Goal: Task Accomplishment & Management: Manage account settings

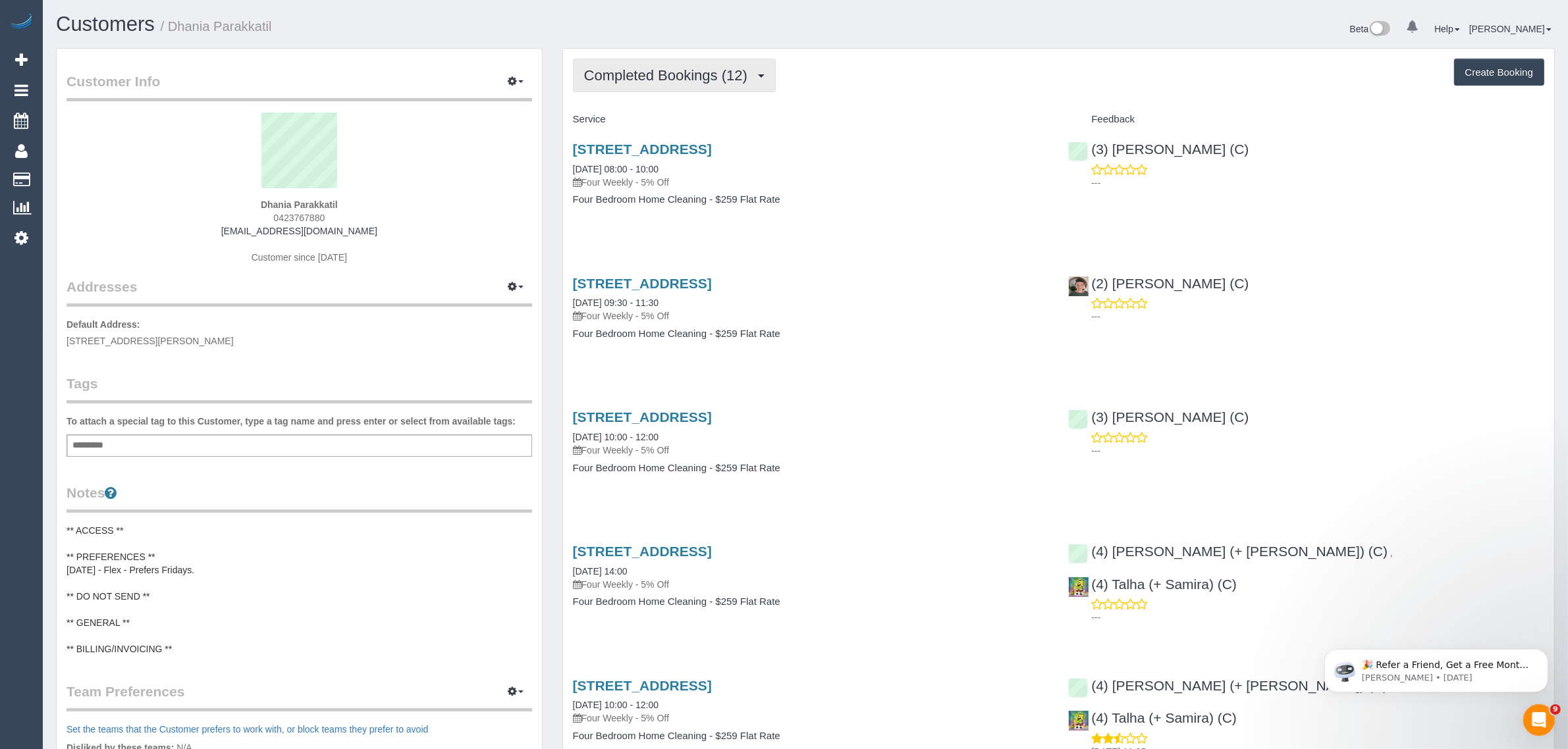
click at [695, 76] on span "Completed Bookings (12)" at bounding box center [669, 75] width 170 height 17
click at [682, 119] on link "Upcoming Bookings (12)" at bounding box center [644, 123] width 143 height 17
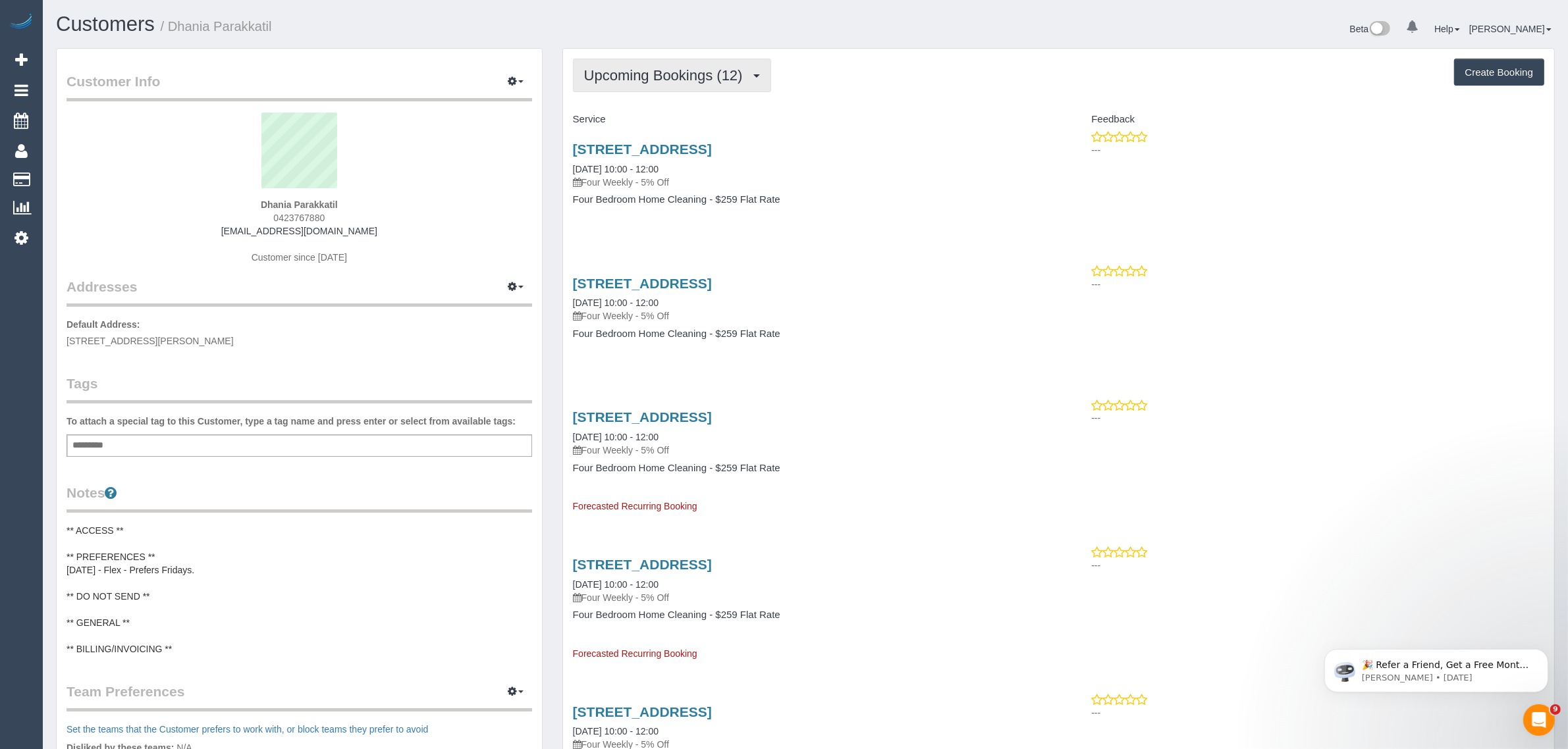
click at [690, 68] on span "Upcoming Bookings (12)" at bounding box center [666, 75] width 165 height 17
click at [670, 102] on link "Completed Bookings (12)" at bounding box center [644, 106] width 143 height 17
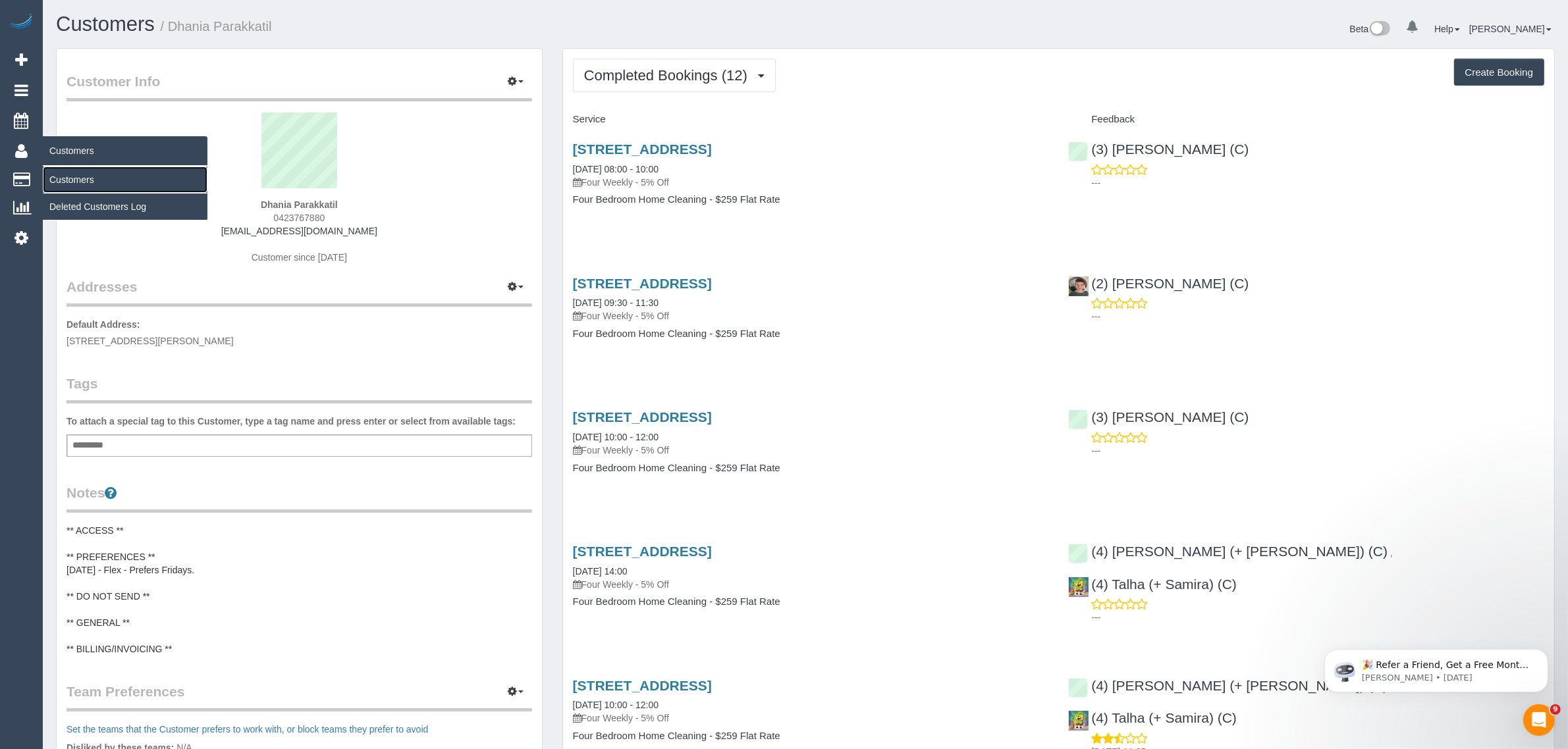
click at [103, 166] on link "Customers" at bounding box center [125, 180] width 164 height 27
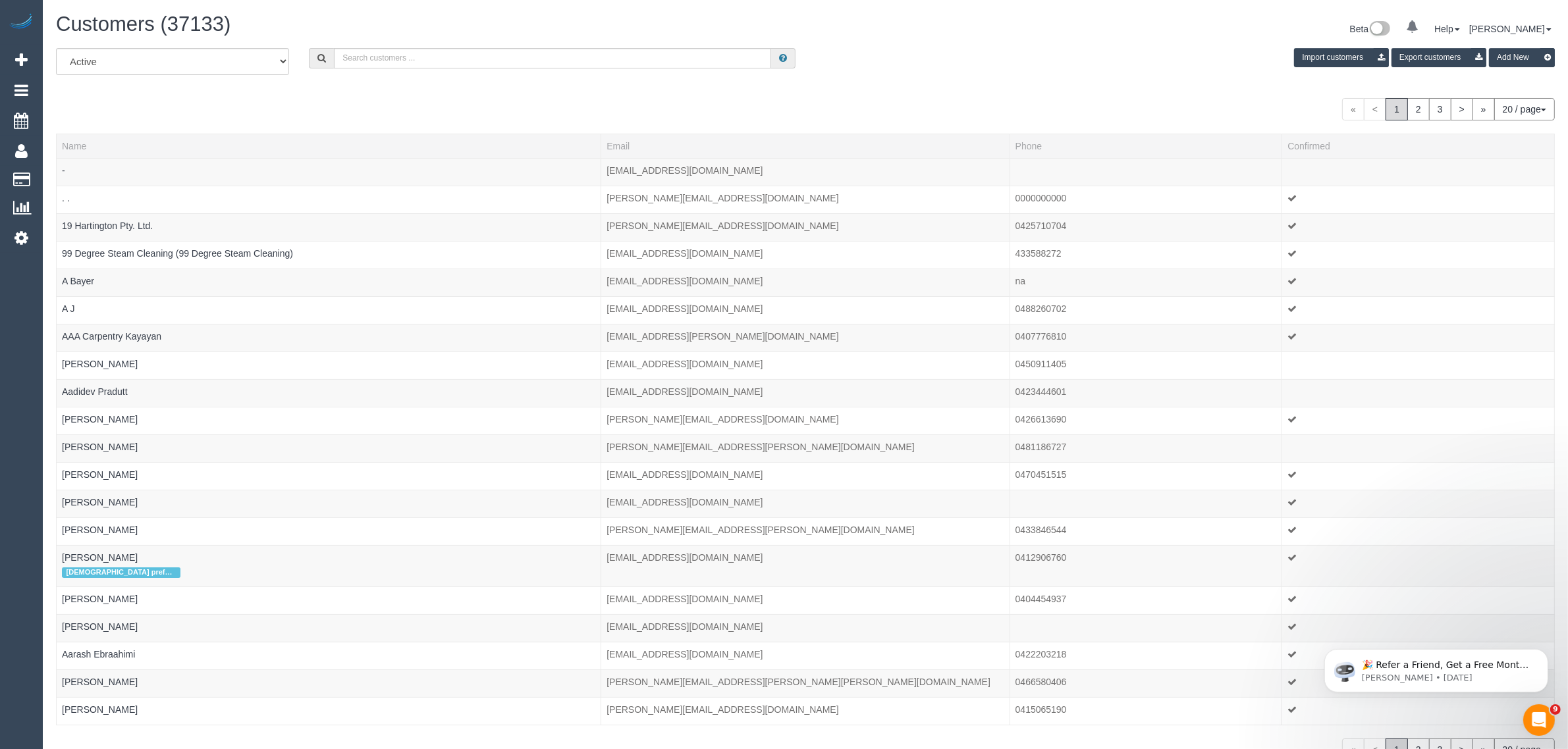
click at [965, 76] on div "All Active Archived Import customers Export customers Add New" at bounding box center [806, 66] width 1518 height 37
click at [509, 58] on input "text" at bounding box center [552, 58] width 437 height 21
paste input "[PHONE_NUMBER]"
drag, startPoint x: 356, startPoint y: 56, endPoint x: 314, endPoint y: 56, distance: 42.0
click at [317, 56] on div "[PHONE_NUMBER]" at bounding box center [552, 58] width 487 height 21
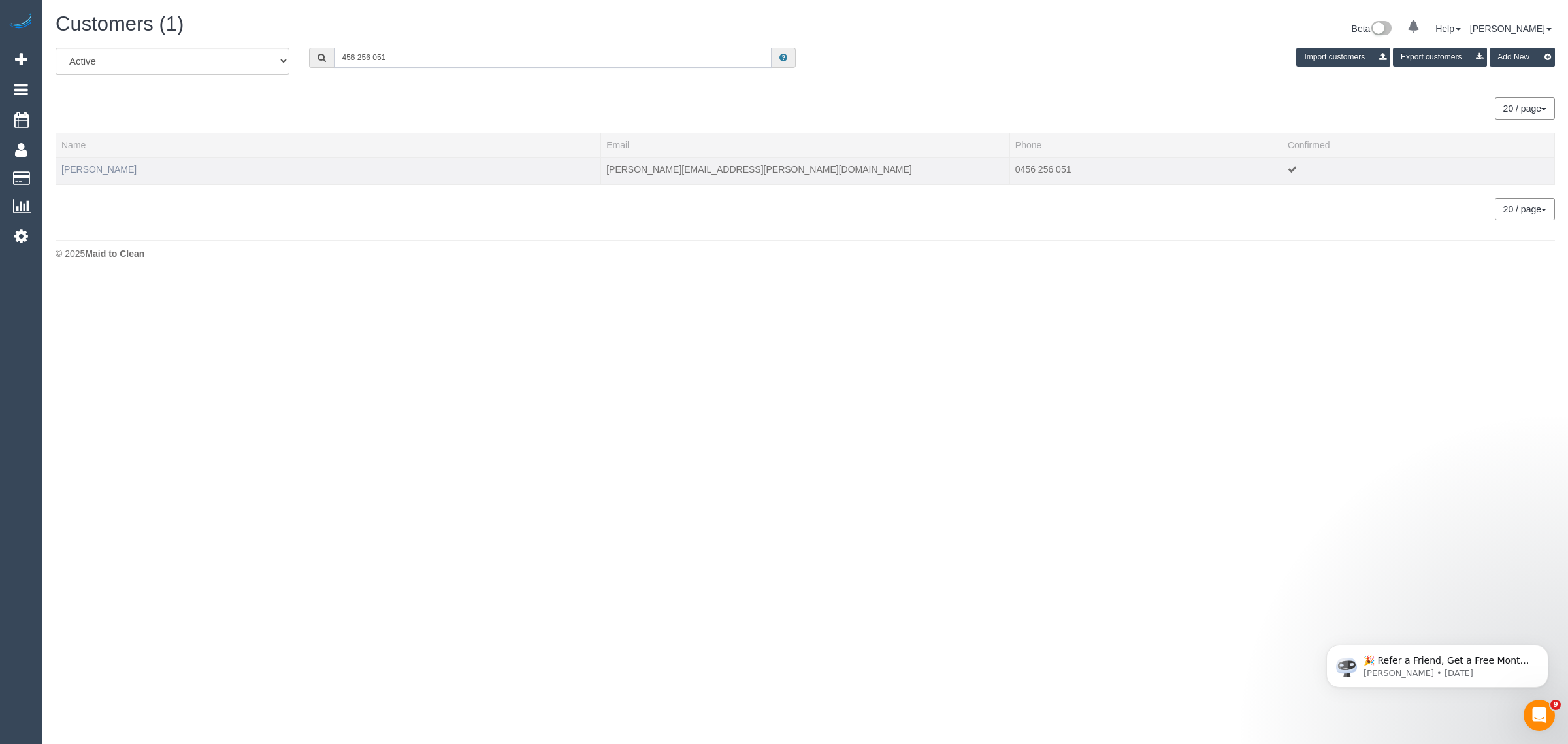
type input "456 256 051"
click at [69, 164] on link "Erin Lander" at bounding box center [99, 169] width 75 height 11
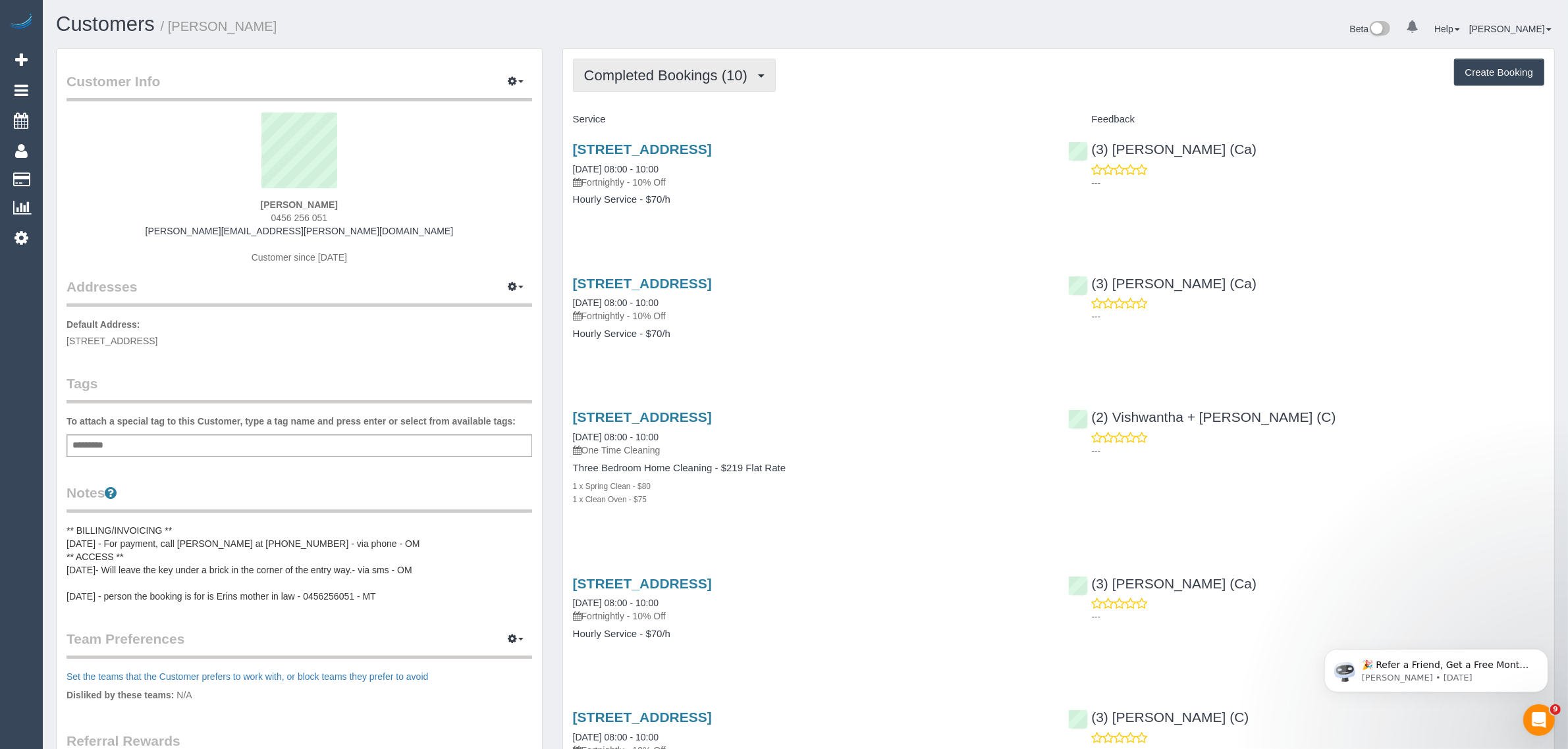
click at [677, 76] on span "Completed Bookings (10)" at bounding box center [669, 75] width 170 height 17
click at [656, 123] on link "Upcoming Bookings (11)" at bounding box center [644, 123] width 143 height 17
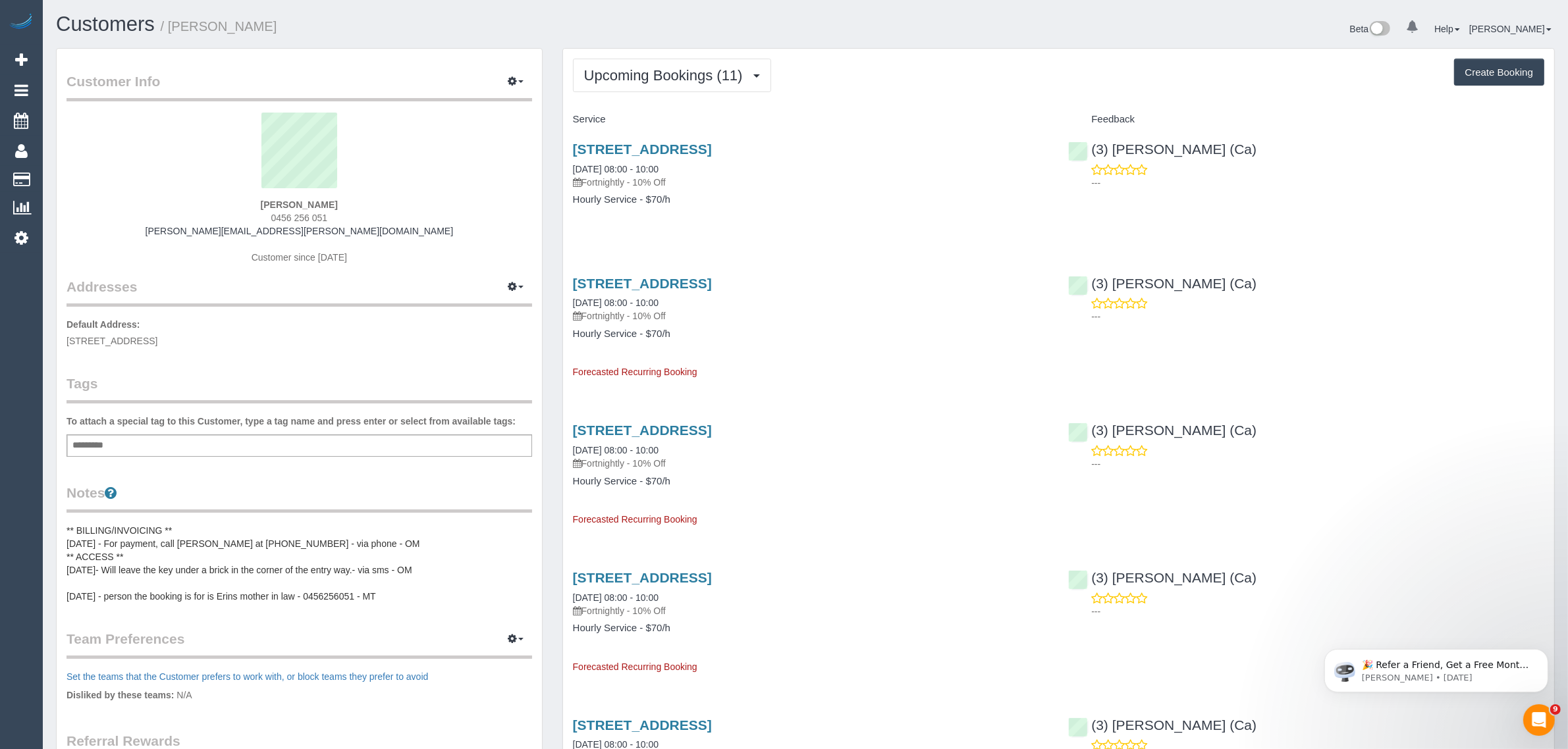
drag, startPoint x: 683, startPoint y: 168, endPoint x: 570, endPoint y: 166, distance: 113.0
click at [570, 166] on div "451 Upper Heidelberg Road, Heidelberg Heights, VIC 3081 26/08/2025 08:00 - 10:0…" at bounding box center [811, 181] width 496 height 101
copy link "26/08/2025 08:00 - 10:00"
drag, startPoint x: 627, startPoint y: 168, endPoint x: 676, endPoint y: 144, distance: 54.6
click at [676, 144] on link "451 Upper Heidelberg Road, Heidelberg Heights, VIC 3081" at bounding box center [642, 149] width 139 height 15
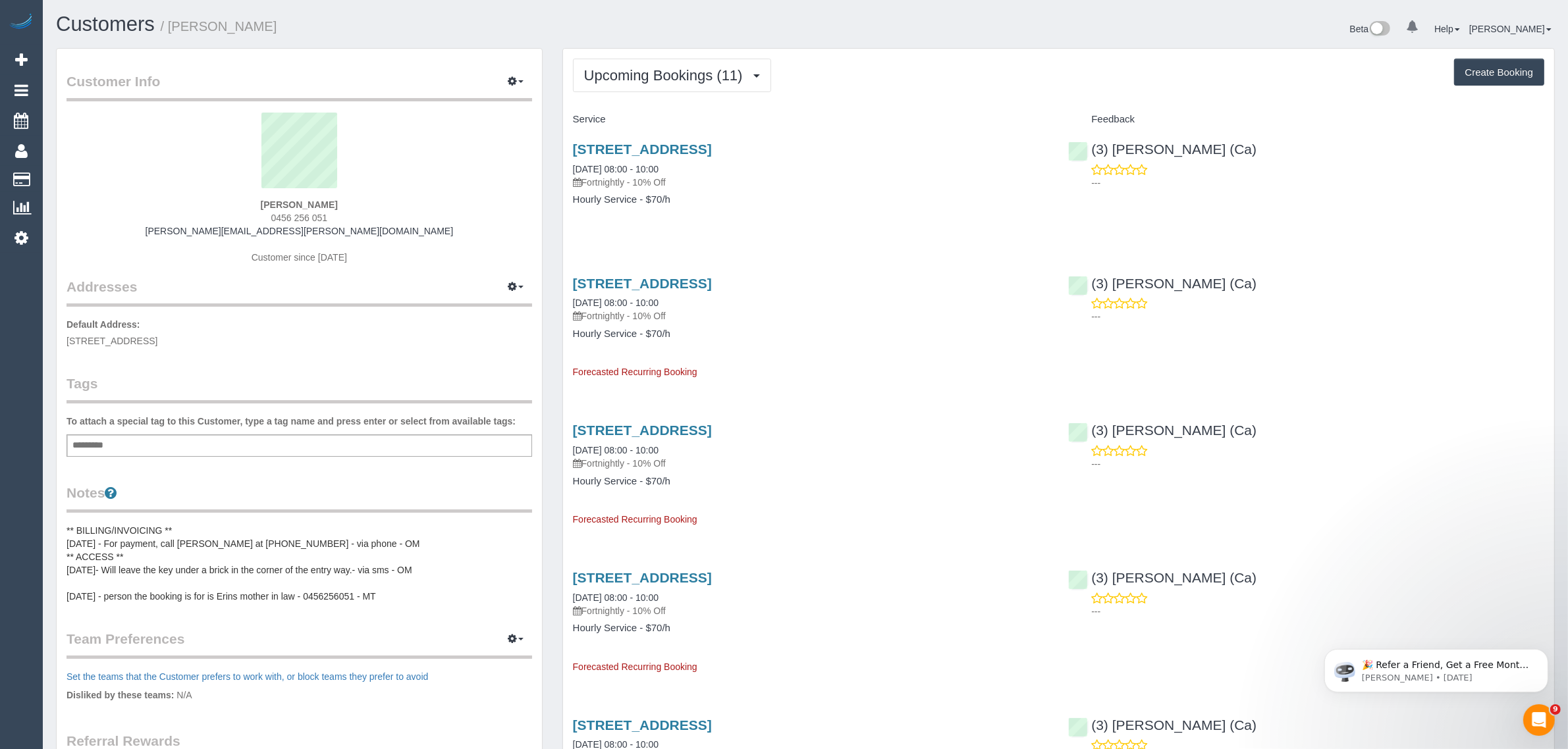
drag, startPoint x: 568, startPoint y: 166, endPoint x: 617, endPoint y: 166, distance: 49.0
click at [617, 166] on div "451 Upper Heidelberg Road, Heidelberg Heights, VIC 3081 26/08/2025 08:00 - 10:0…" at bounding box center [811, 181] width 496 height 101
copy link "26/08/2025"
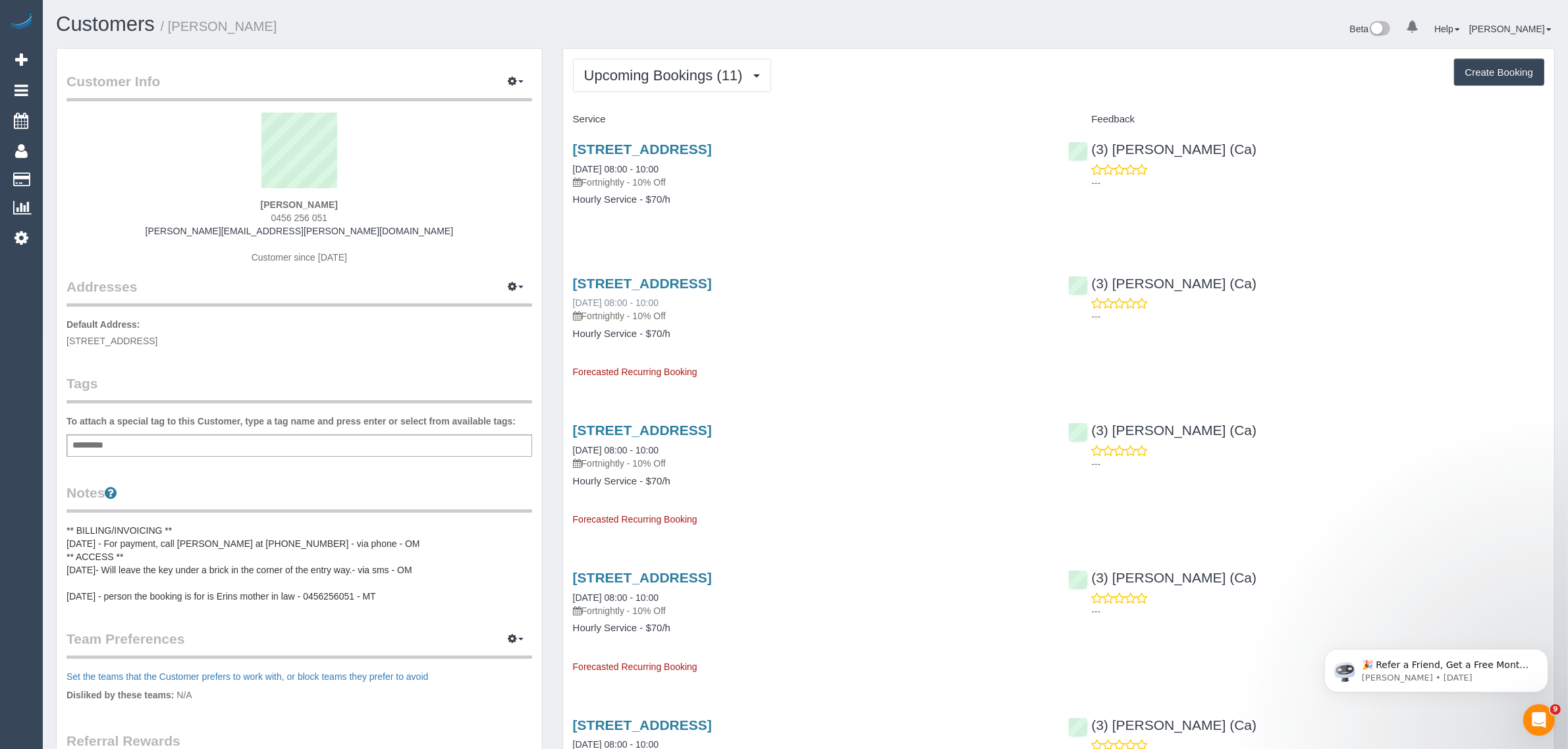
drag, startPoint x: 568, startPoint y: 308, endPoint x: 620, endPoint y: 304, distance: 52.2
click at [620, 304] on div "451 Upper Heidelberg Road, Heidelberg Heights, VIC 3081 09/09/2025 08:00 - 10:0…" at bounding box center [811, 321] width 496 height 115
copy link "09/09/2025"
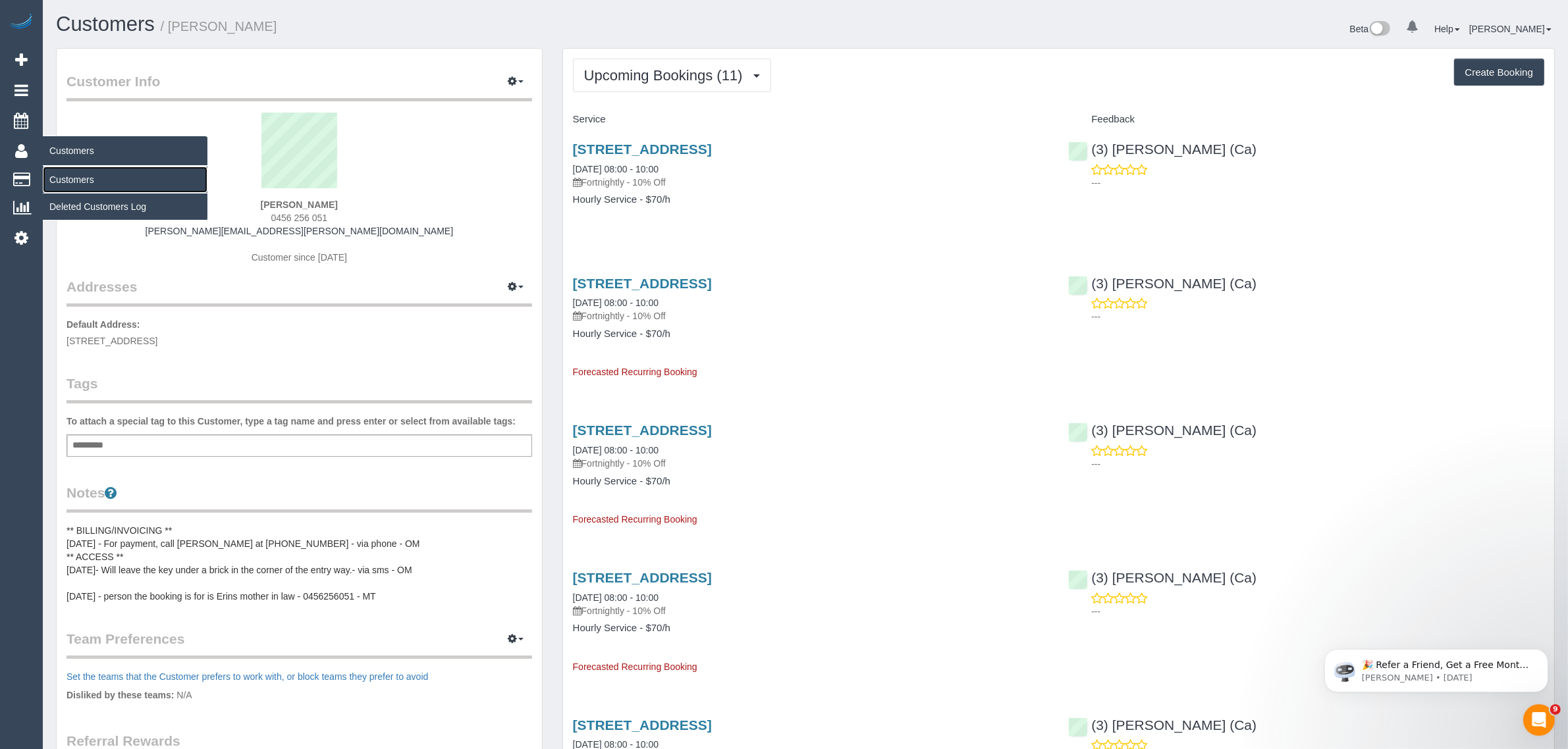
click at [48, 172] on link "Customers" at bounding box center [125, 180] width 164 height 27
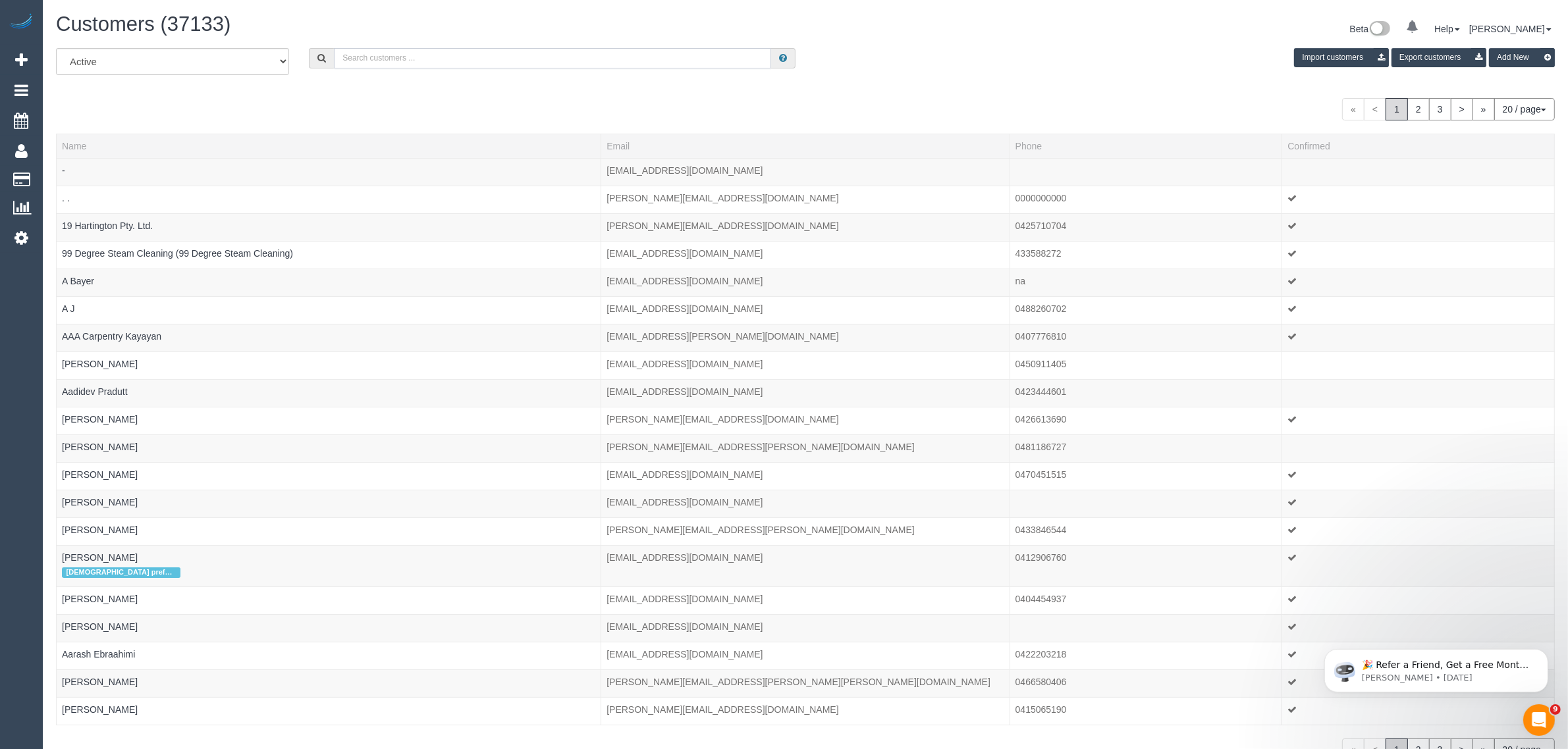
click at [479, 62] on input "text" at bounding box center [552, 58] width 437 height 21
paste input "sarah chadzynski"
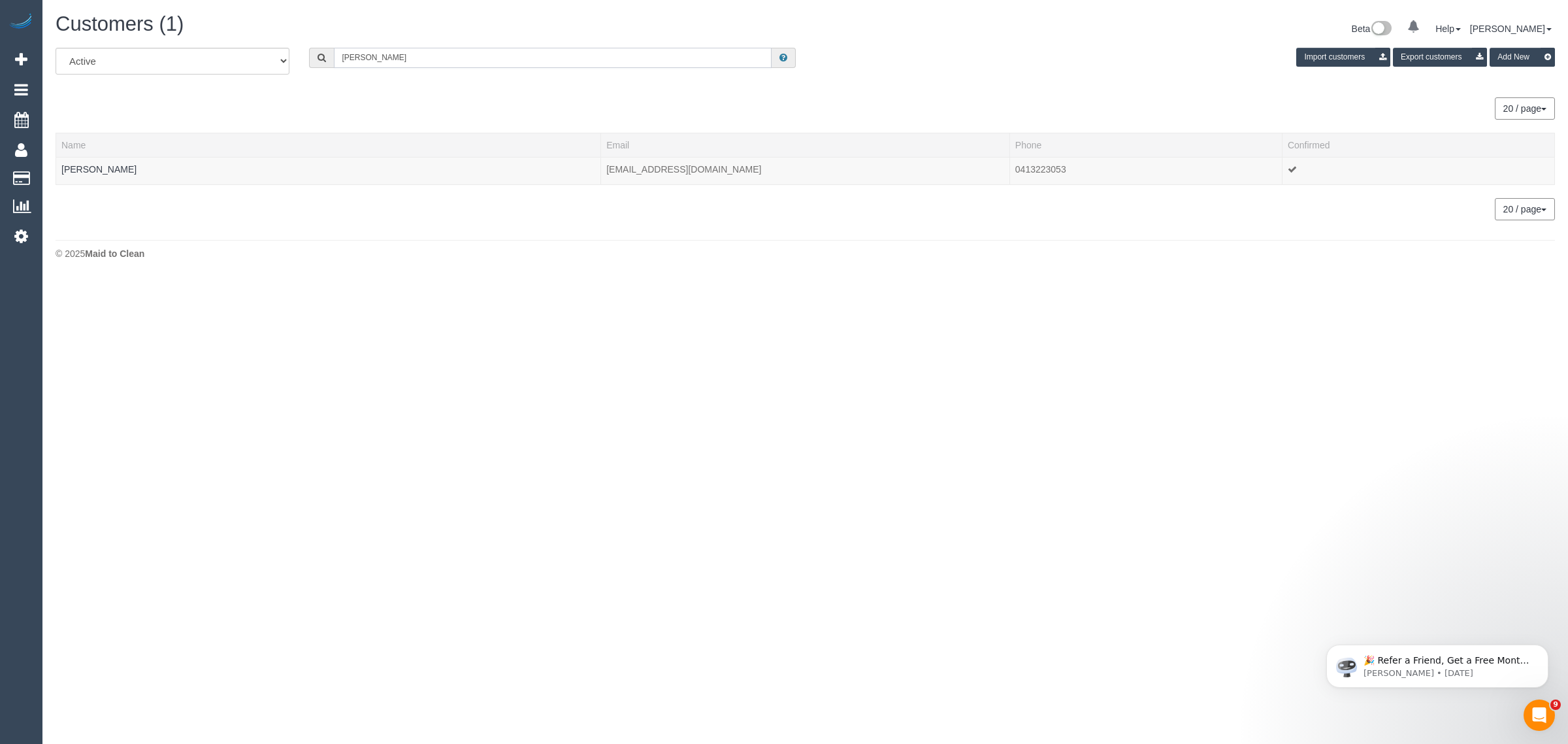
type input "sarah chadzynski"
drag, startPoint x: 226, startPoint y: 236, endPoint x: 219, endPoint y: 230, distance: 9.2
click at [226, 236] on div "Customers (1) Beta 0 Your Notifications You have 0 alerts Help Help Docs Take a…" at bounding box center [805, 140] width 1526 height 279
click at [118, 167] on link "Sarah Chadzynski" at bounding box center [99, 169] width 75 height 11
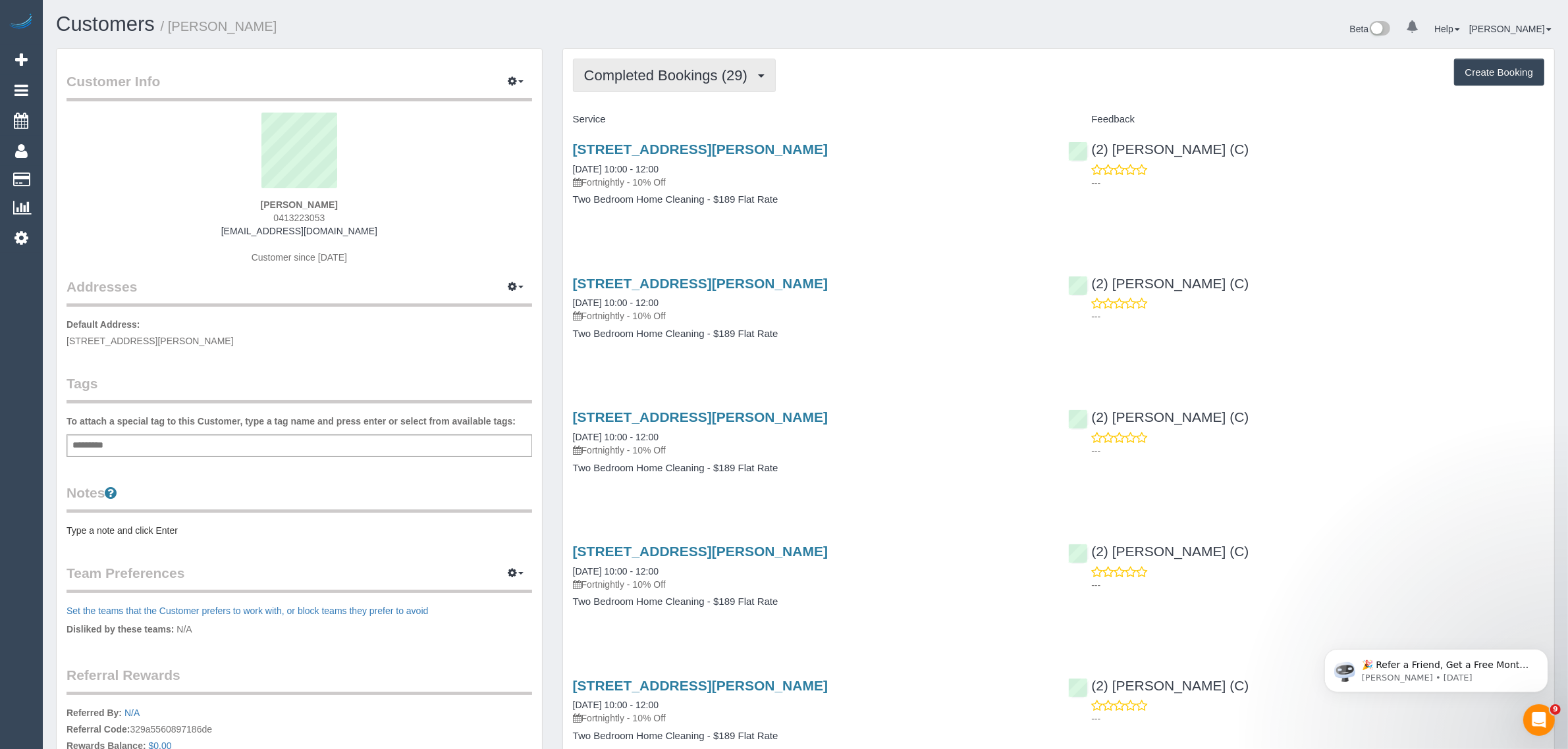
click at [690, 80] on span "Completed Bookings (29)" at bounding box center [669, 75] width 170 height 17
click at [662, 125] on link "Upcoming Bookings (11)" at bounding box center [644, 123] width 143 height 17
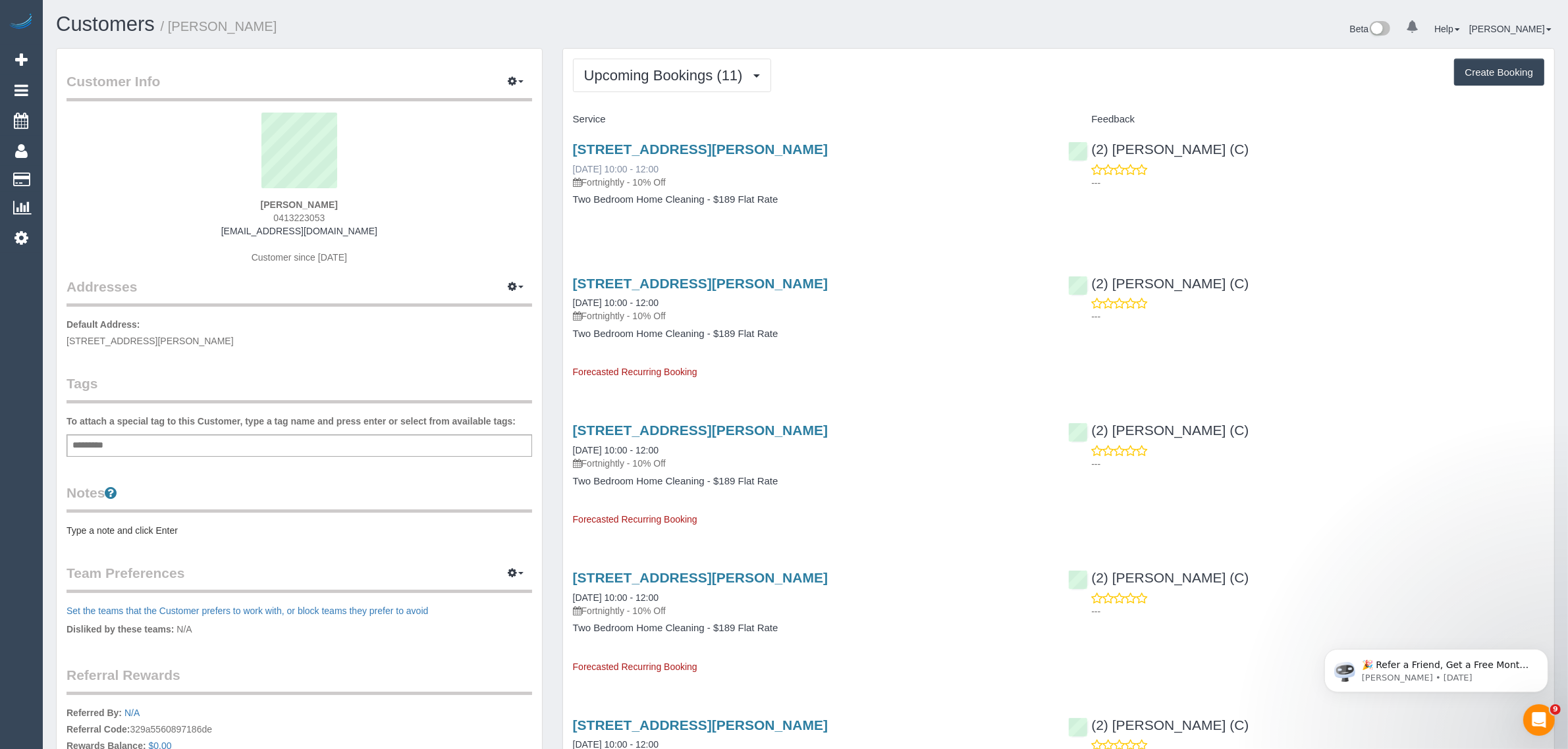
drag, startPoint x: 725, startPoint y: 173, endPoint x: 573, endPoint y: 168, distance: 152.1
click at [573, 168] on div "6114/172 Edward Street, Brunswick East, VIC 3057 23/08/2025 10:00 - 12:00 Fortn…" at bounding box center [811, 166] width 476 height 48
copy link "23/08/2025 10:00 - 12:00"
drag, startPoint x: 1215, startPoint y: 152, endPoint x: 1091, endPoint y: 151, distance: 124.0
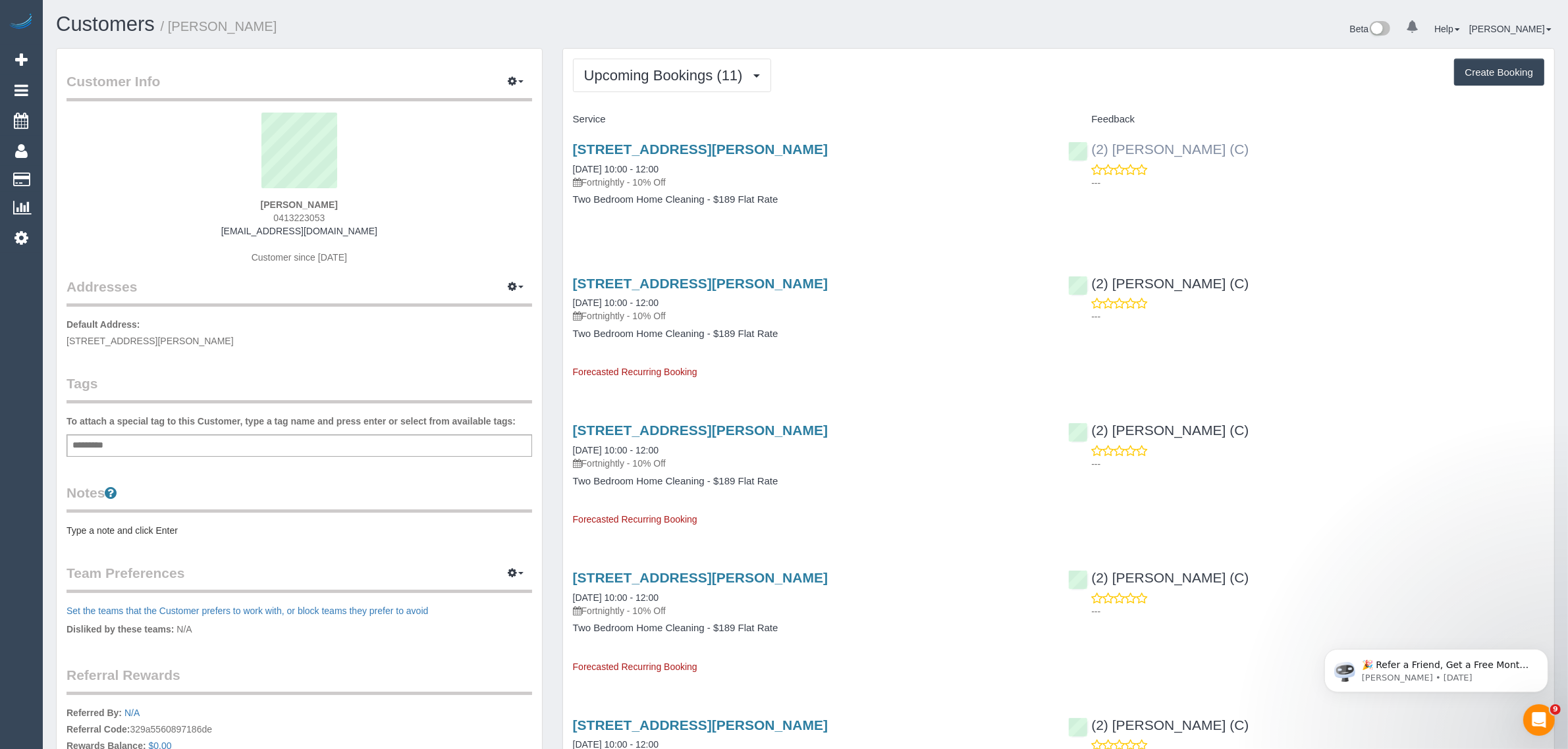
click at [1091, 151] on div "(2) Karen Pinto (C) ---" at bounding box center [1306, 162] width 496 height 64
copy link "(2) [PERSON_NAME] (C)"
click at [605, 229] on div "6114/172 Edward Street, Brunswick East, VIC 3057 23/08/2025 10:00 - 12:00 Fortn…" at bounding box center [811, 181] width 496 height 101
drag, startPoint x: 570, startPoint y: 298, endPoint x: 621, endPoint y: 298, distance: 51.0
click at [621, 298] on div "6114/172 Edward Street, Brunswick East, VIC 3057 06/09/2025 10:00 - 12:00 Fortn…" at bounding box center [811, 321] width 496 height 115
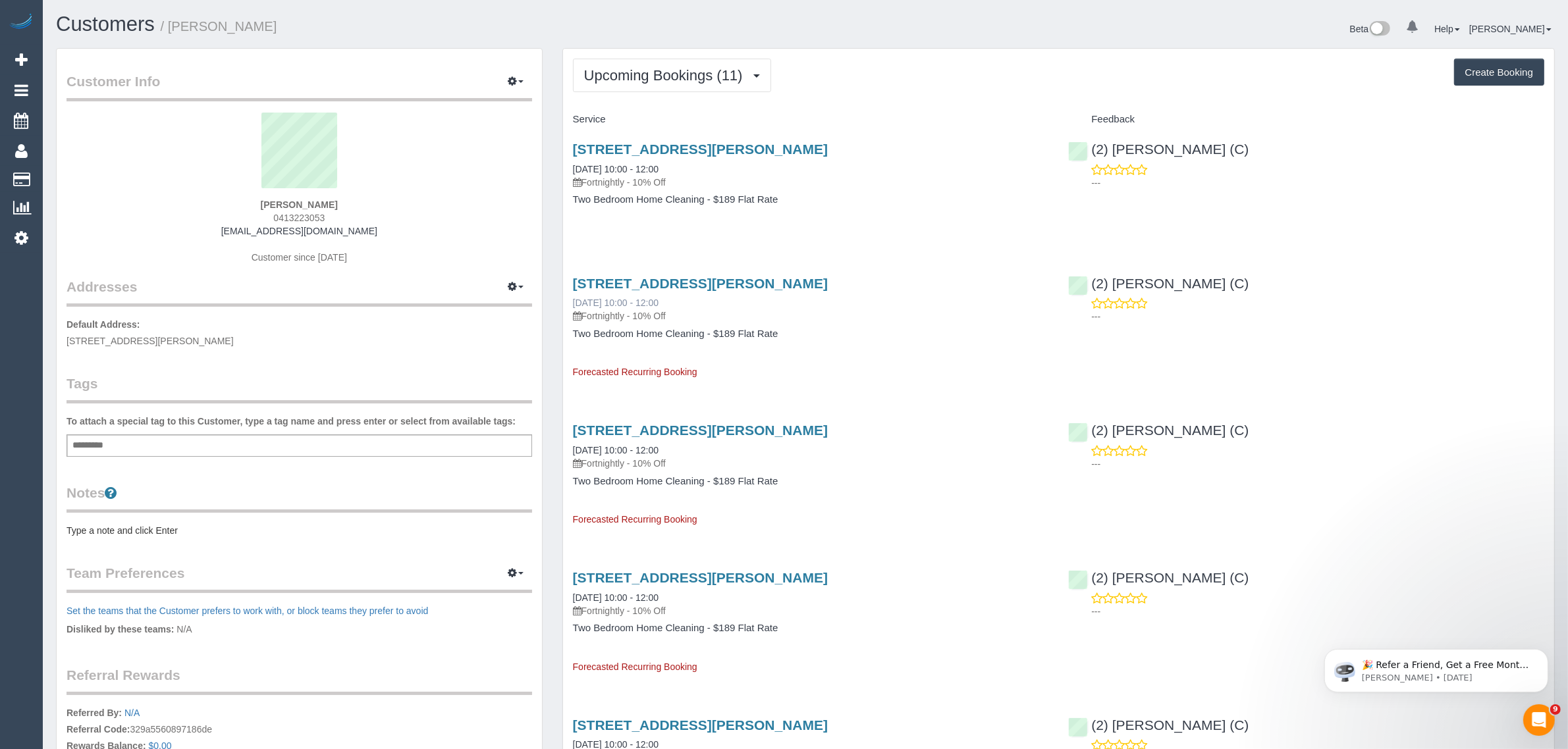
copy link "06/09/2025"
click at [642, 227] on div "6114/172 Edward Street, Brunswick East, VIC 3057 23/08/2025 10:00 - 12:00 Fortn…" at bounding box center [811, 181] width 496 height 101
drag, startPoint x: 171, startPoint y: 339, endPoint x: 234, endPoint y: 337, distance: 63.0
click at [234, 337] on span "6114/172 Edward Street, Brunswick East, VIC 3057" at bounding box center [150, 341] width 167 height 11
copy span "Brunswick East"
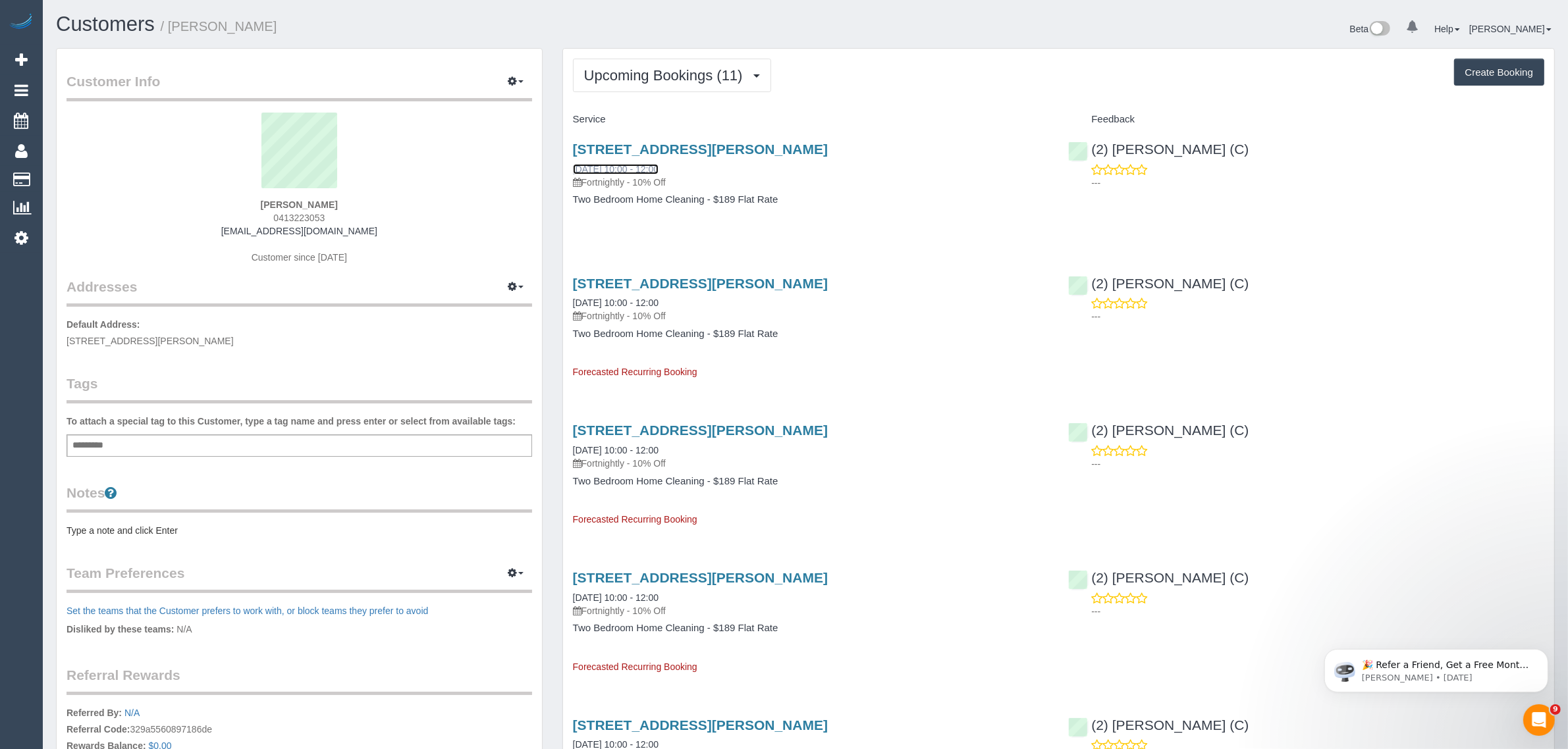
click at [655, 168] on link "23/08/2025 10:00 - 12:00" at bounding box center [615, 169] width 86 height 11
click at [622, 78] on span "Upcoming Bookings (11)" at bounding box center [666, 75] width 165 height 17
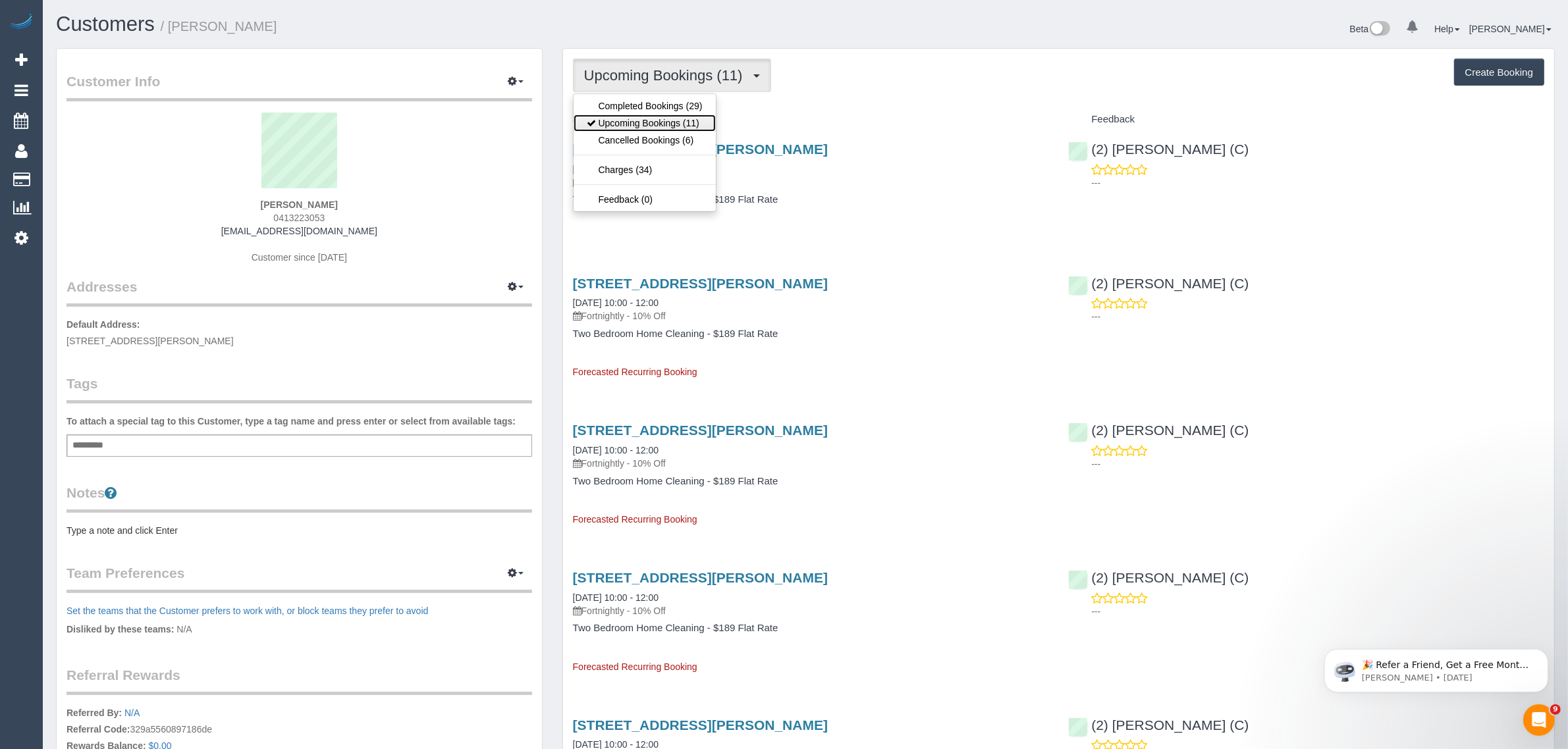
click at [633, 127] on link "Upcoming Bookings (11)" at bounding box center [644, 123] width 143 height 17
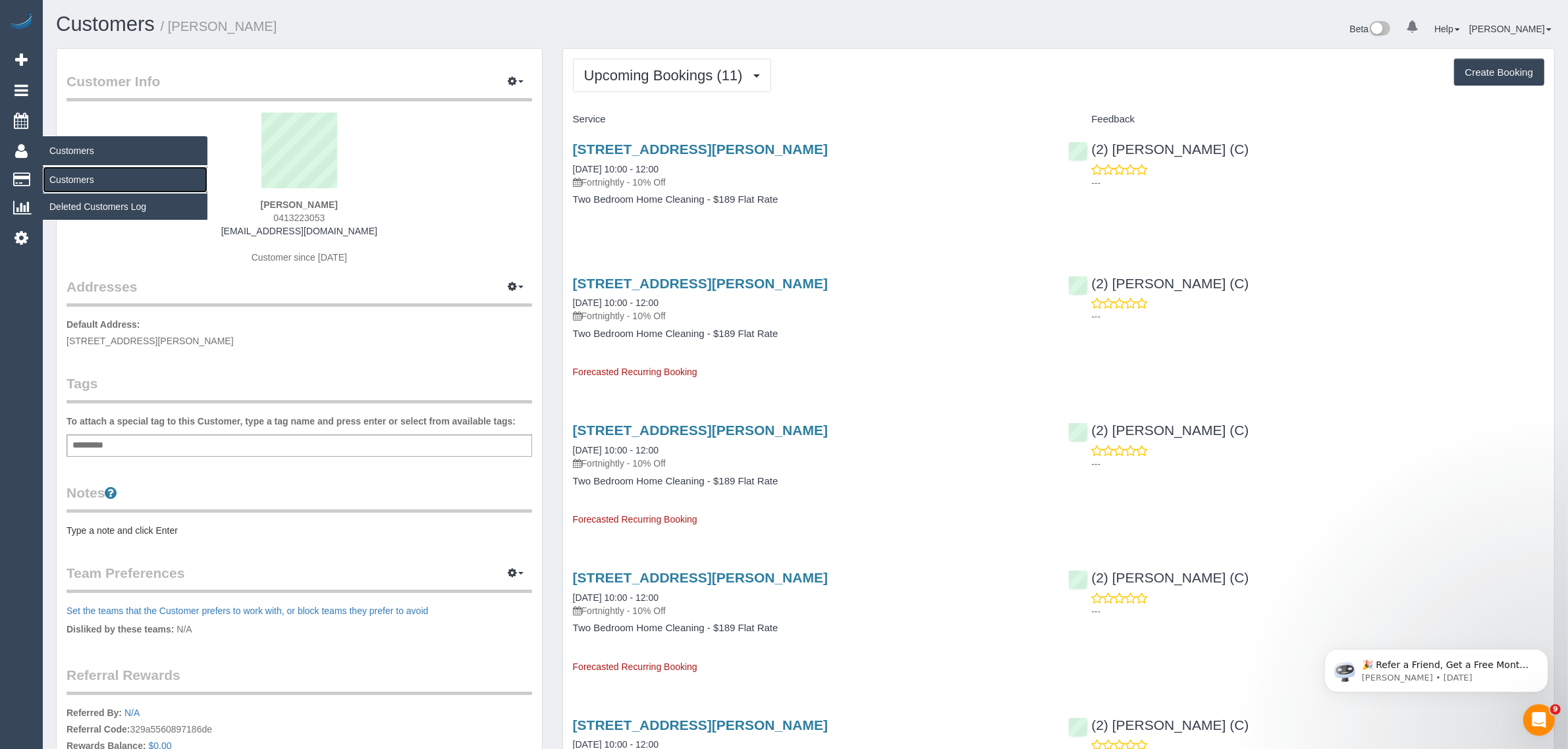
click at [104, 173] on link "Customers" at bounding box center [125, 180] width 164 height 27
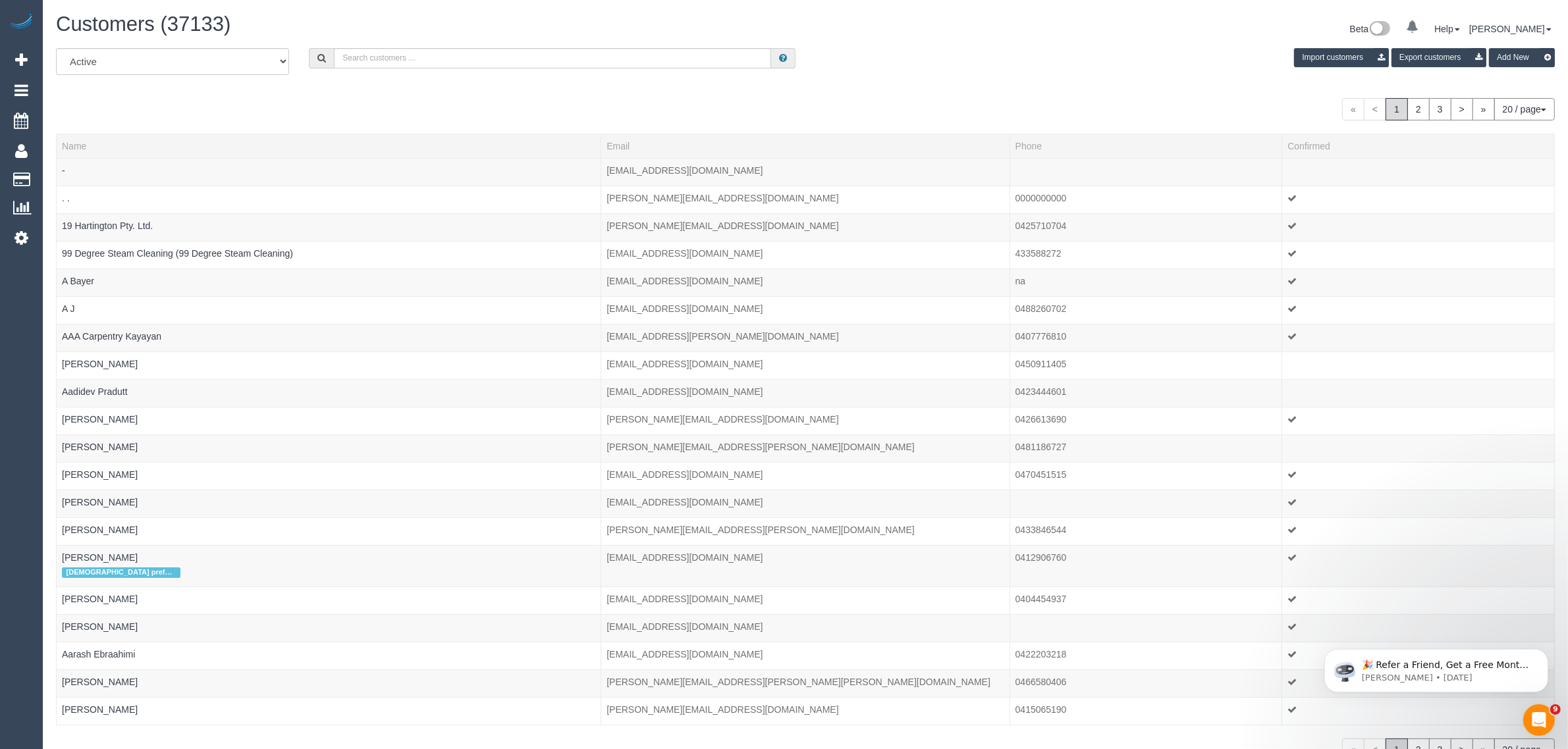
drag, startPoint x: 1129, startPoint y: 30, endPoint x: 1124, endPoint y: 63, distance: 33.4
click at [1129, 30] on div "Beta 0 Your Notifications You have 0 alerts Help Help Docs Take a Tour Contact …" at bounding box center [1185, 30] width 759 height 35
click at [481, 54] on input "text" at bounding box center [552, 58] width 437 height 21
paste input "+61407361420 Aircall new contact"
drag, startPoint x: 399, startPoint y: 56, endPoint x: 659, endPoint y: 63, distance: 260.1
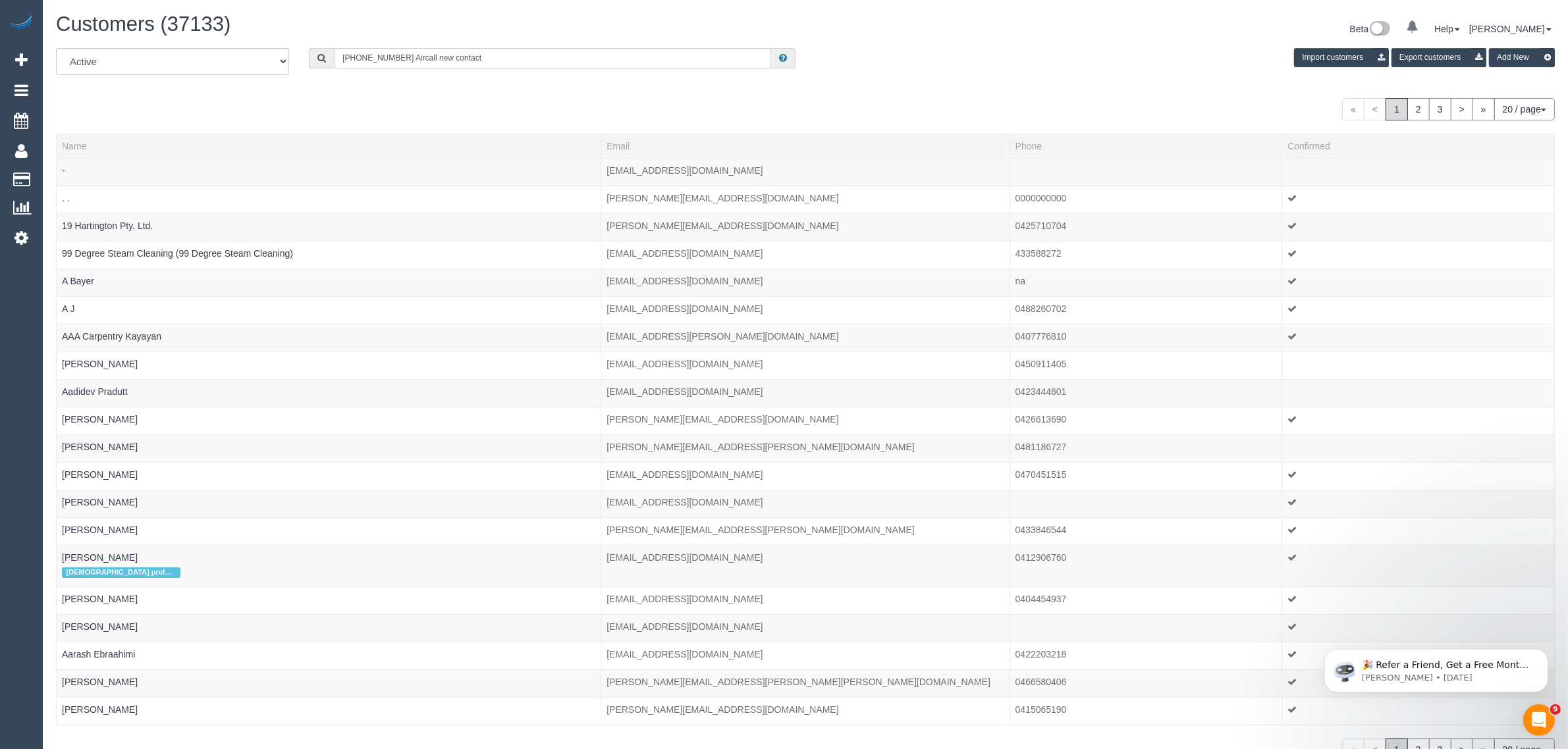
click at [654, 69] on div "All Active Archived +61407361420 Aircall new contact Import customers Export cu…" at bounding box center [806, 66] width 1518 height 37
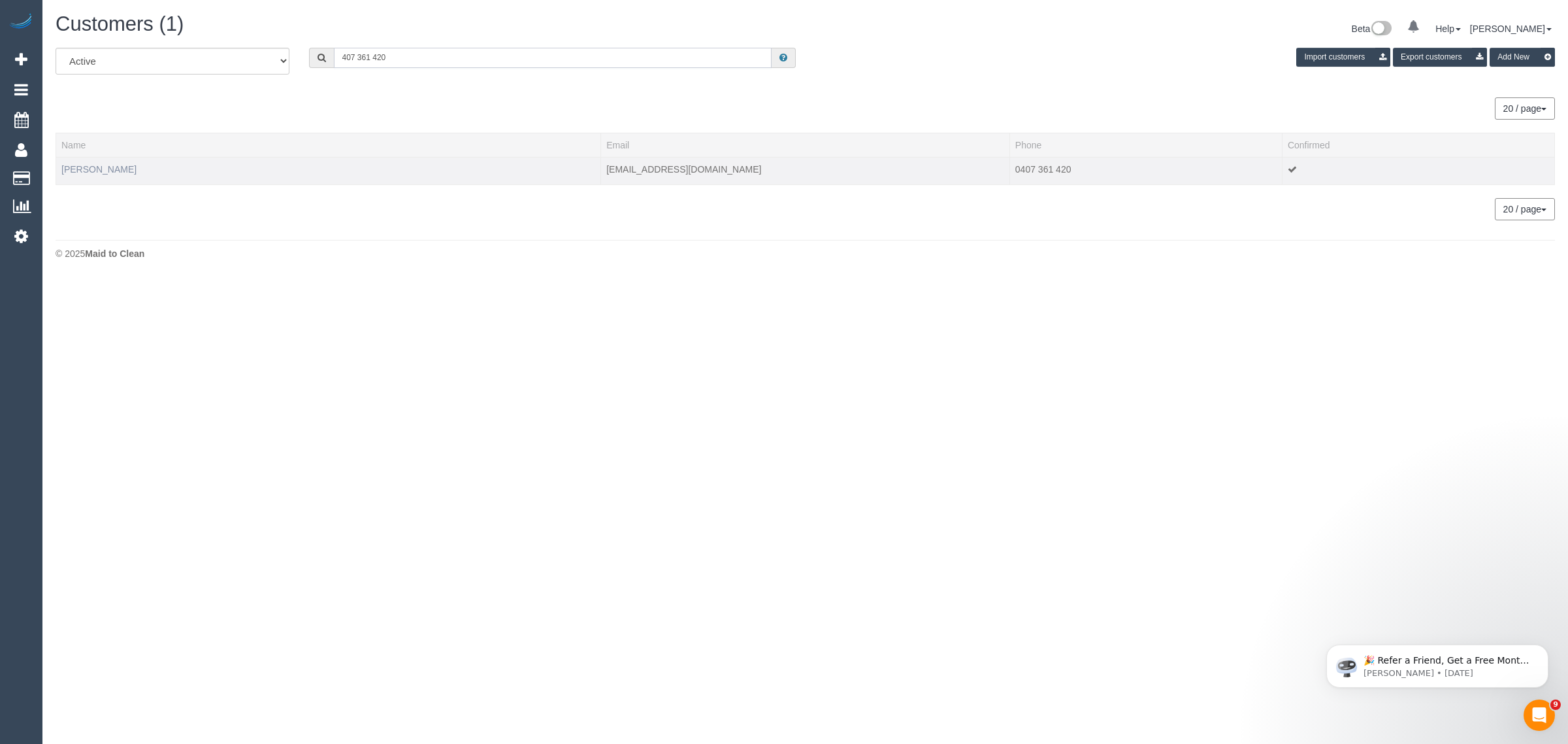
type input "407 361 420"
click at [93, 170] on link "Fraser Young" at bounding box center [99, 169] width 75 height 11
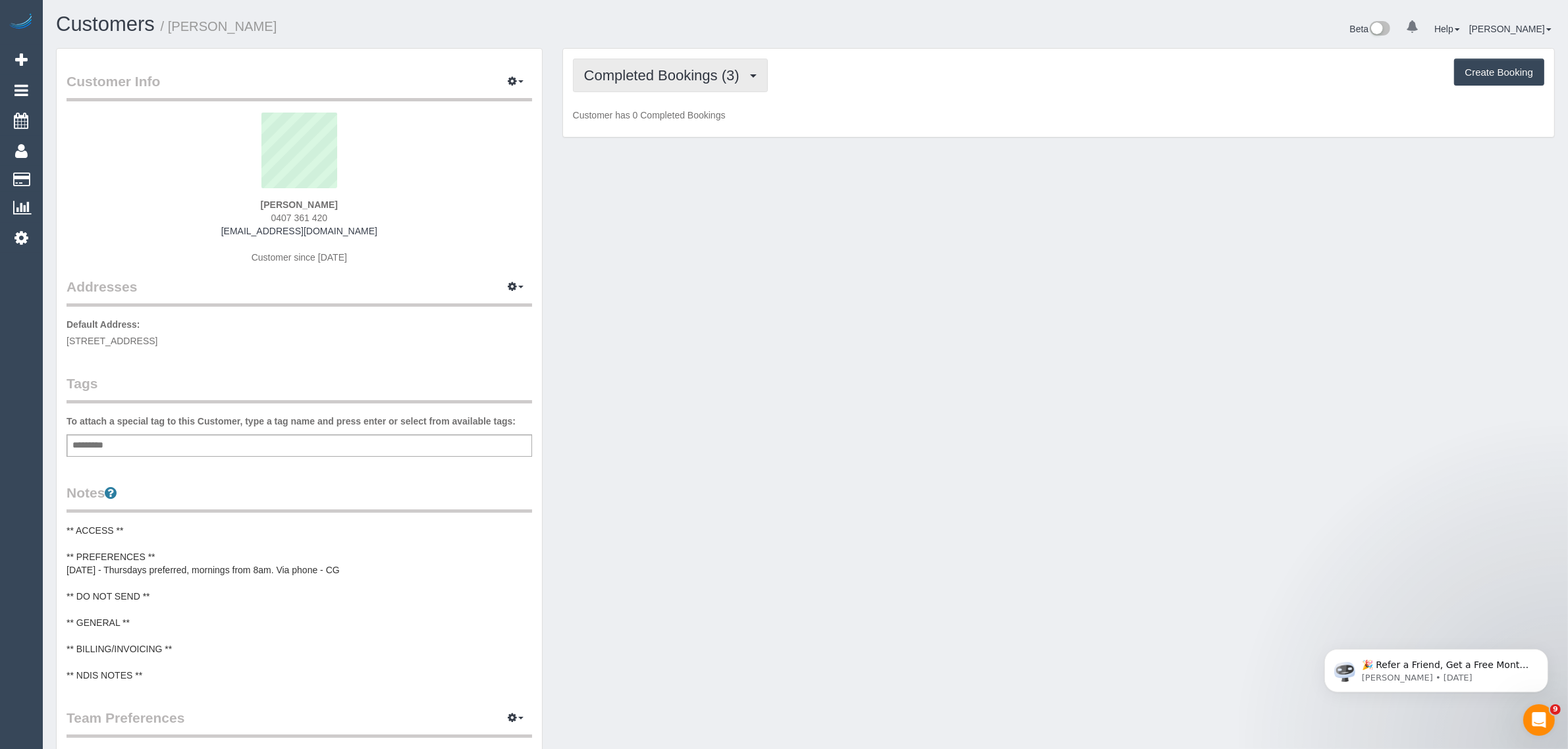
click at [693, 84] on button "Completed Bookings (3)" at bounding box center [670, 75] width 195 height 34
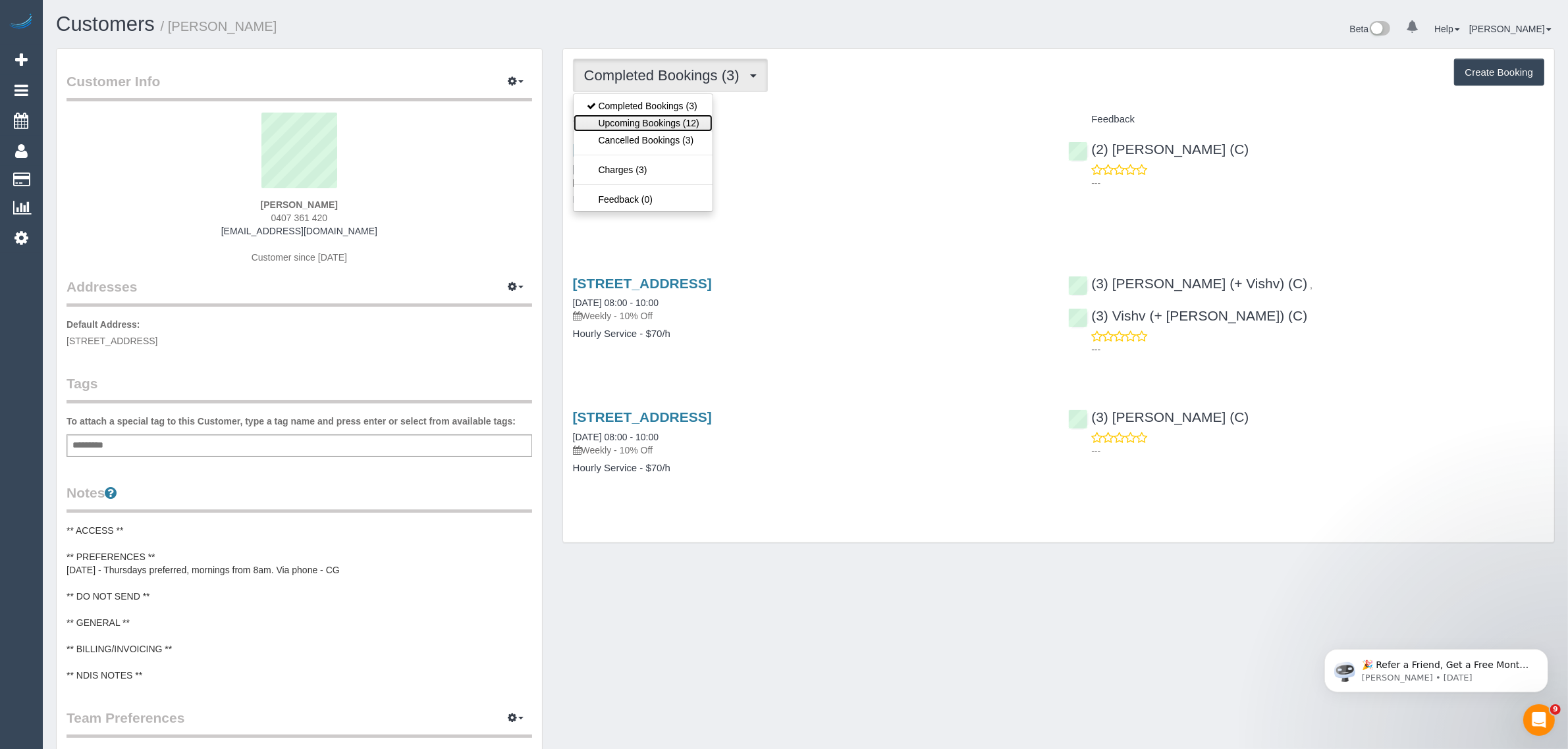
click at [667, 121] on link "Upcoming Bookings (12)" at bounding box center [643, 123] width 139 height 17
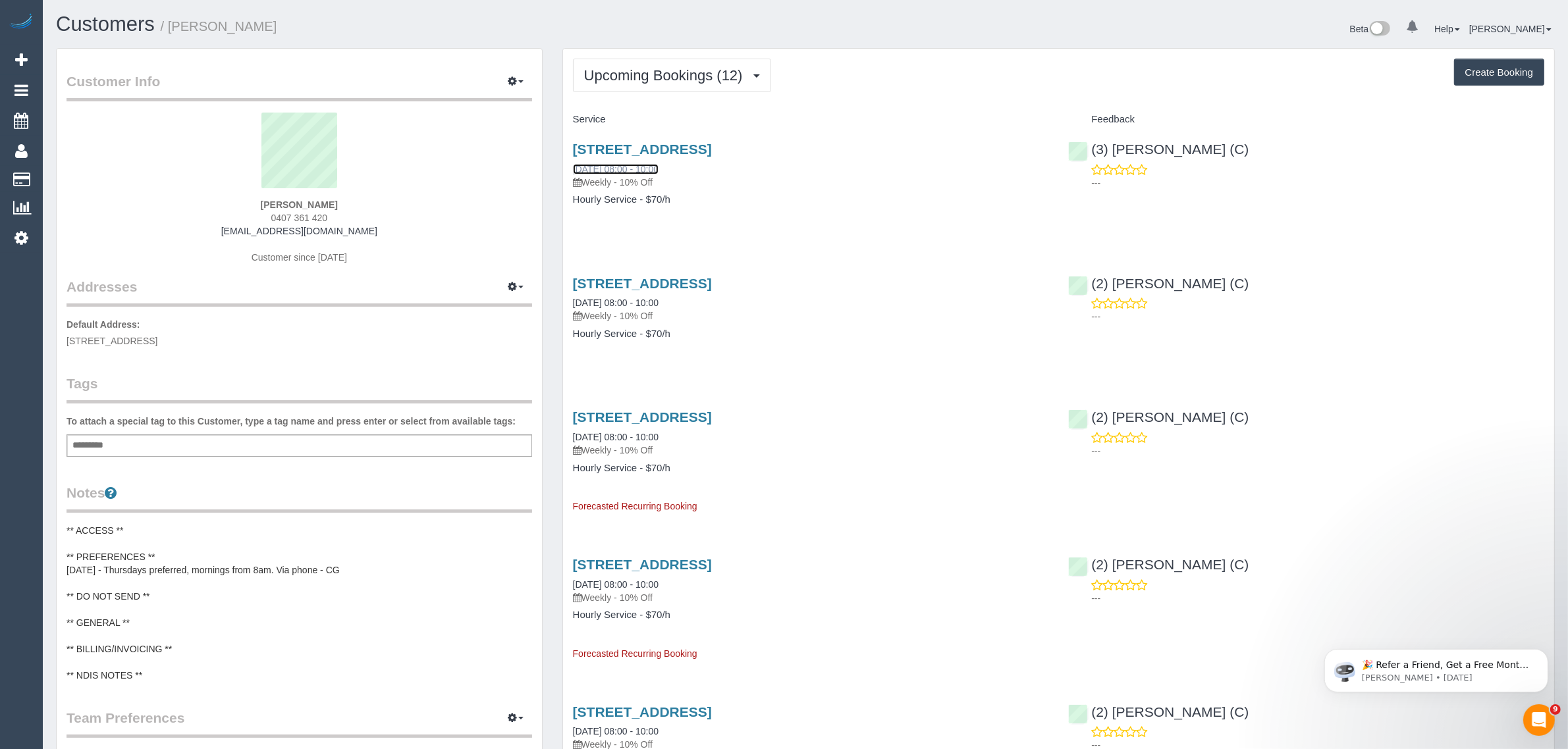
click at [637, 166] on link "23/08/2025 08:00 - 10:00" at bounding box center [615, 169] width 86 height 11
drag, startPoint x: 570, startPoint y: 306, endPoint x: 617, endPoint y: 297, distance: 47.9
click at [617, 297] on div "11 Council Street, Hawthorn East, VIC 3124 28/08/2025 08:00 - 10:00 Weekly - 10…" at bounding box center [811, 315] width 496 height 101
copy link "28/08/2025"
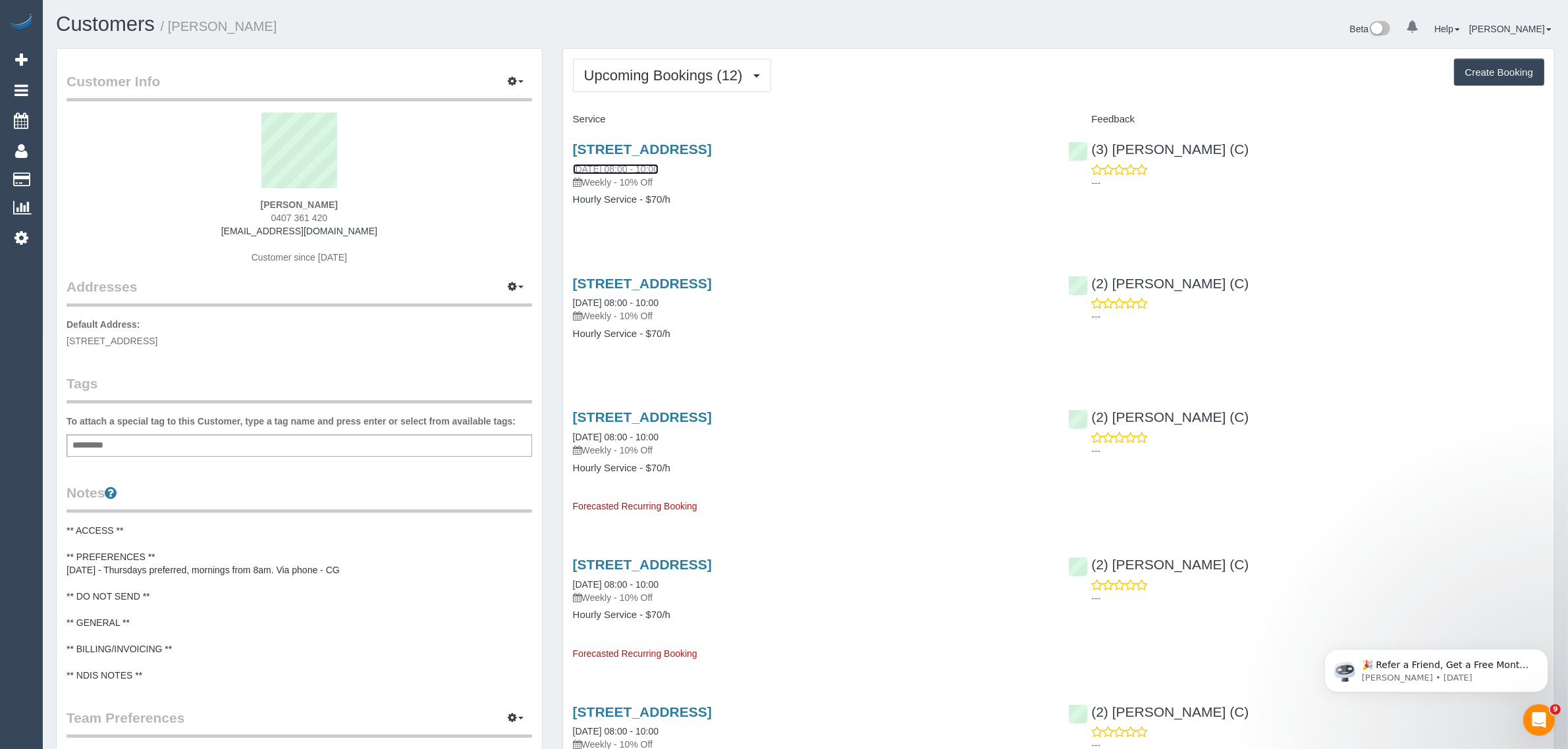
click at [635, 168] on link "23/08/2025 08:00 - 10:00" at bounding box center [615, 169] width 86 height 11
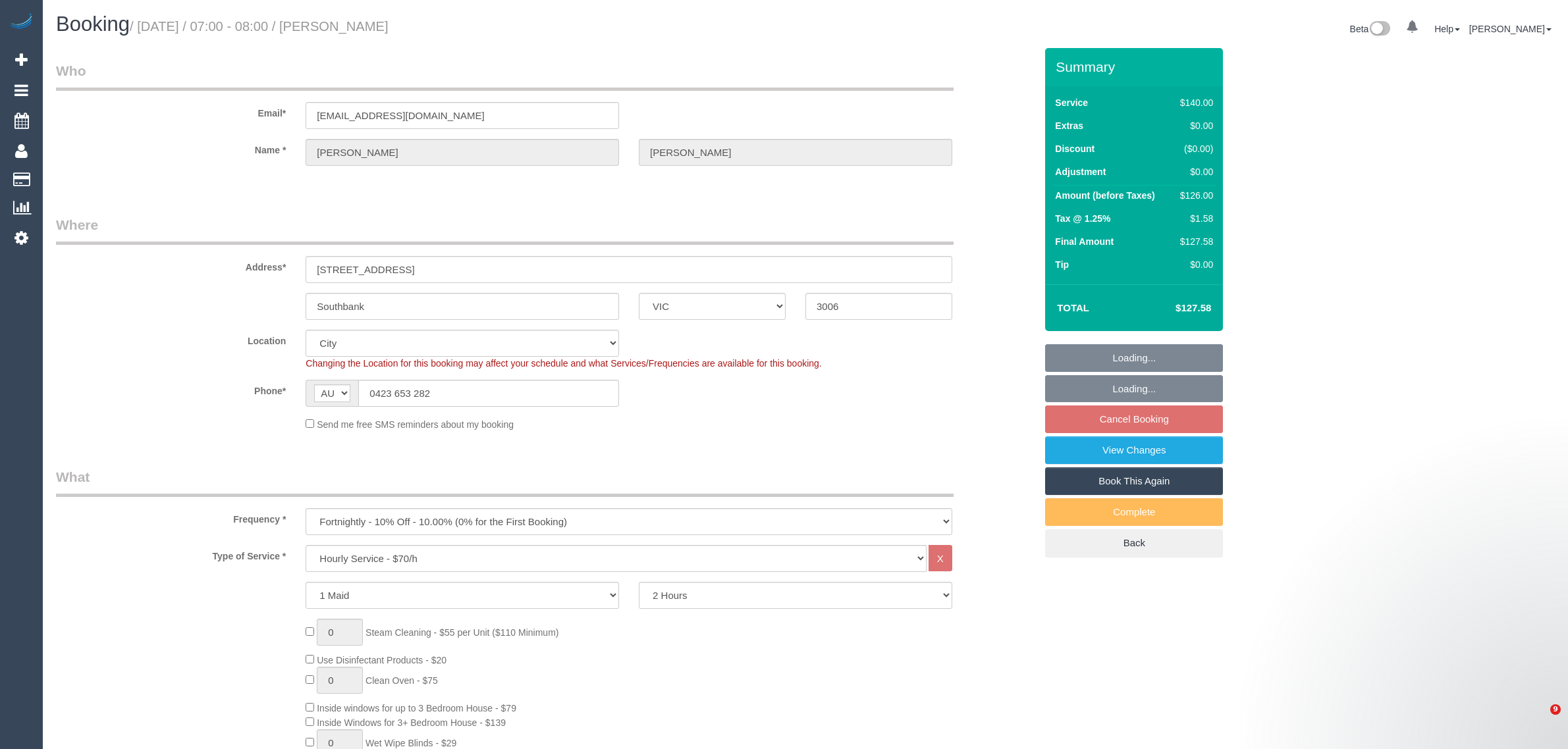
select select "VIC"
select select "object:845"
select select "string:stripe-pm_1Qp5EP2GScqysDRVHVoxoEZ0"
select select "number:28"
select select "number:14"
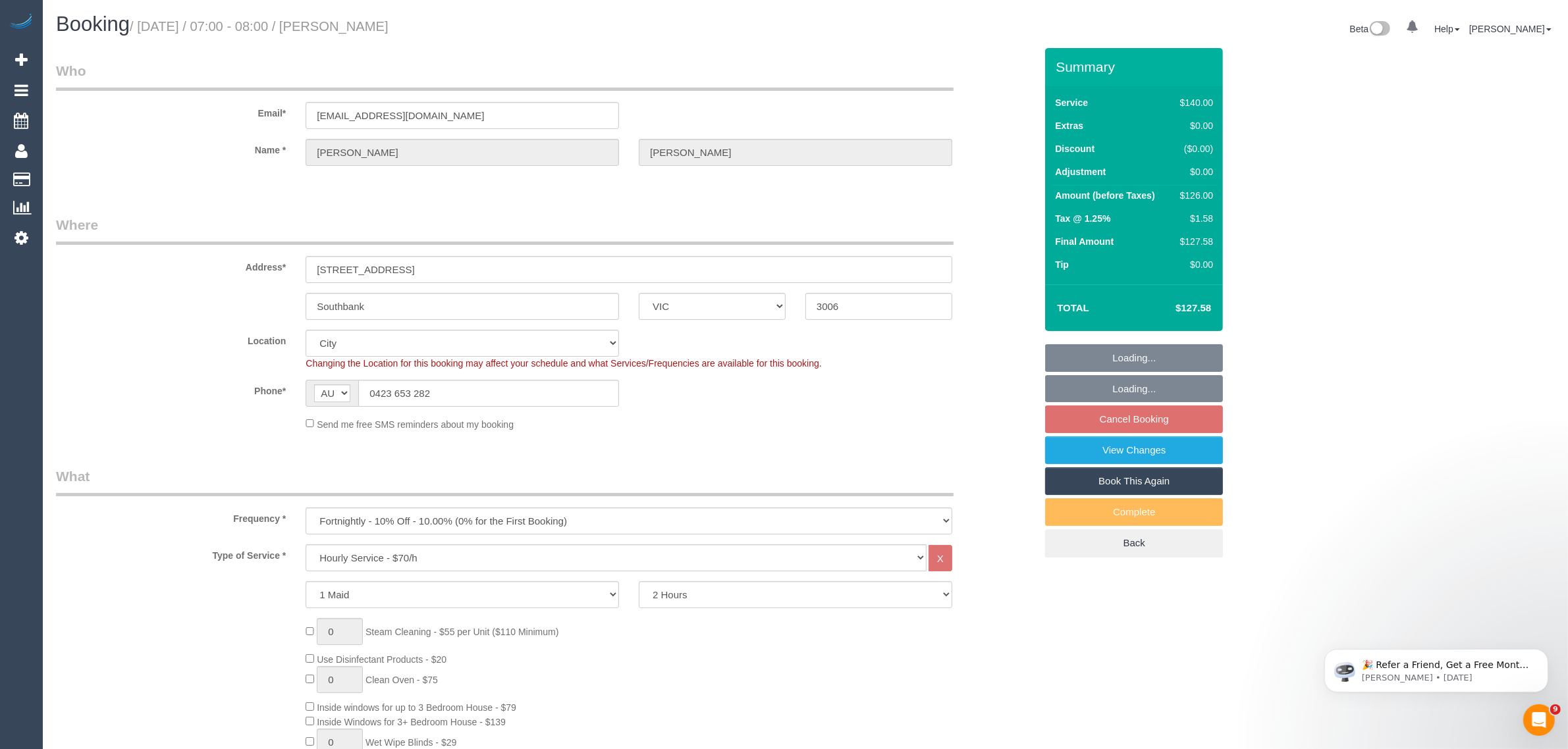
select select "number:20"
select select "number:24"
select select "number:34"
select select "number:11"
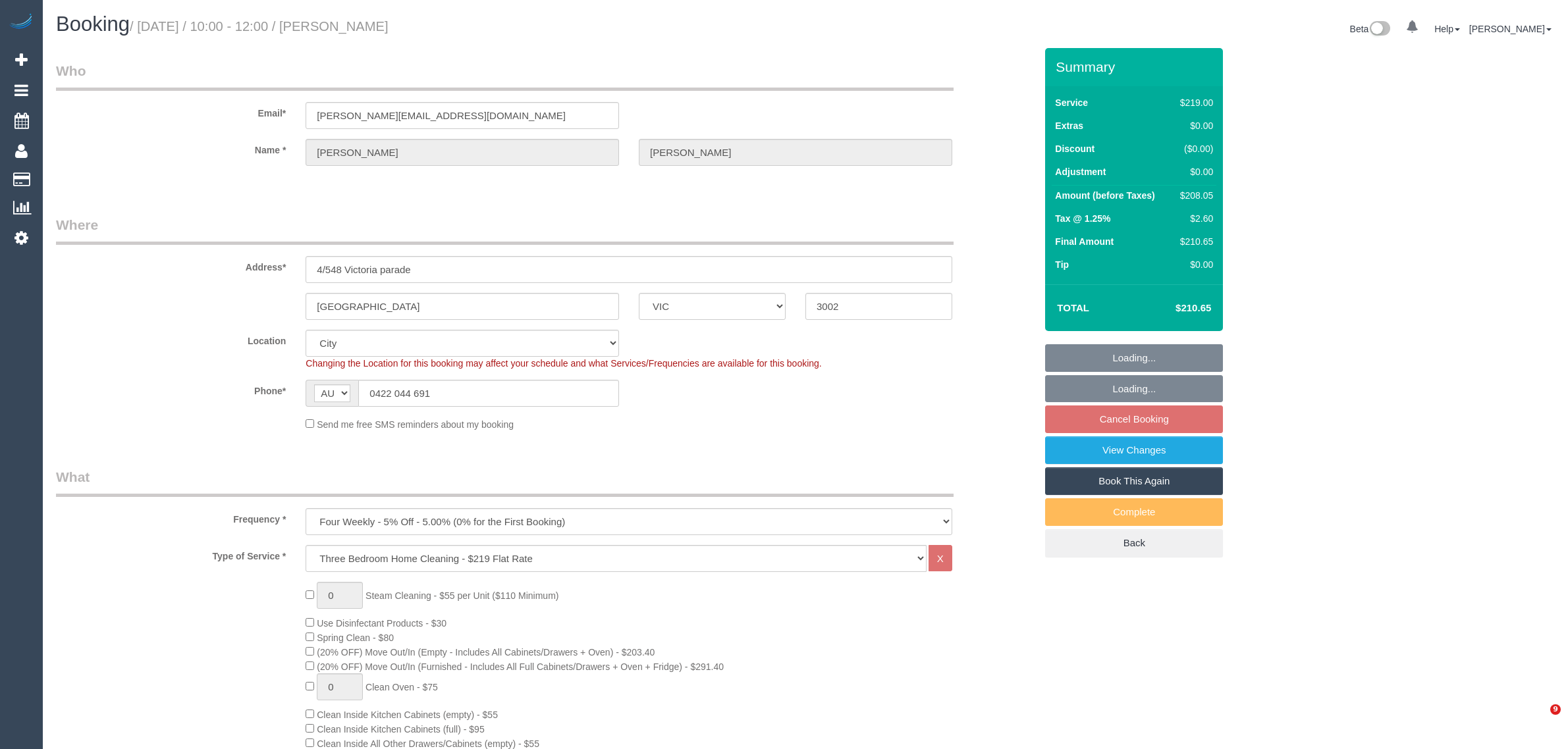
select select "VIC"
select select "string:stripe-pm_1RSw0X2GScqysDRVnxpGLOCN"
select select "number:28"
select select "number:14"
select select "number:18"
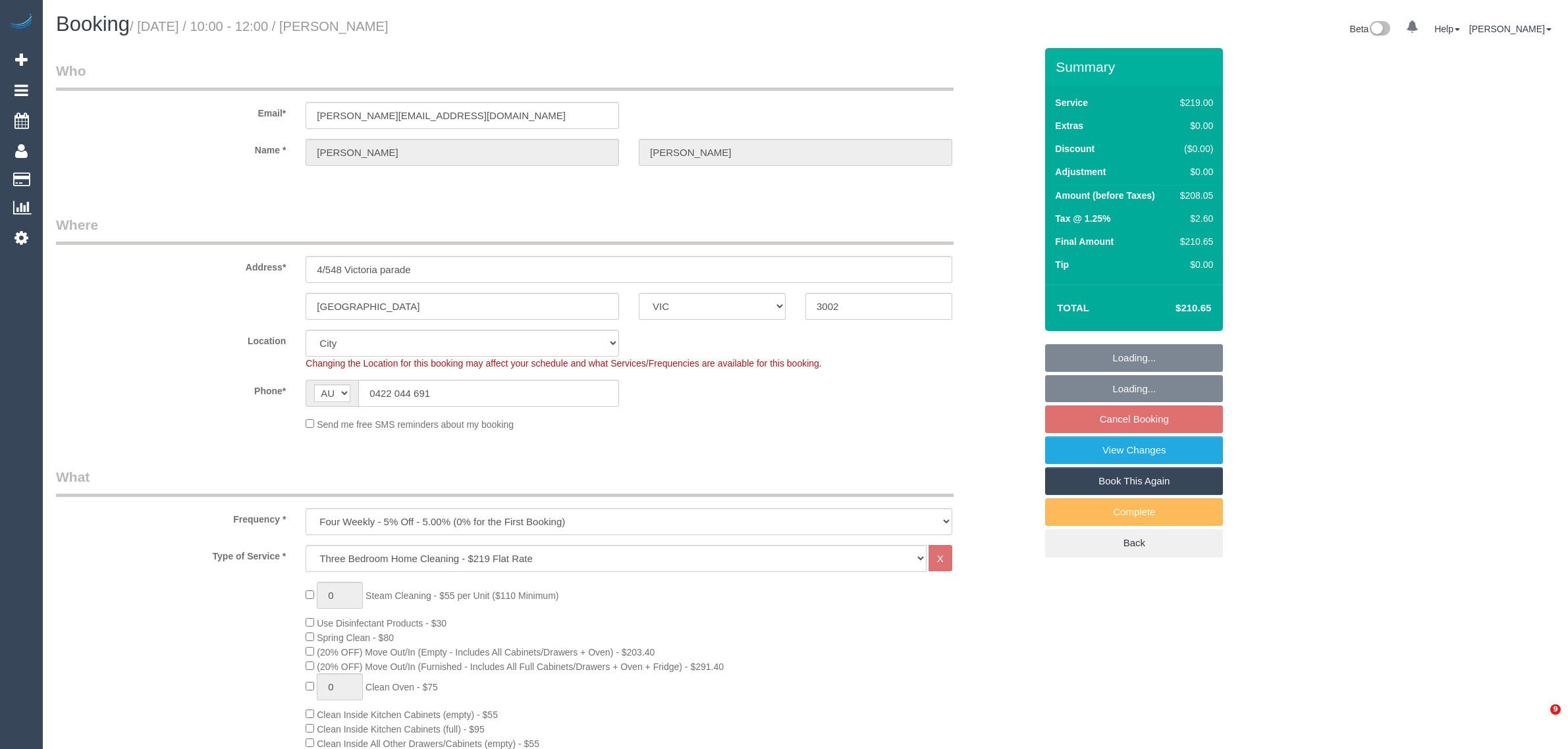
select select "number:24"
select select "number:34"
select select "number:12"
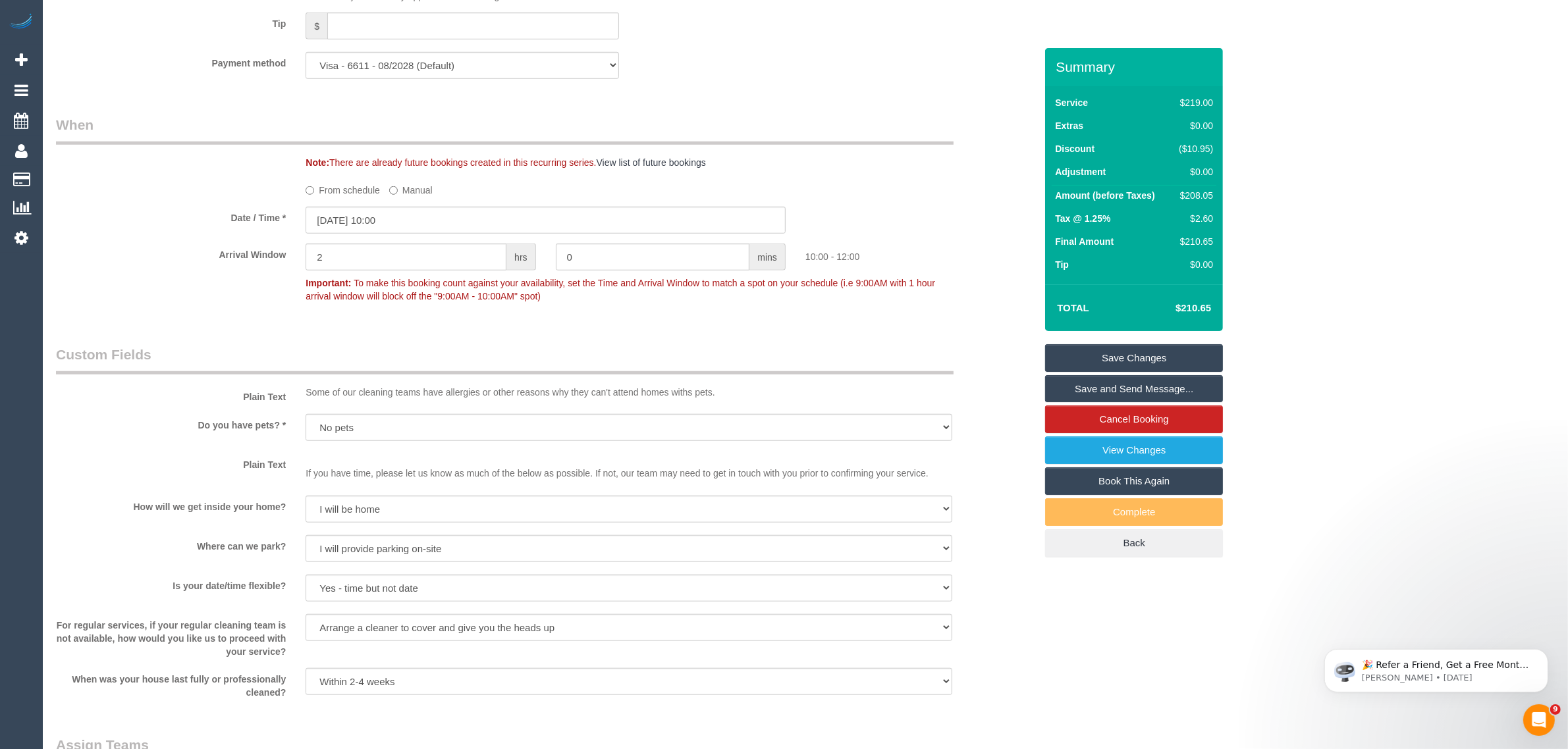
scroll to position [1975, 0]
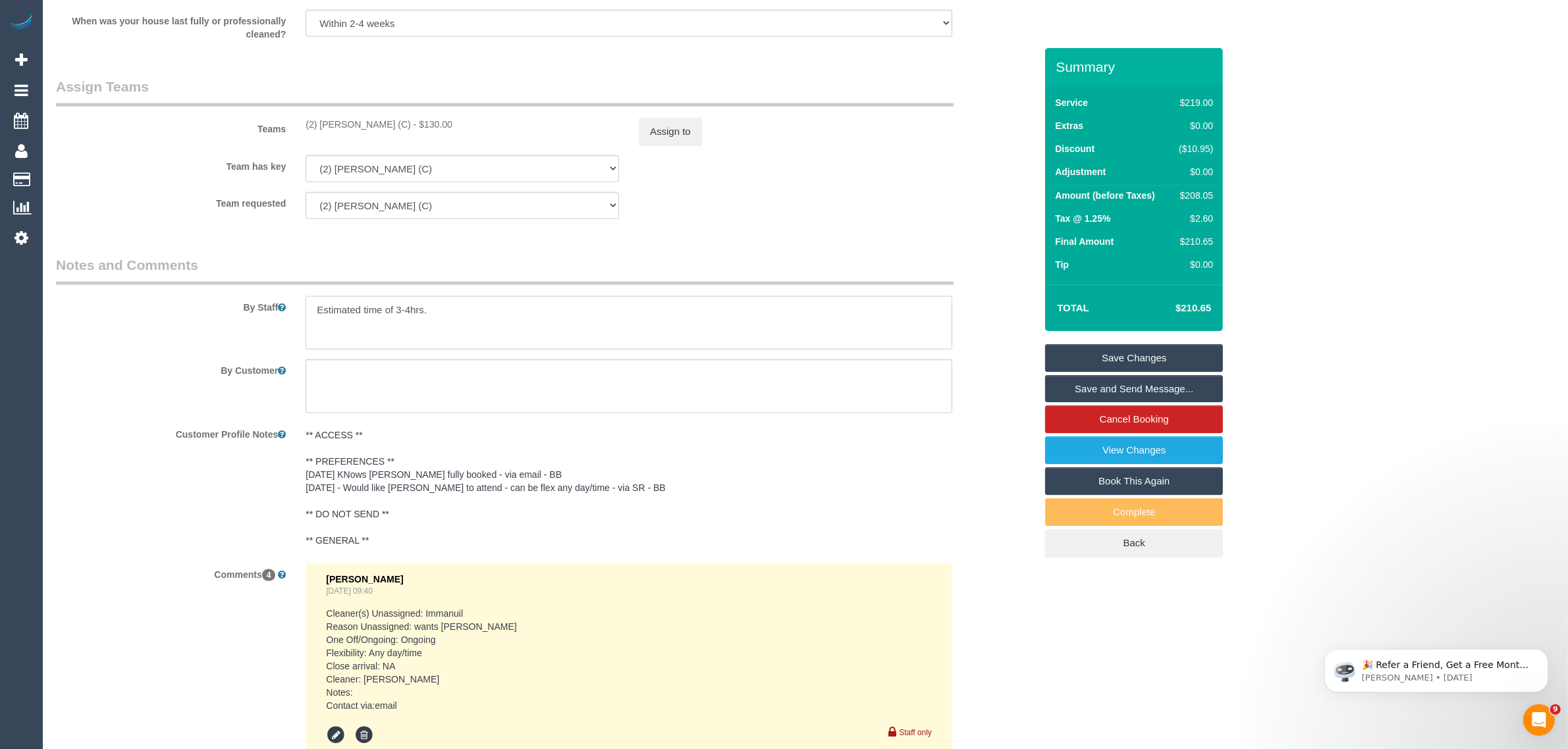
drag, startPoint x: 481, startPoint y: 316, endPoint x: 295, endPoint y: 301, distance: 186.6
click at [296, 301] on div at bounding box center [629, 323] width 666 height 54
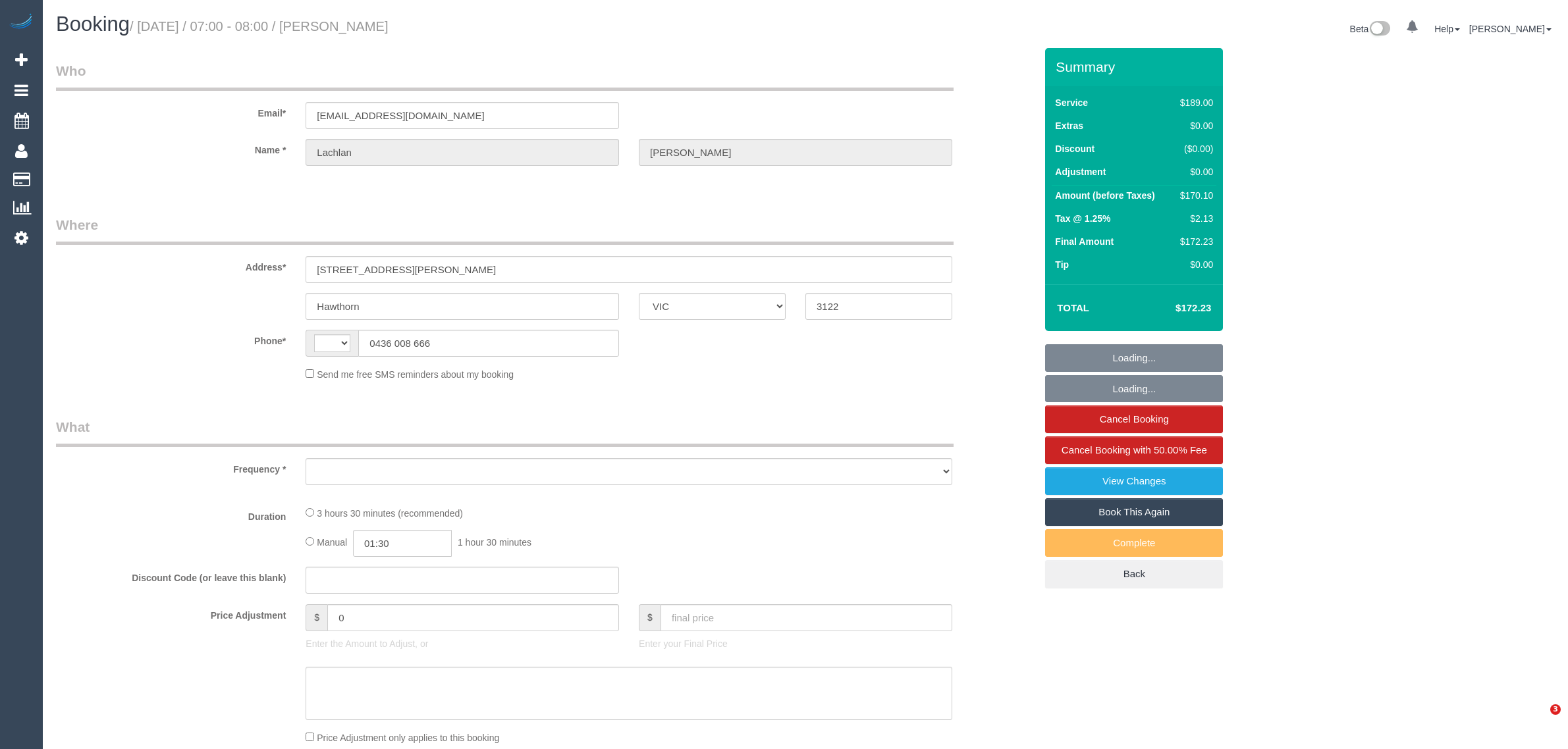
select select "VIC"
select select "string:stripe-pm_1PIhXq2GScqysDRVBpWLCeqn"
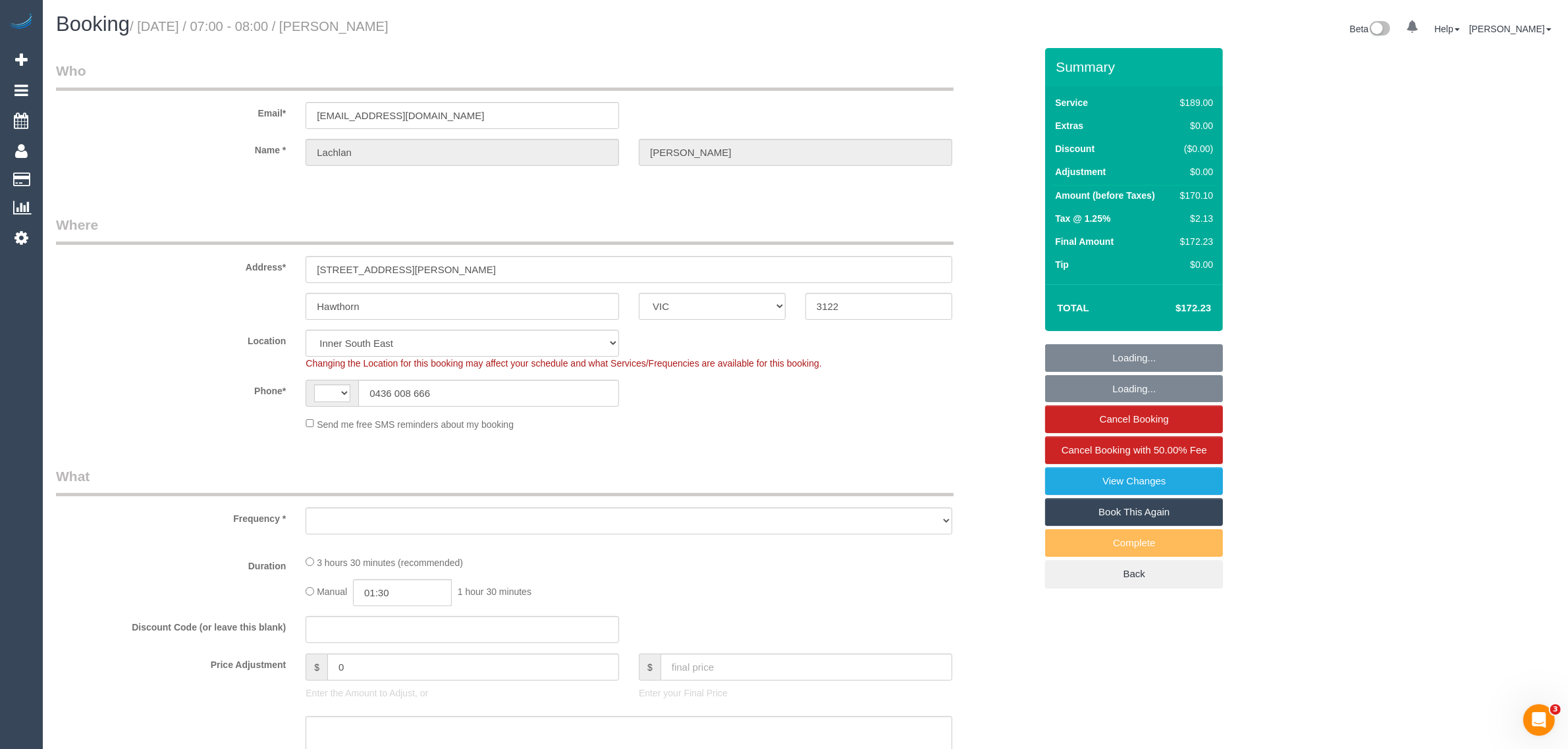
select select "string:AU"
select select "object:538"
select select "number:28"
select select "number:14"
select select "number:19"
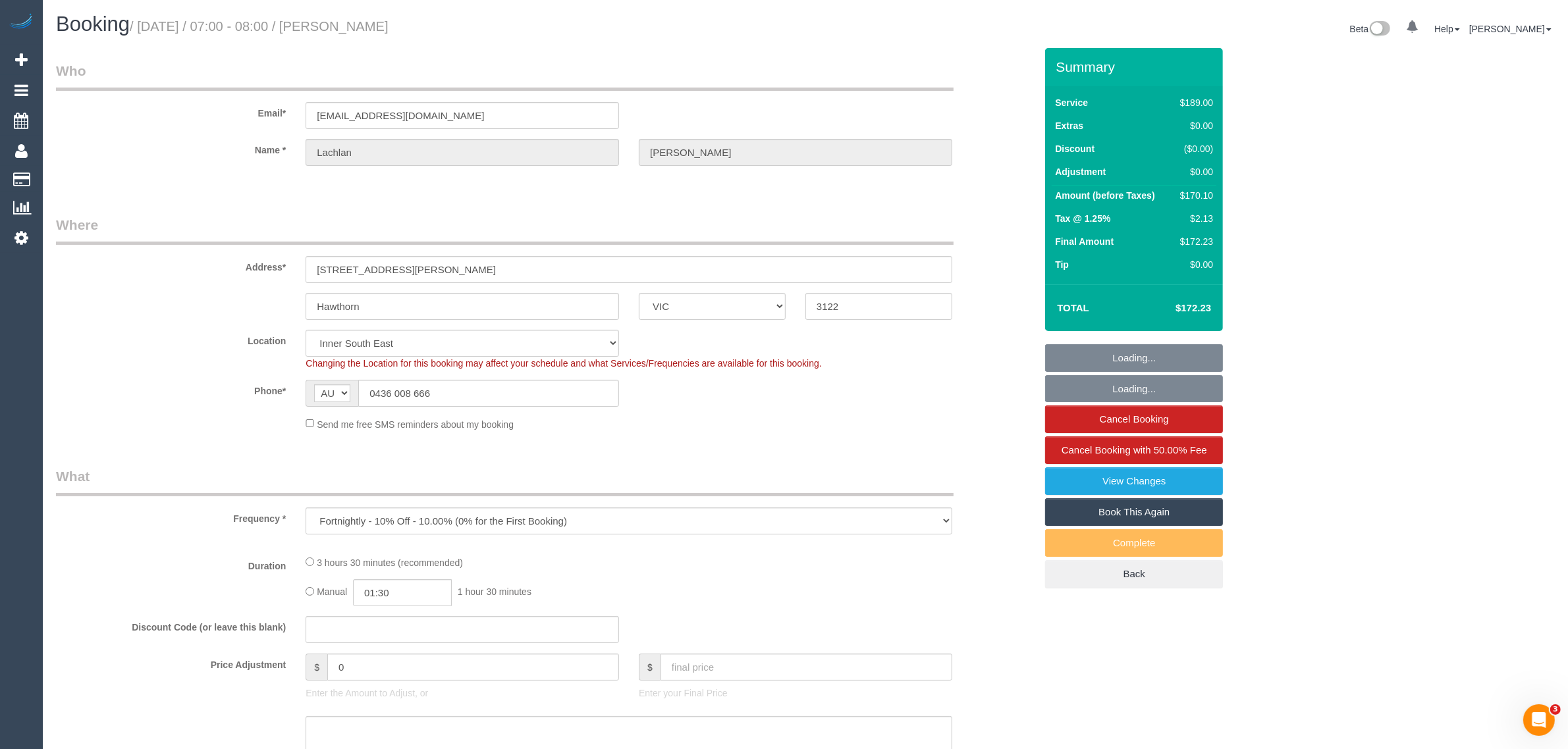
select select "number:22"
select select "number:33"
select select "number:11"
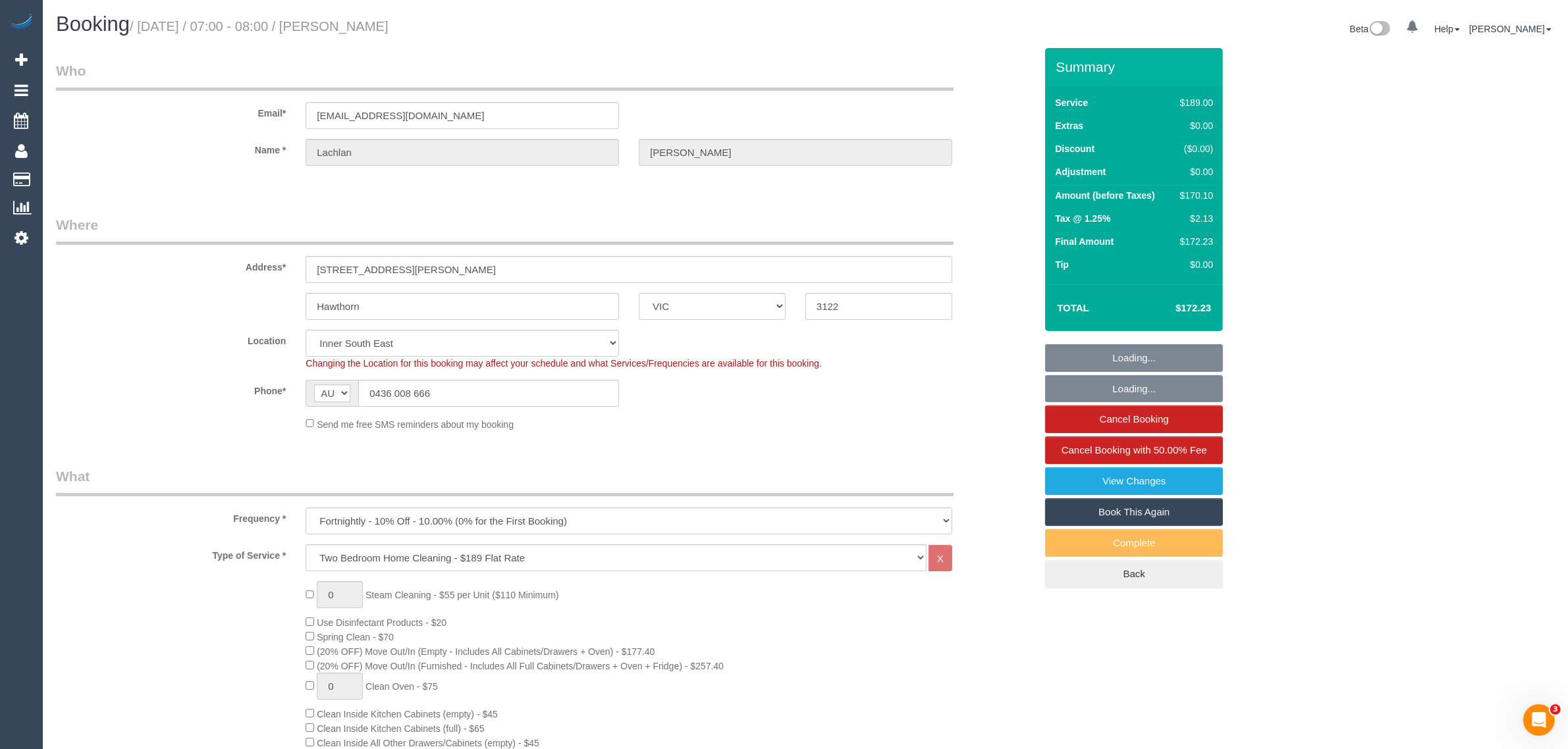
select select "object:1374"
click at [522, 404] on input "0436 008 666" at bounding box center [488, 393] width 261 height 27
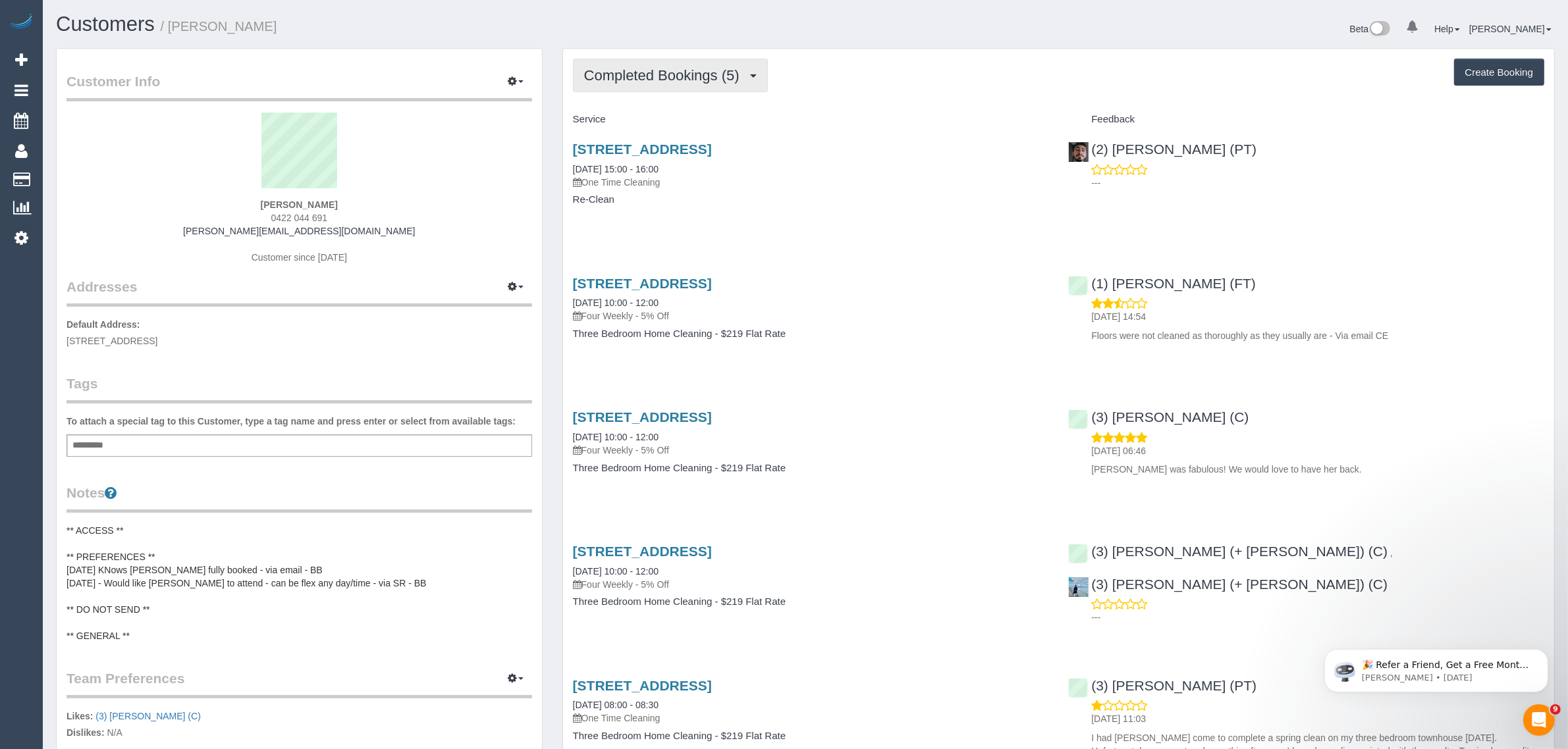
click at [662, 67] on span "Completed Bookings (5)" at bounding box center [665, 75] width 162 height 17
click at [654, 117] on link "Upcoming Bookings (12)" at bounding box center [643, 123] width 139 height 17
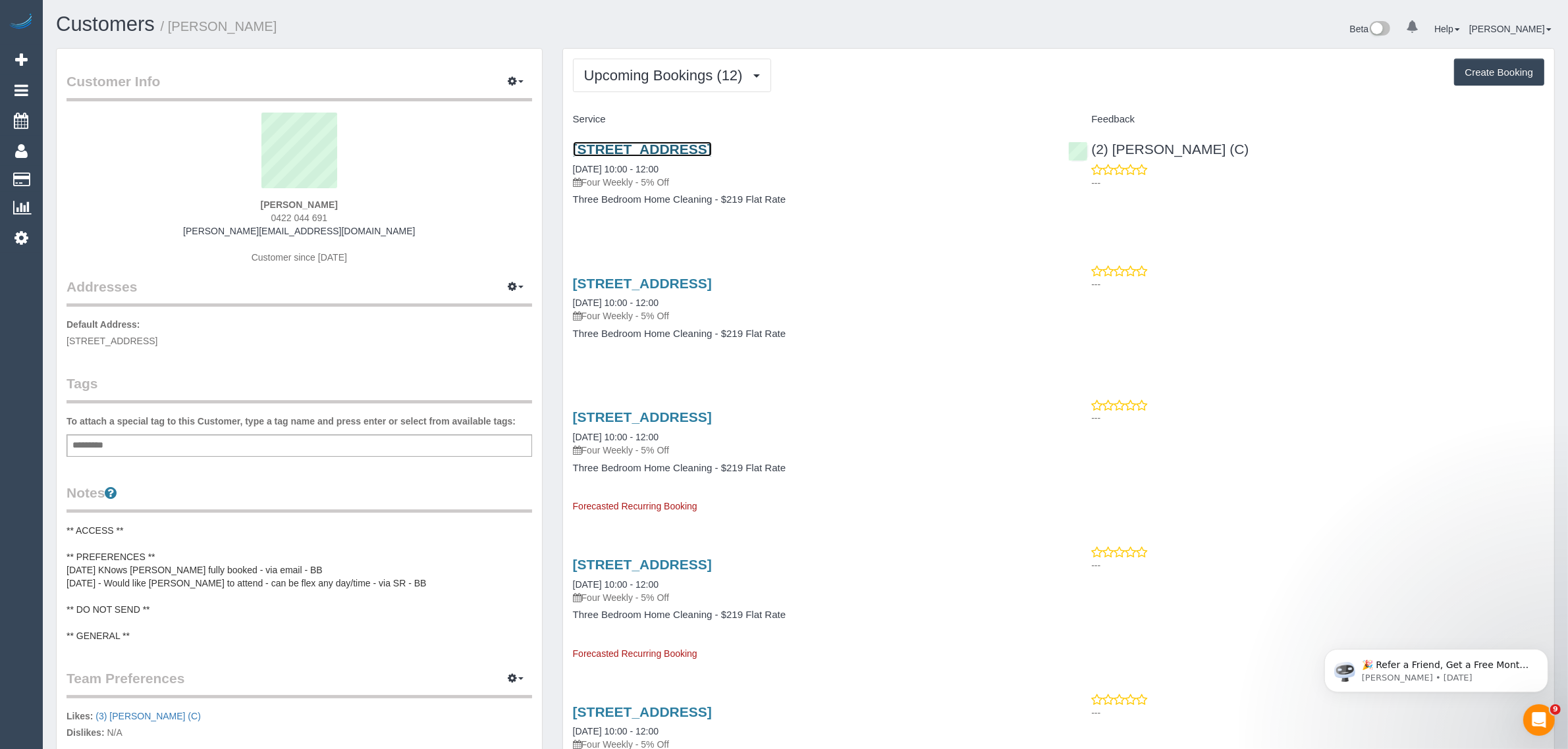
click at [666, 143] on link "[STREET_ADDRESS]" at bounding box center [642, 149] width 139 height 15
click at [650, 69] on span "Upcoming Bookings (12)" at bounding box center [666, 75] width 165 height 17
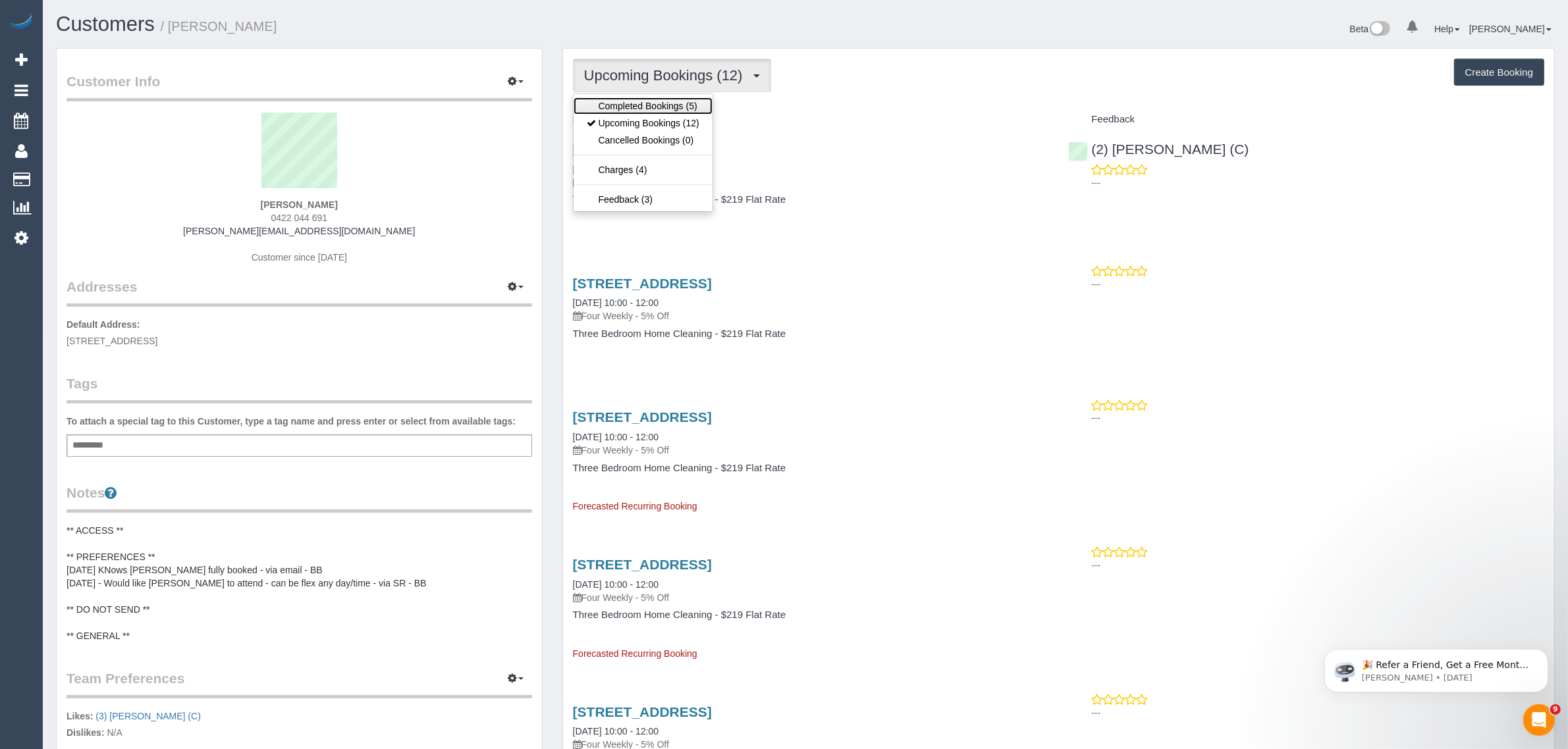
click at [639, 107] on link "Completed Bookings (5)" at bounding box center [643, 106] width 139 height 17
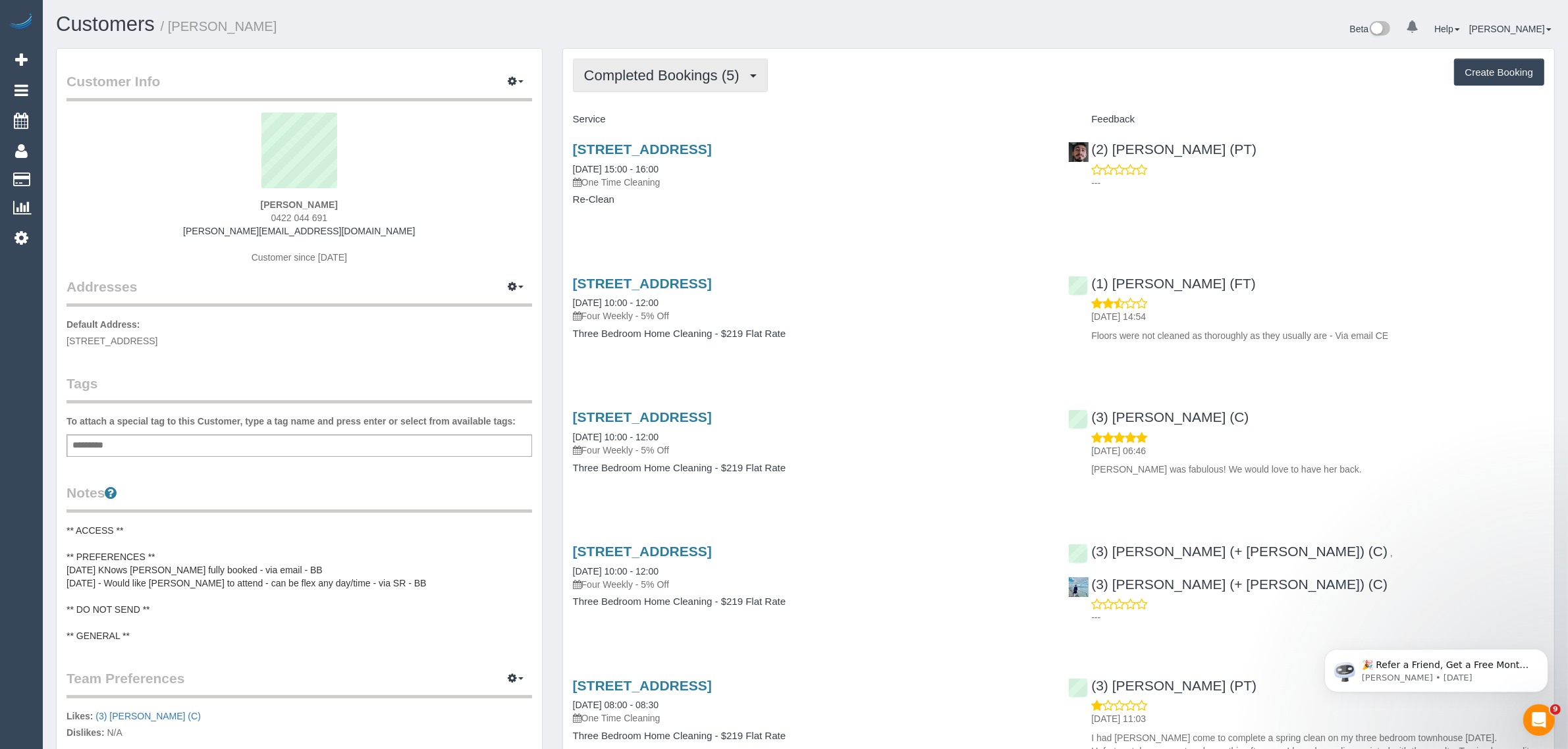
click at [662, 76] on span "Completed Bookings (5)" at bounding box center [665, 75] width 162 height 17
click at [652, 123] on link "Upcoming Bookings (12)" at bounding box center [643, 123] width 139 height 17
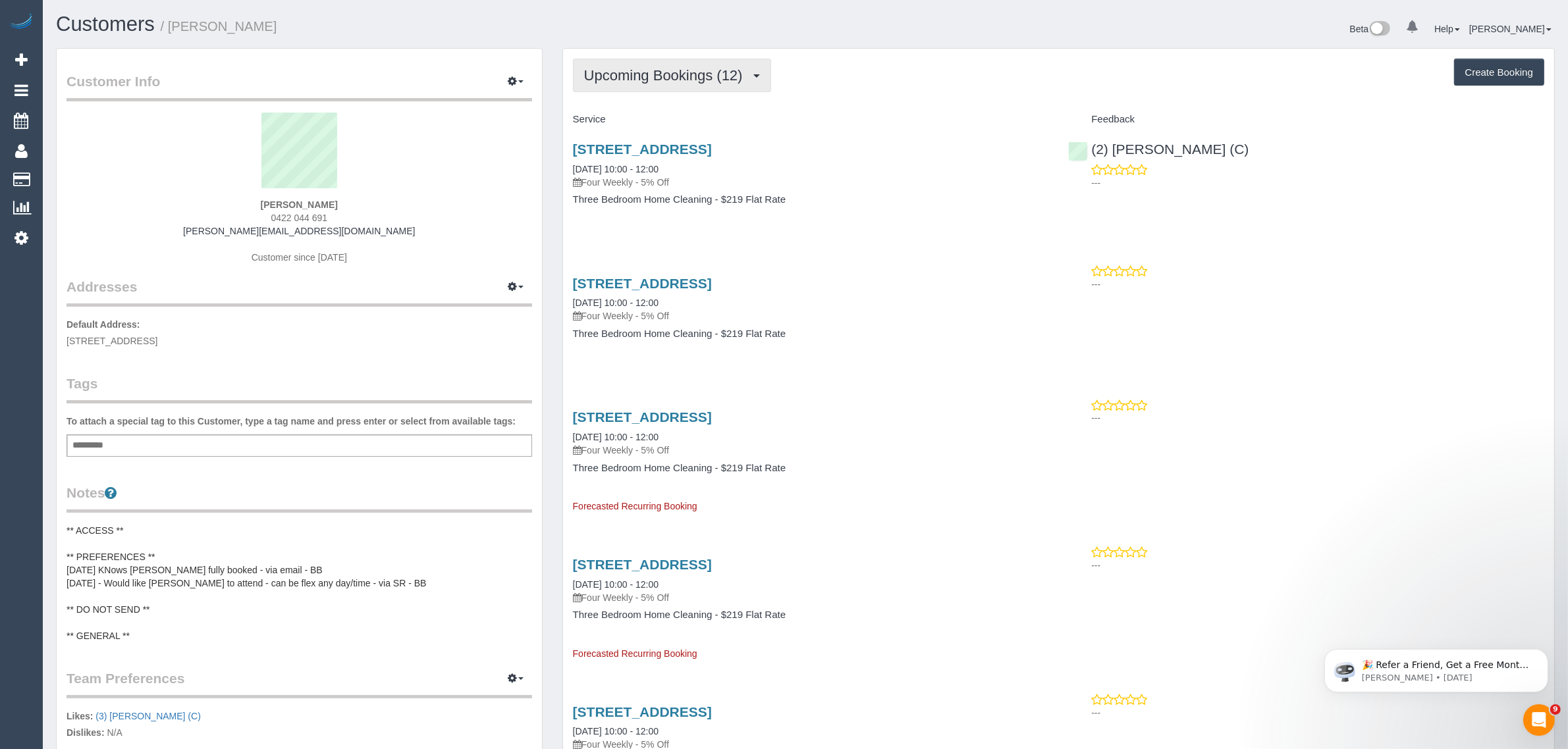
click at [656, 64] on button "Upcoming Bookings (12)" at bounding box center [672, 75] width 198 height 34
click at [623, 117] on link "Upcoming Bookings (12)" at bounding box center [643, 123] width 139 height 17
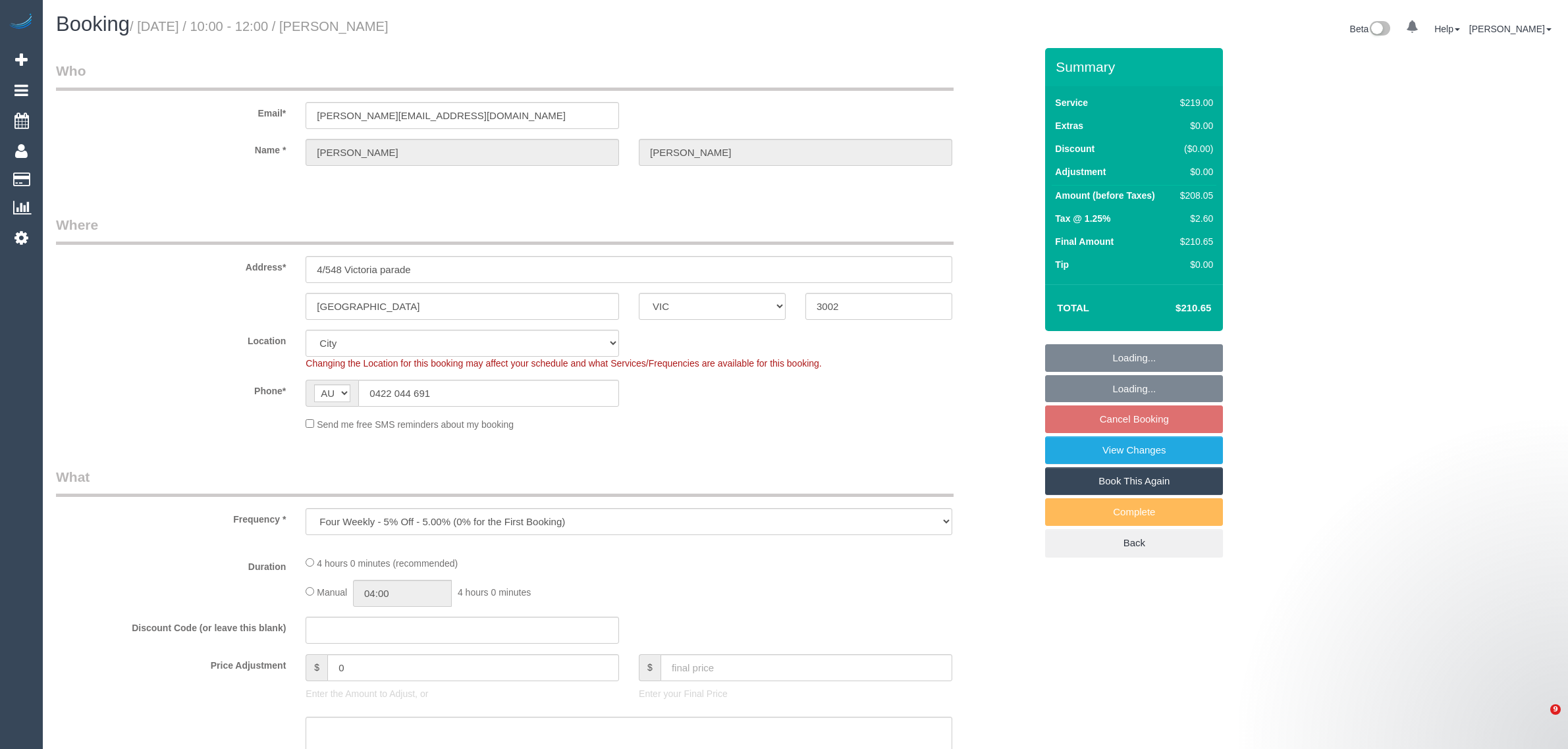
select select "VIC"
select select "string:stripe-pm_1RSw0X2GScqysDRVnxpGLOCN"
select select "number:28"
select select "number:14"
select select "number:18"
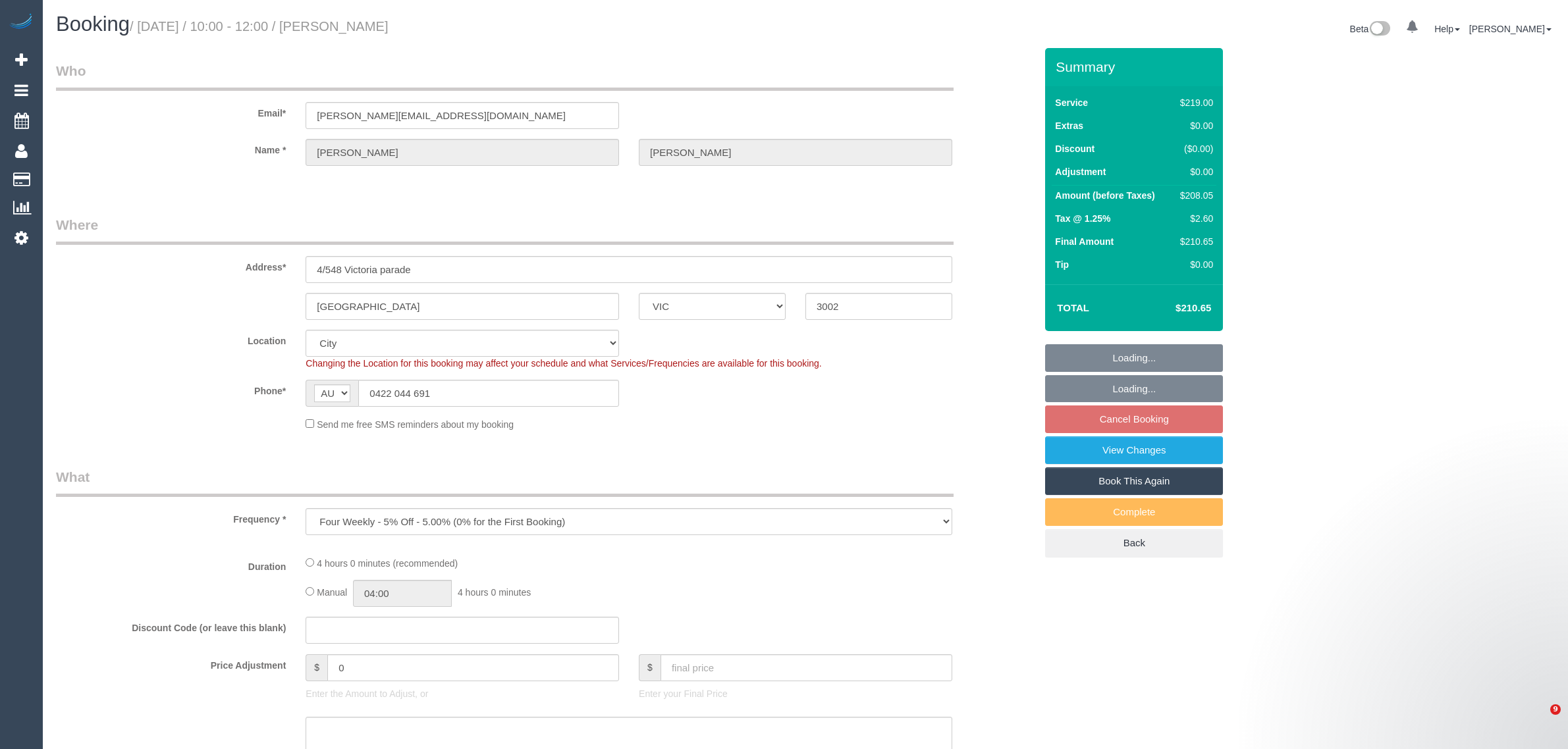
select select "number:24"
select select "number:34"
select select "number:12"
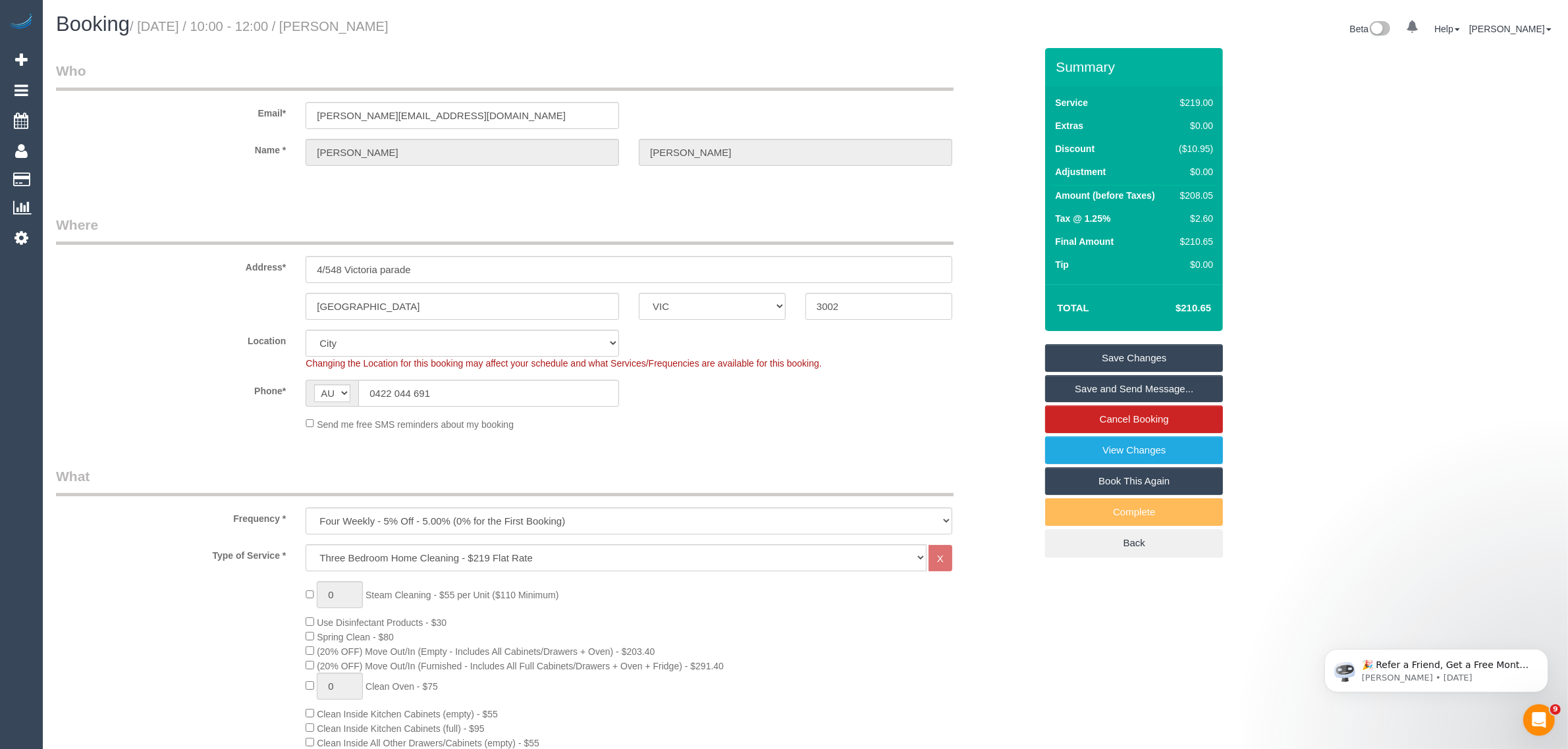
click at [993, 324] on fieldset "Where Address* 4/548 Victoria parade East Melbourne ACT NSW NT QLD SA TAS VIC W…" at bounding box center [545, 328] width 979 height 226
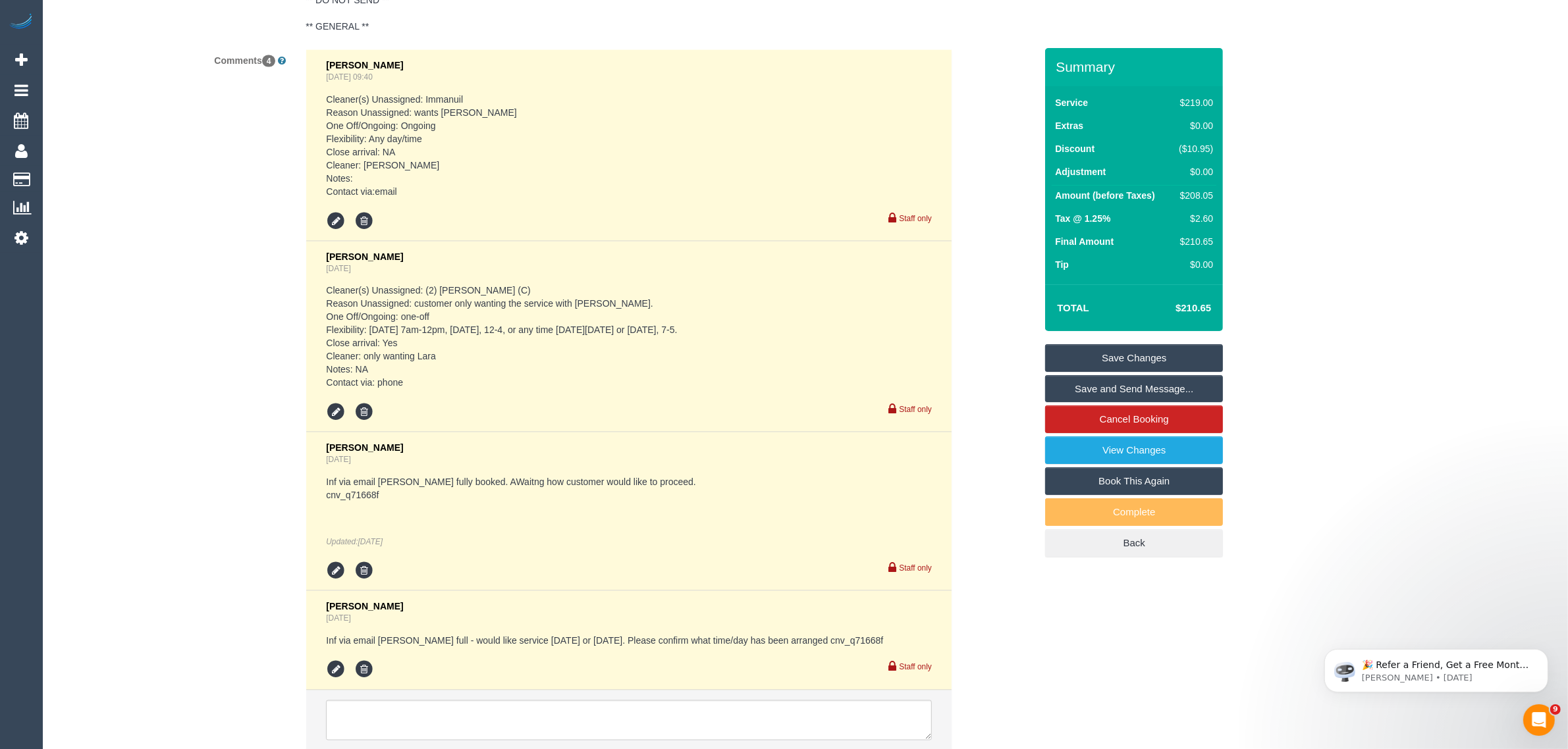
scroll to position [2585, 0]
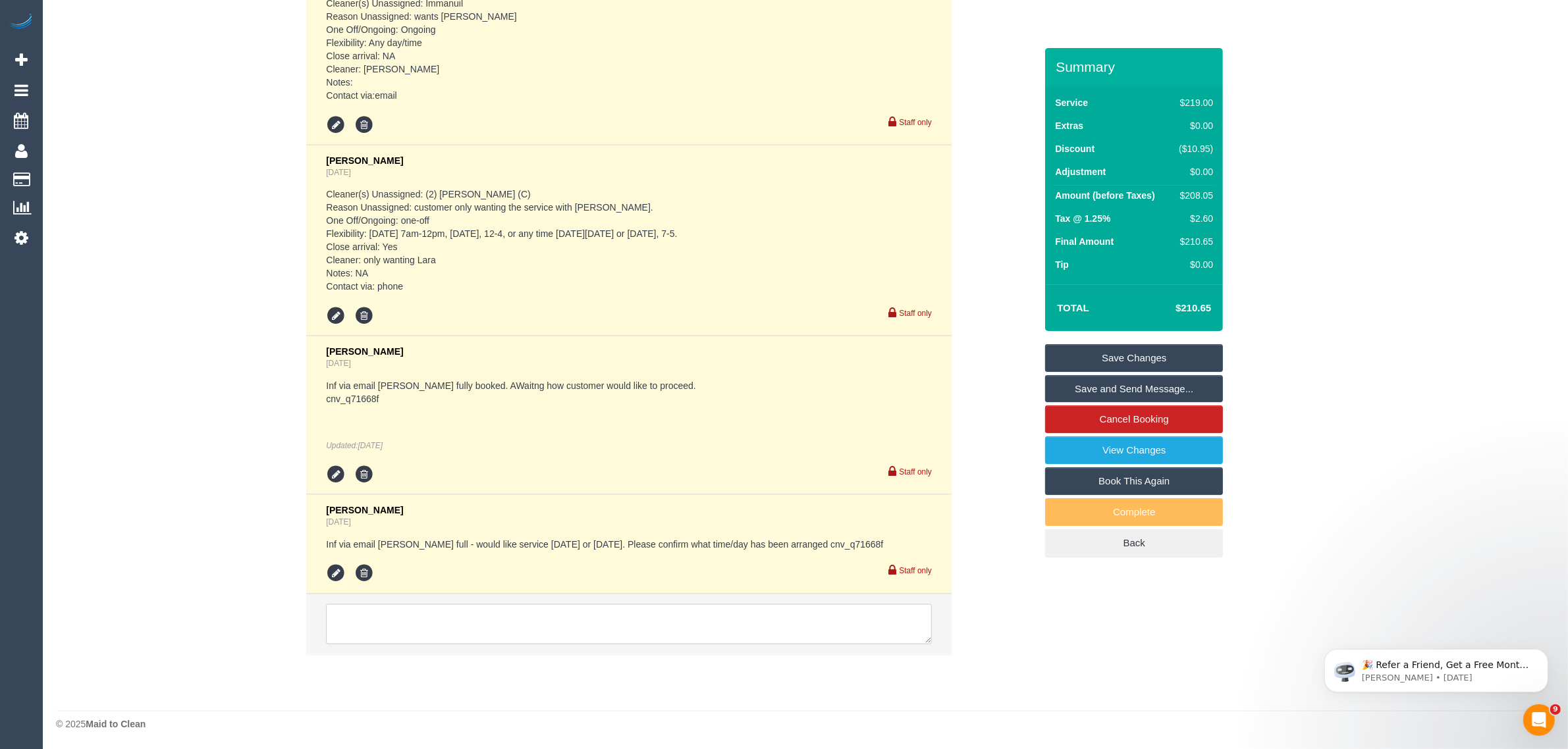
click at [575, 614] on textarea at bounding box center [629, 625] width 606 height 41
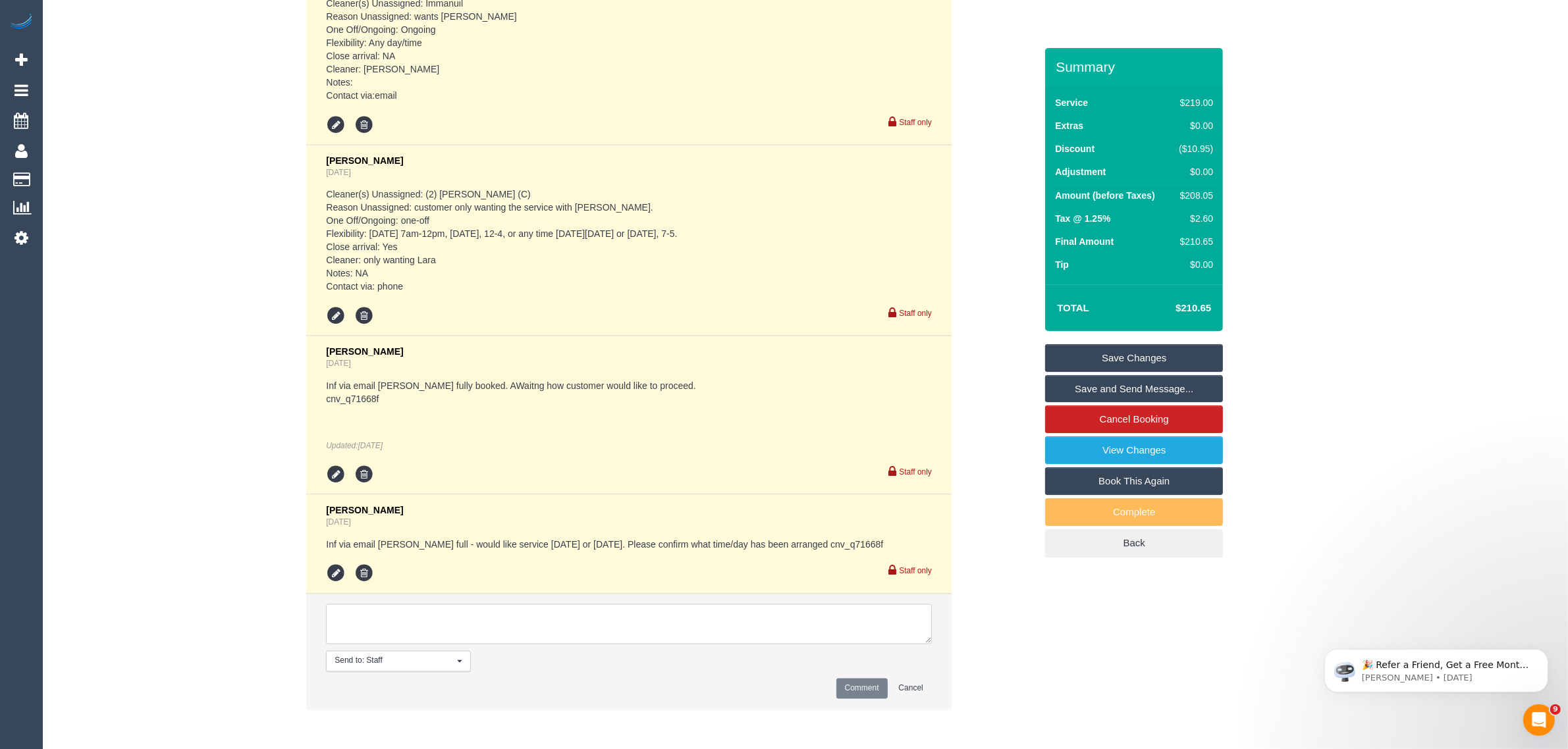
paste textarea "Cleaner(s) Unassigned: Reason Unassigned: Contact via: Which message sent: Addi…"
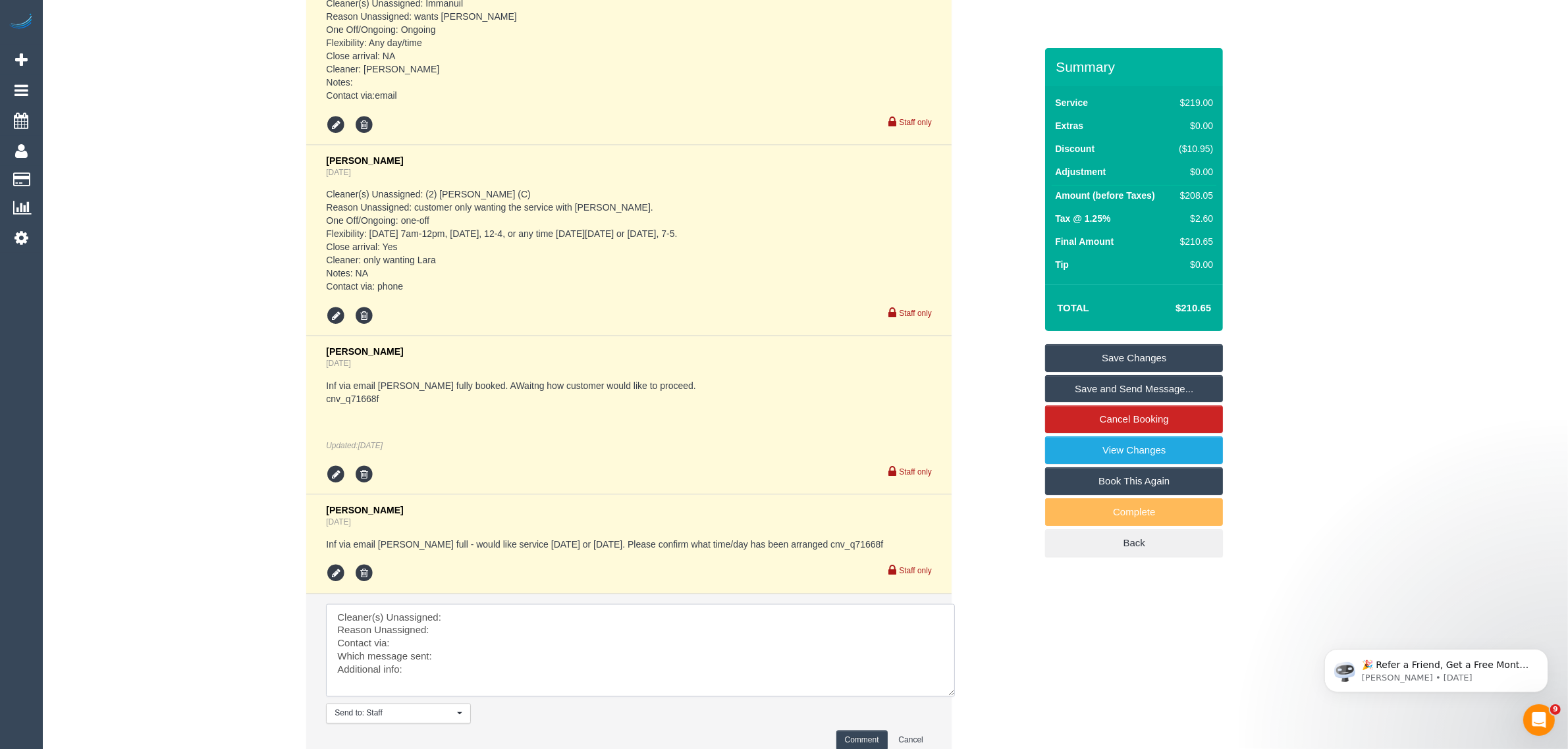
scroll to position [0, 0]
drag, startPoint x: 923, startPoint y: 637, endPoint x: 947, endPoint y: 695, distance: 62.8
click at [947, 695] on textarea at bounding box center [640, 654] width 629 height 99
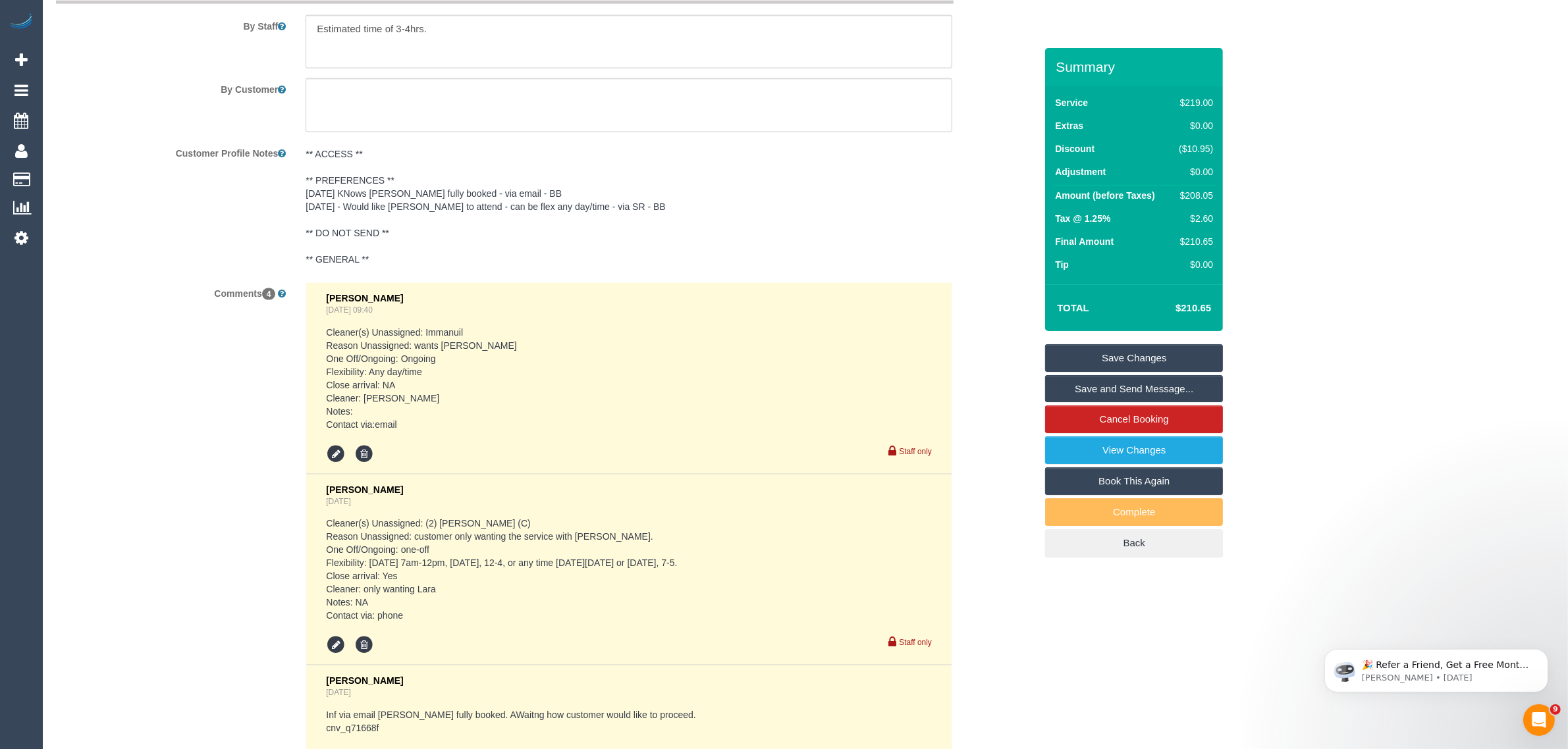
scroll to position [1927, 0]
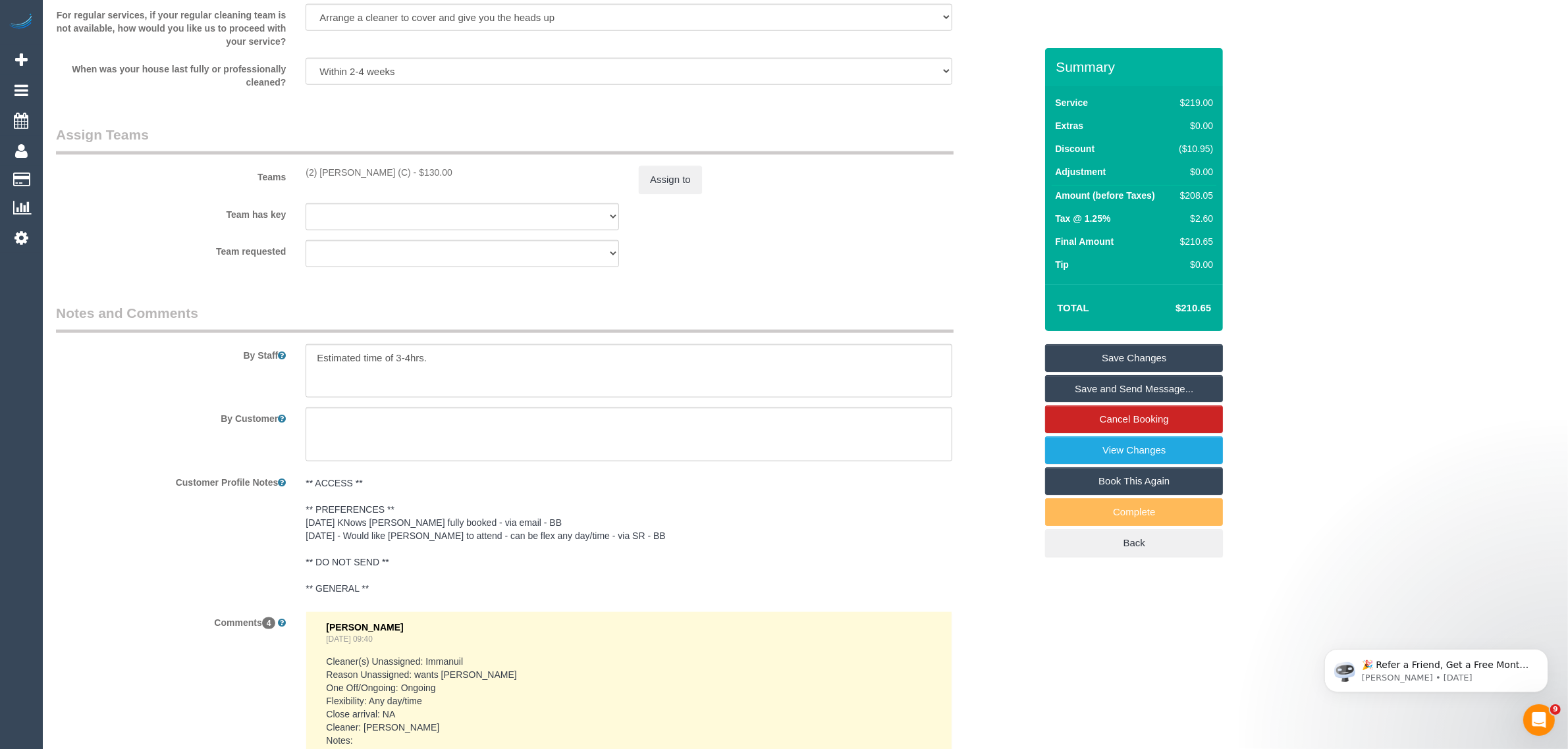
drag, startPoint x: 305, startPoint y: 170, endPoint x: 415, endPoint y: 168, distance: 110.0
click at [415, 168] on div "(2) Megan Kaewpinich (C) - $130.00" at bounding box center [462, 172] width 314 height 13
copy div "(2) [PERSON_NAME] (C)"
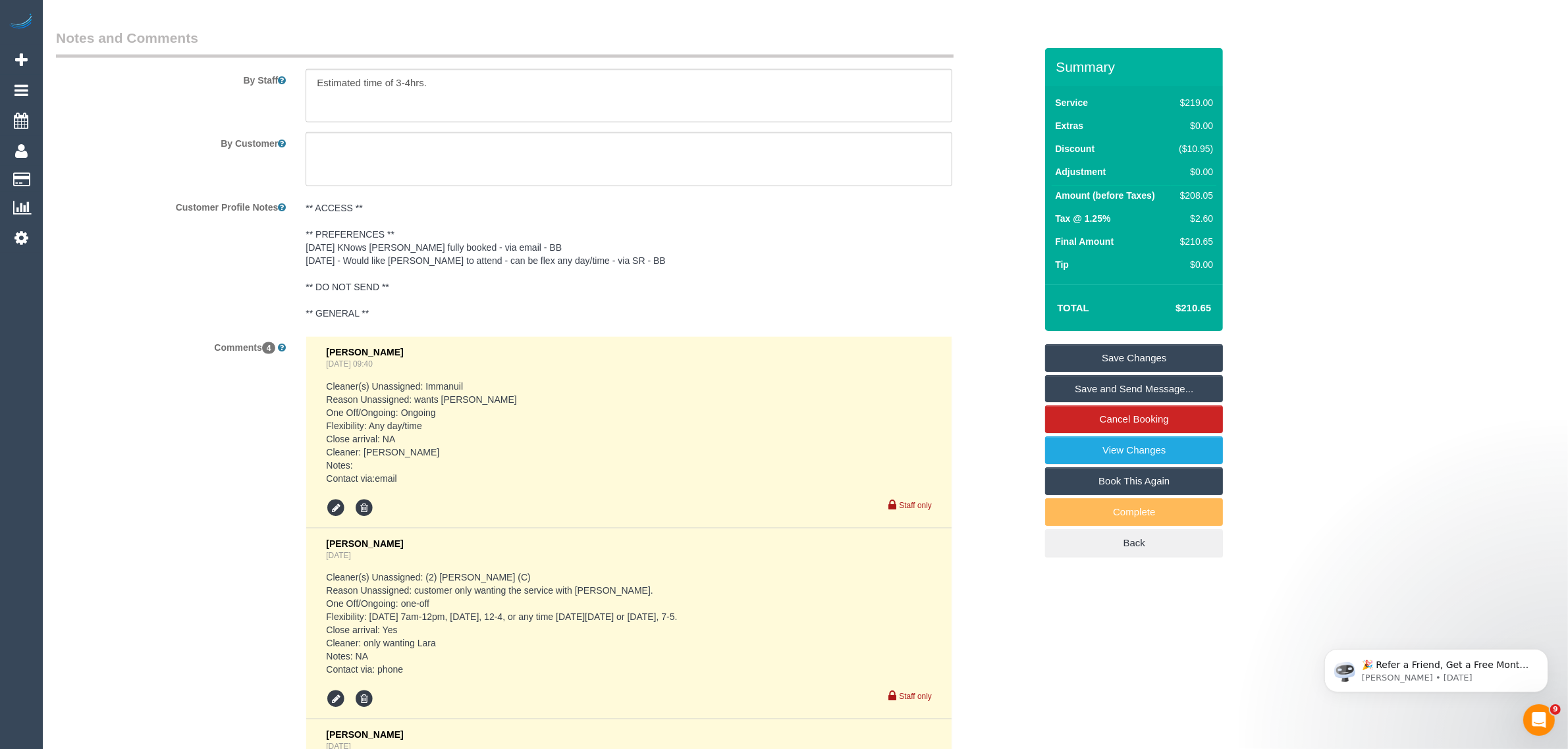
scroll to position [2698, 0]
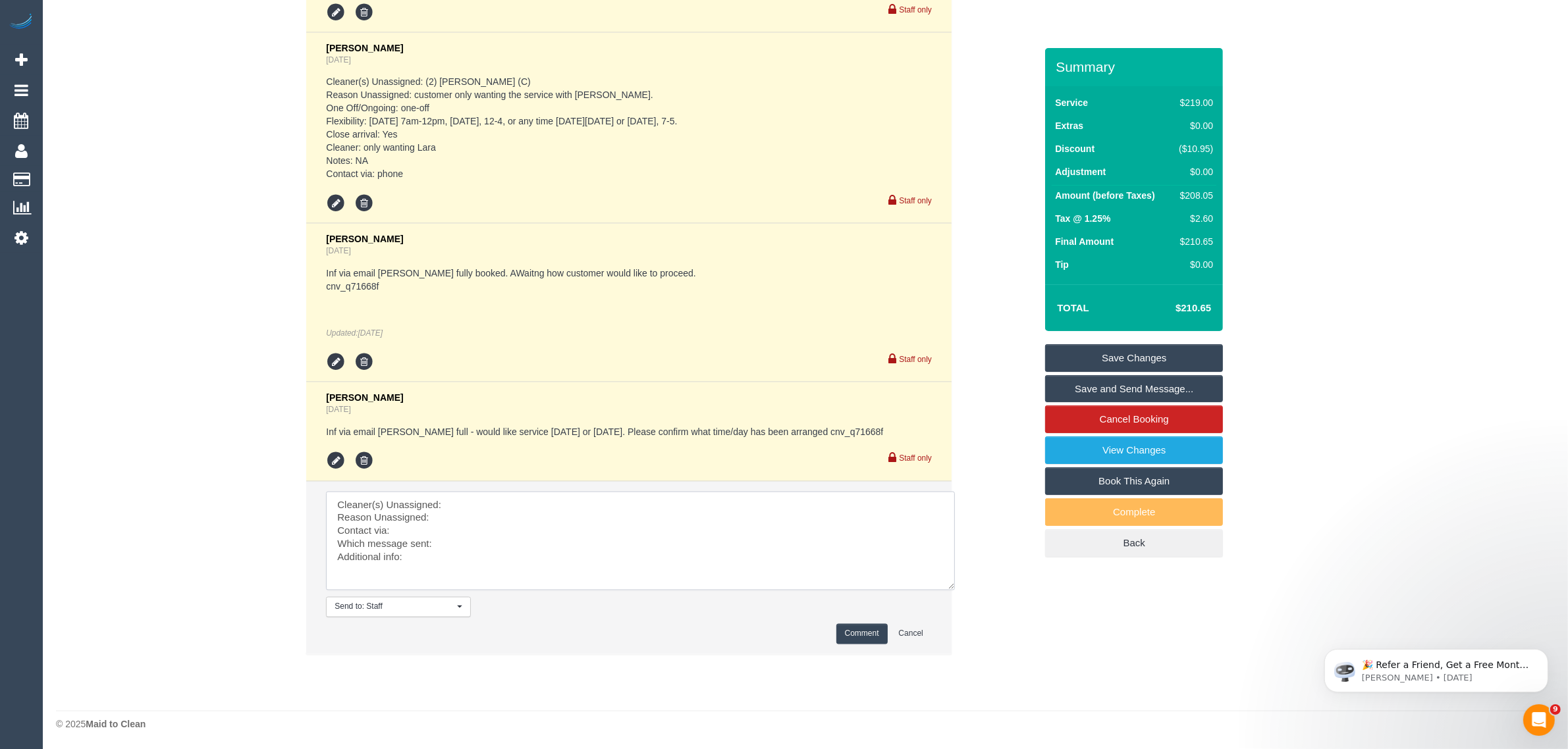
click at [552, 504] on textarea at bounding box center [640, 541] width 629 height 99
paste textarea "(2) [PERSON_NAME] (C)"
click at [518, 518] on textarea at bounding box center [640, 541] width 629 height 99
click at [506, 544] on textarea at bounding box center [640, 541] width 629 height 99
click at [508, 544] on textarea at bounding box center [640, 541] width 629 height 99
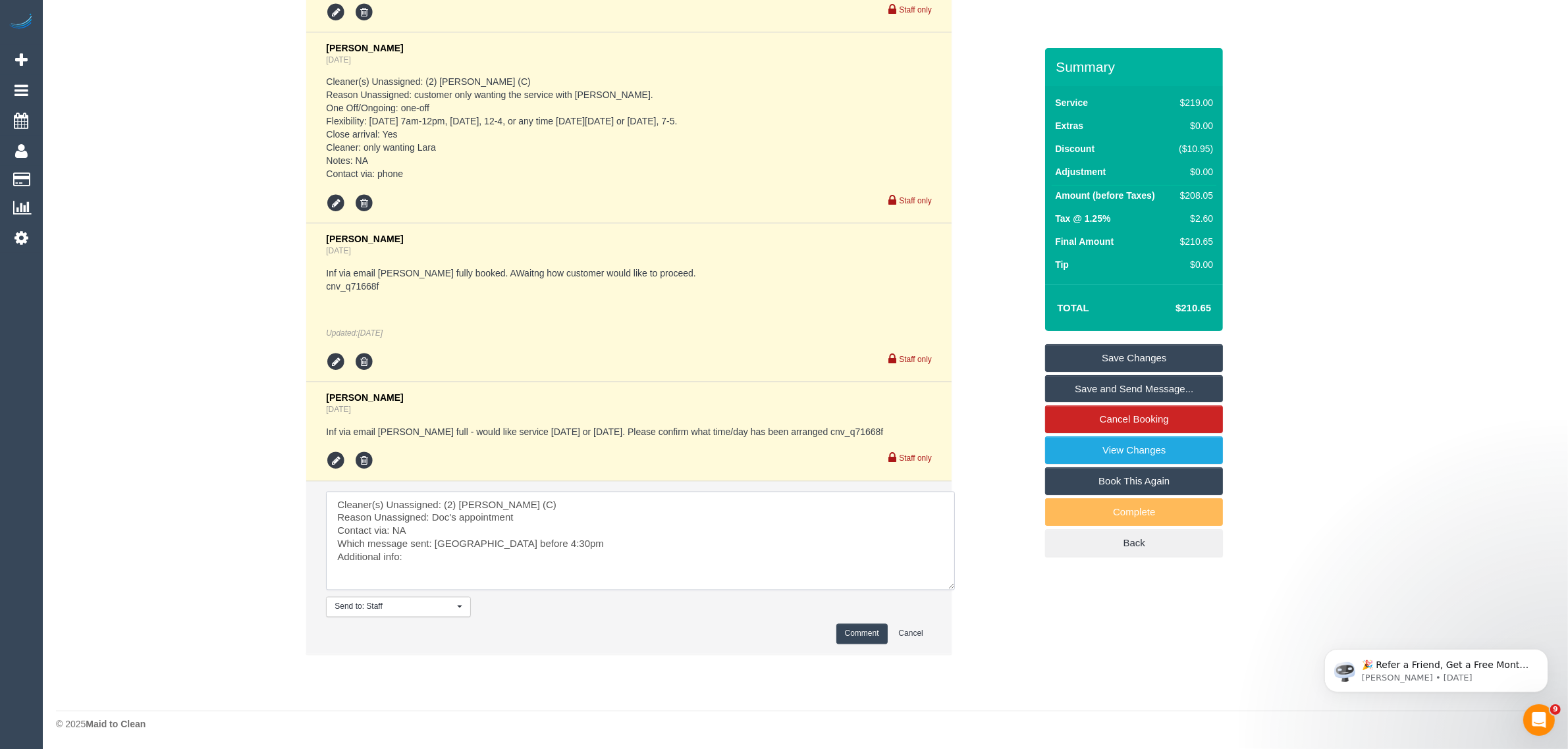
type textarea "Cleaner(s) Unassigned: (2) Megan Kaewpinich (C) Reason Unassigned: Doc's appoin…"
click at [843, 624] on button "Comment" at bounding box center [861, 634] width 51 height 21
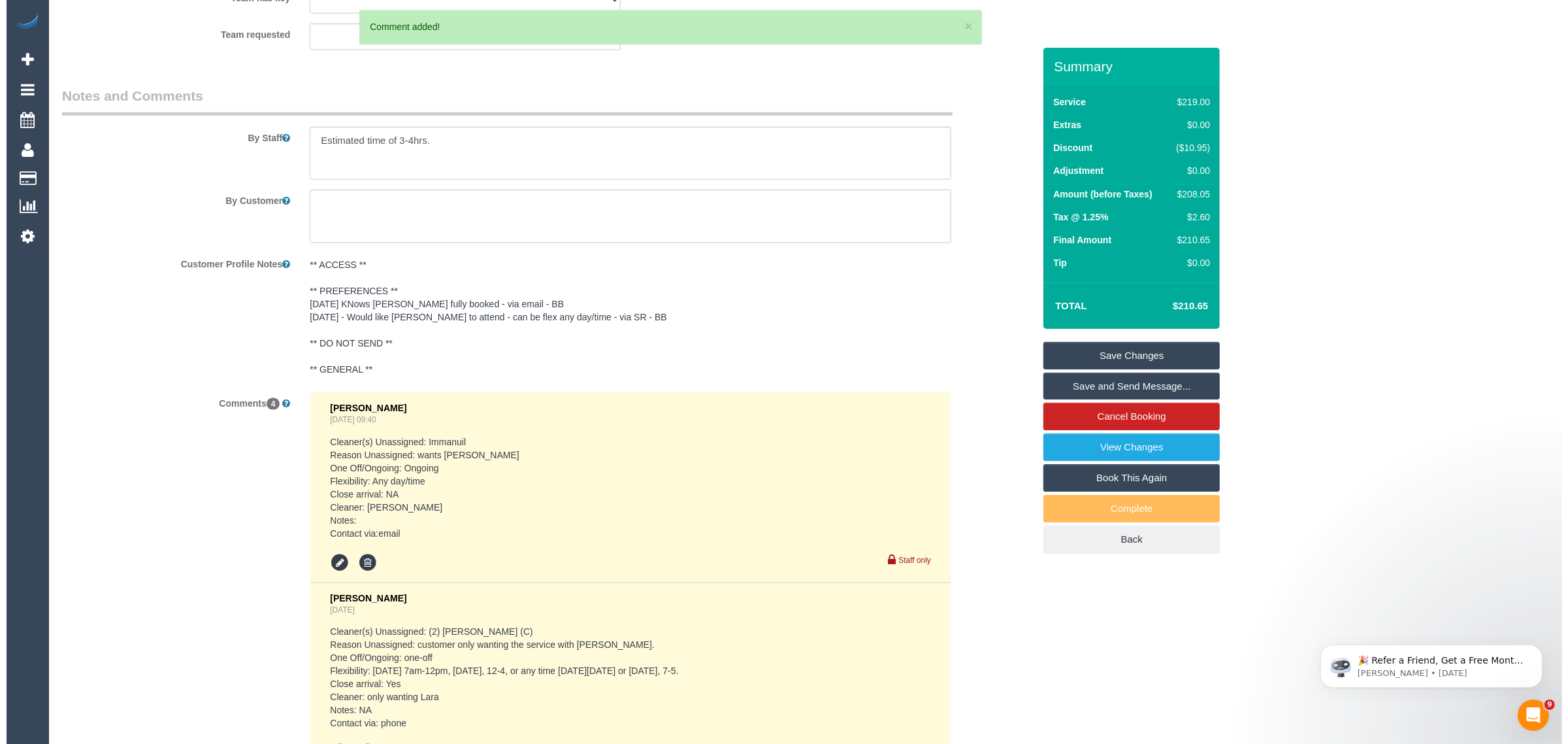
scroll to position [1971, 0]
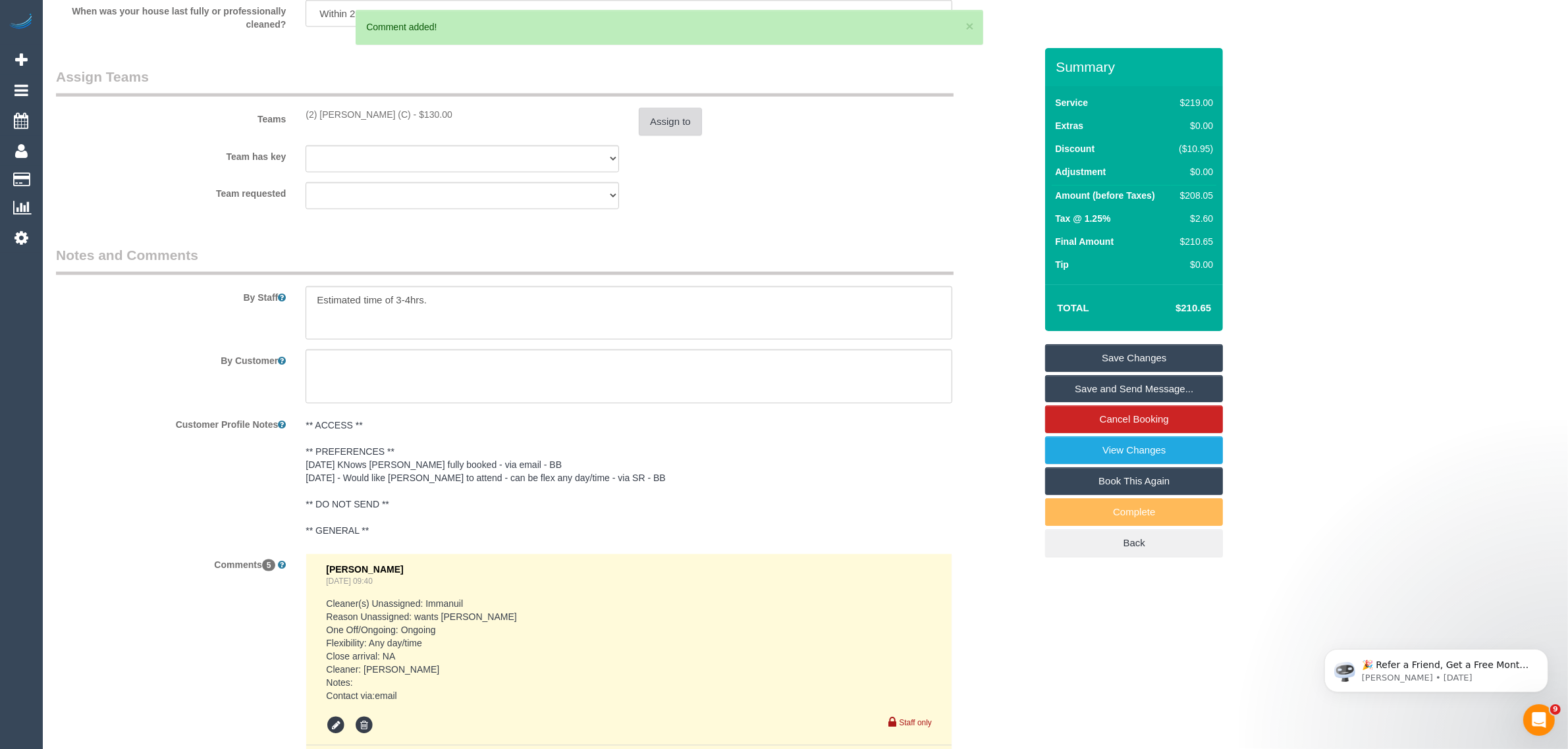
click at [664, 123] on button "Assign to" at bounding box center [670, 122] width 63 height 28
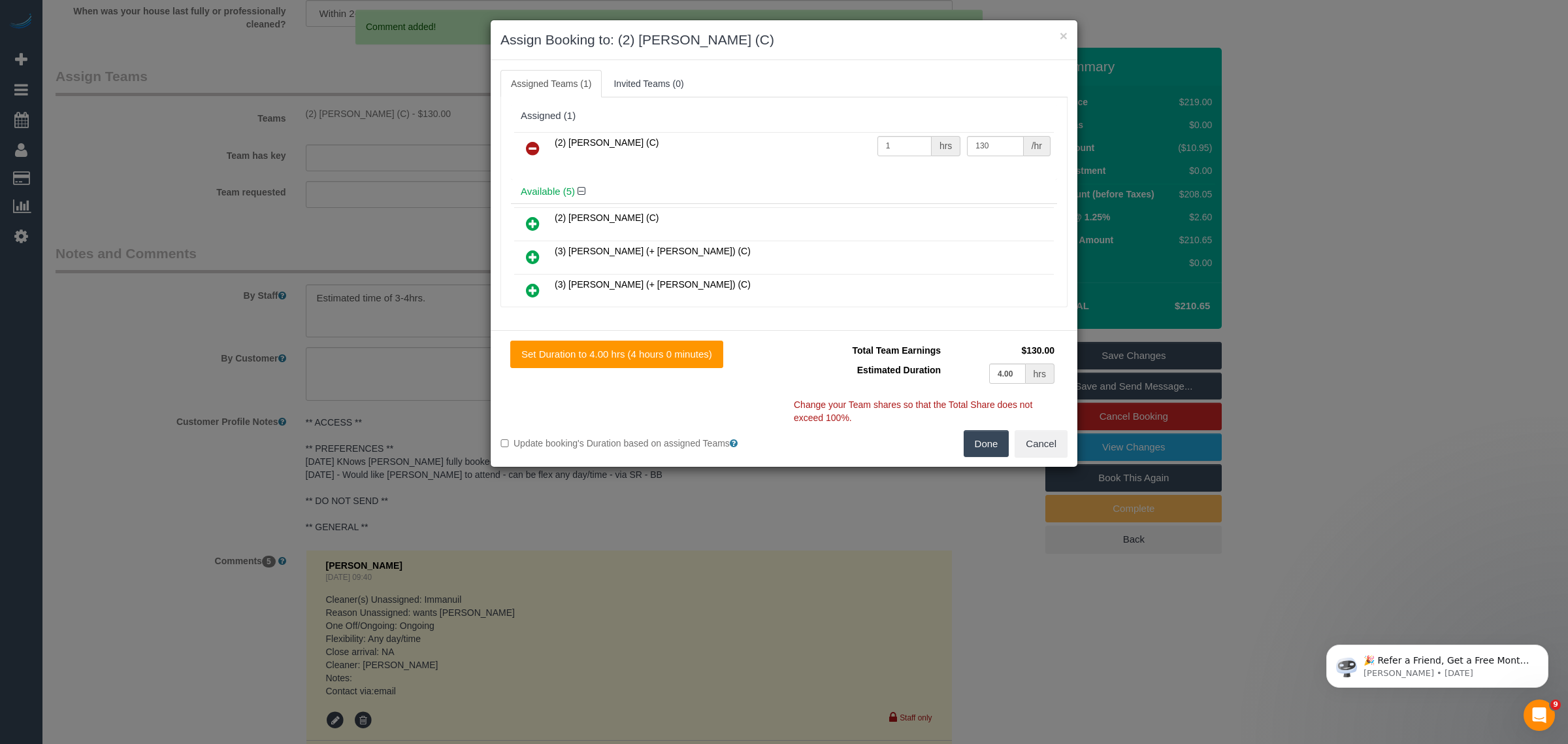
drag, startPoint x: 527, startPoint y: 142, endPoint x: 544, endPoint y: 149, distance: 18.4
click at [528, 142] on link at bounding box center [533, 149] width 31 height 26
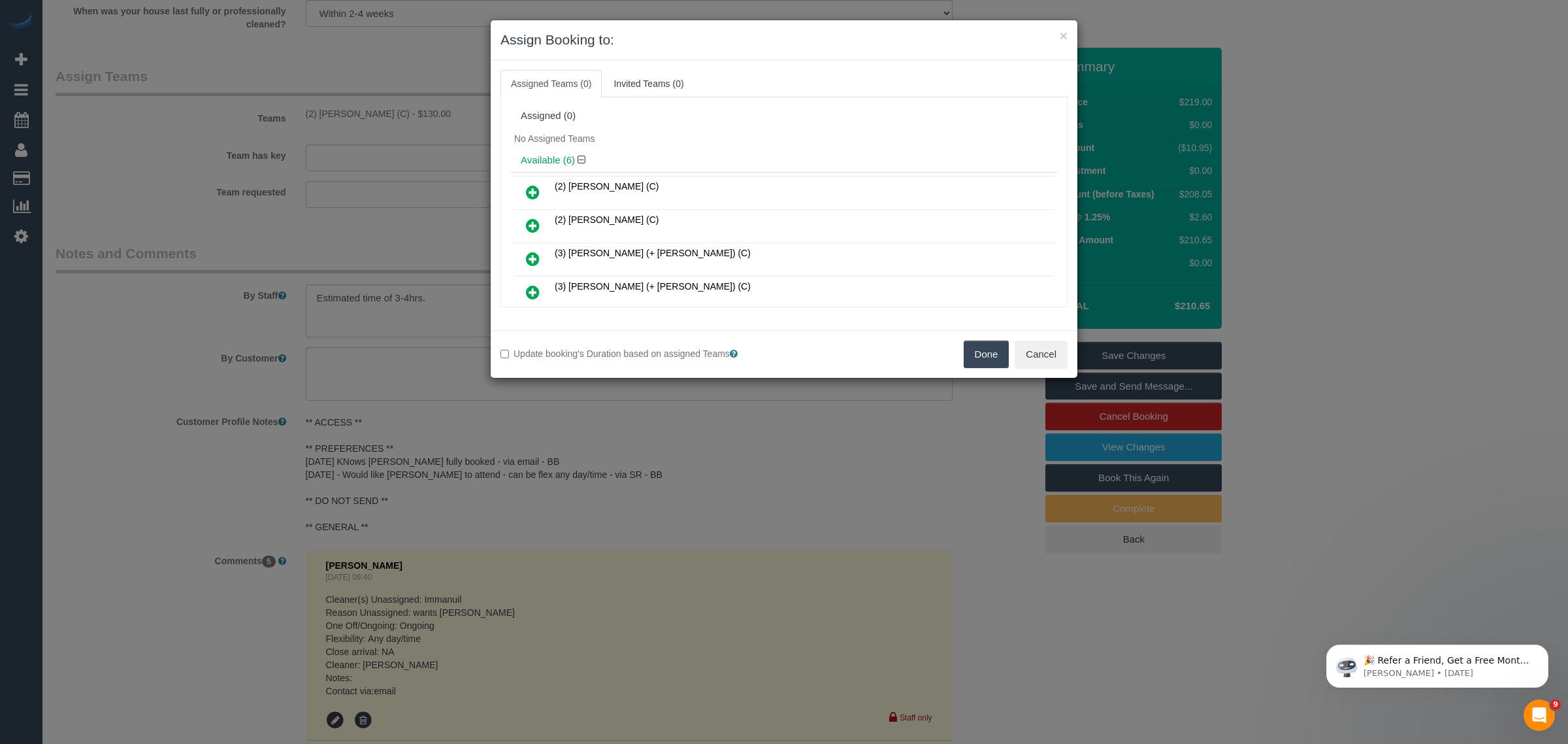
click at [969, 342] on button "Done" at bounding box center [987, 354] width 46 height 28
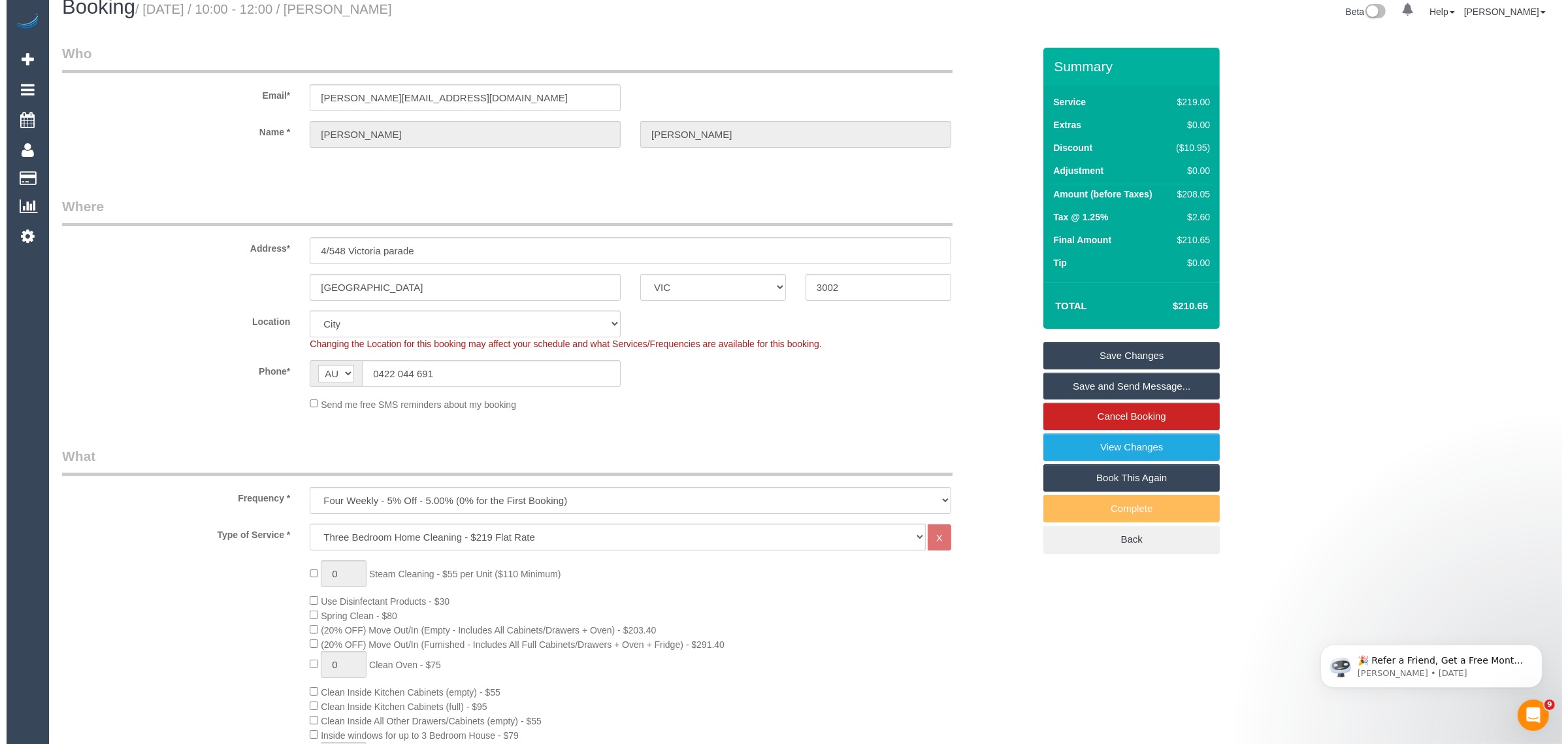
scroll to position [0, 0]
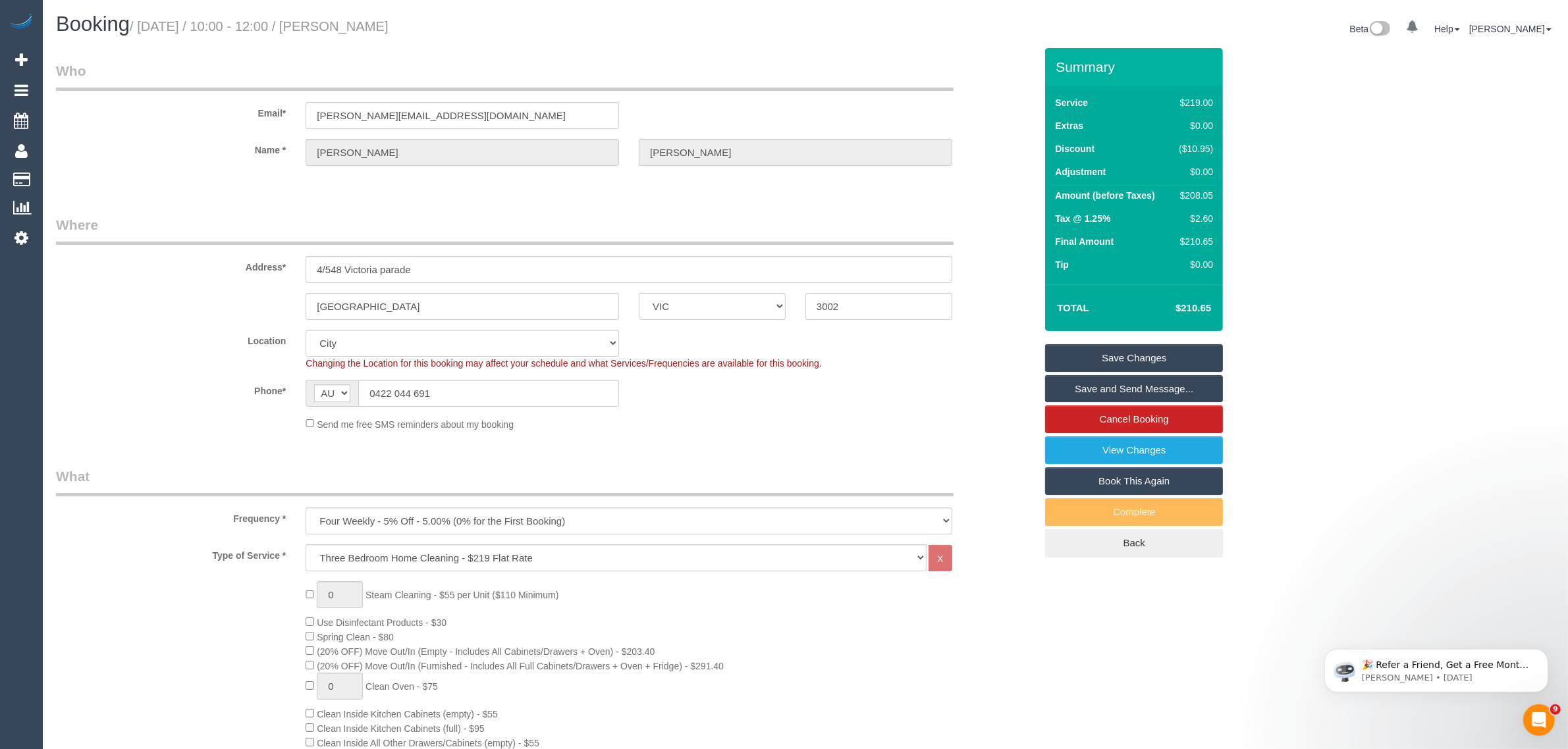
click at [1079, 355] on link "Save Changes" at bounding box center [1134, 358] width 178 height 28
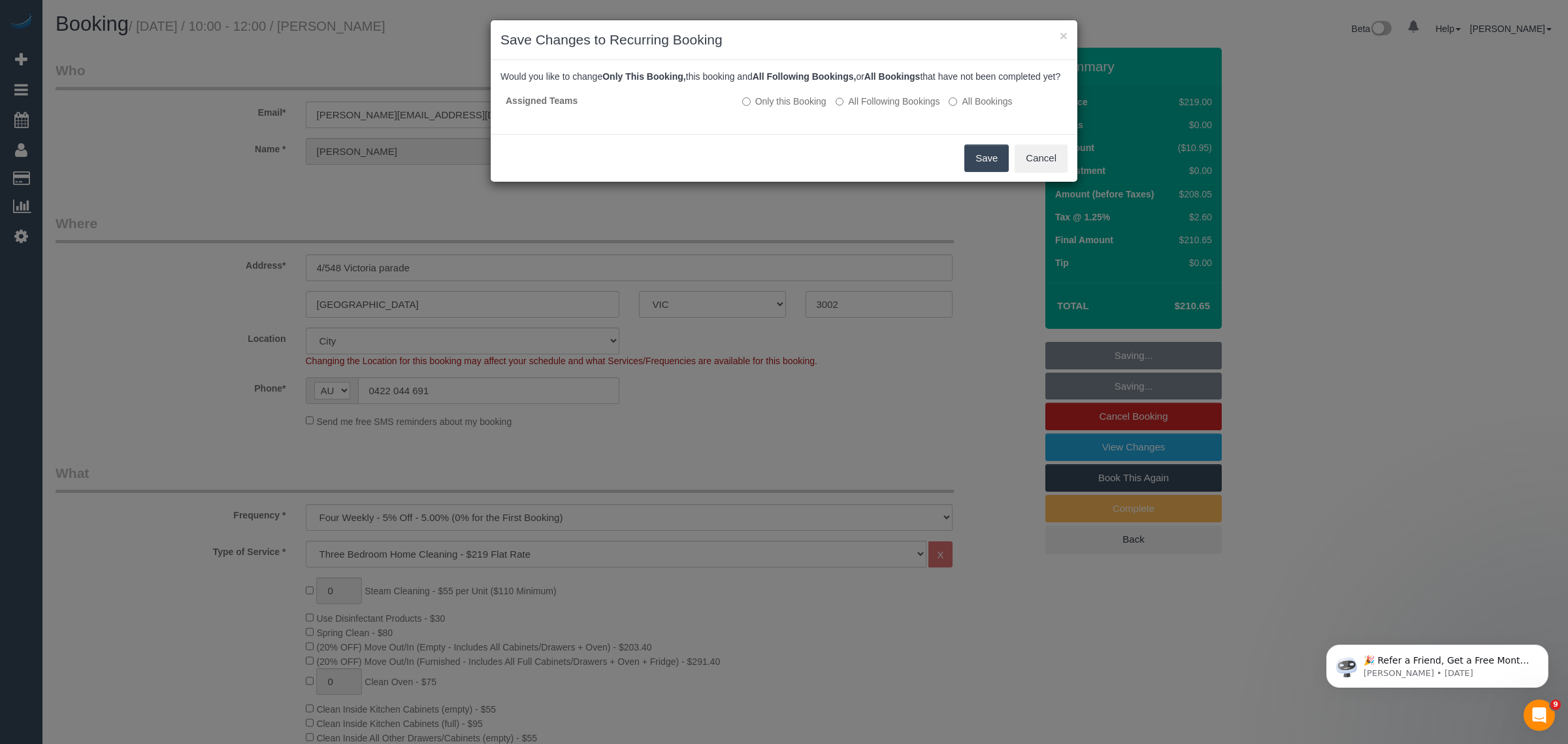
click at [986, 165] on button "Save" at bounding box center [987, 158] width 45 height 28
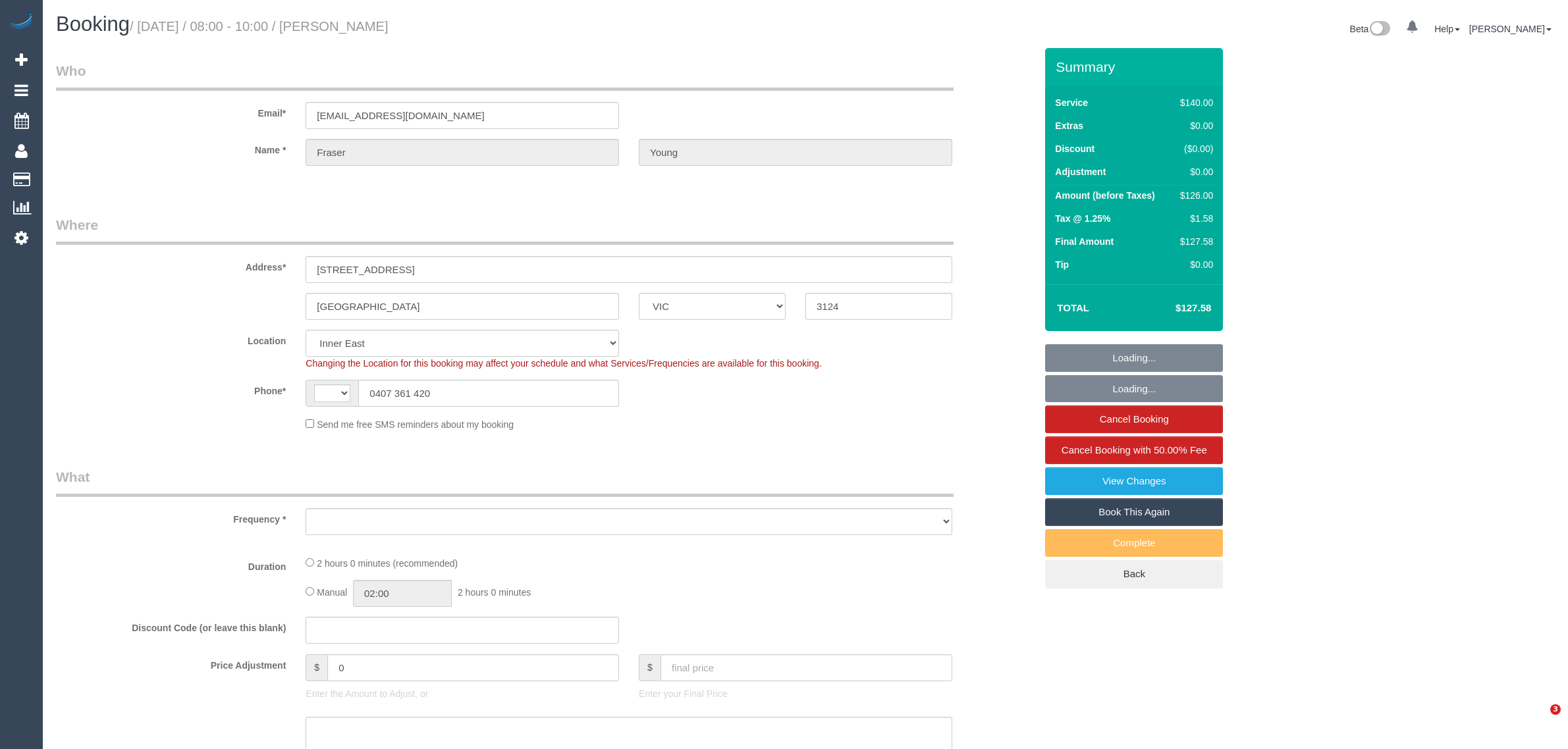
select select "VIC"
select select "number:27"
select select "number:14"
select select "number:19"
select select "number:36"
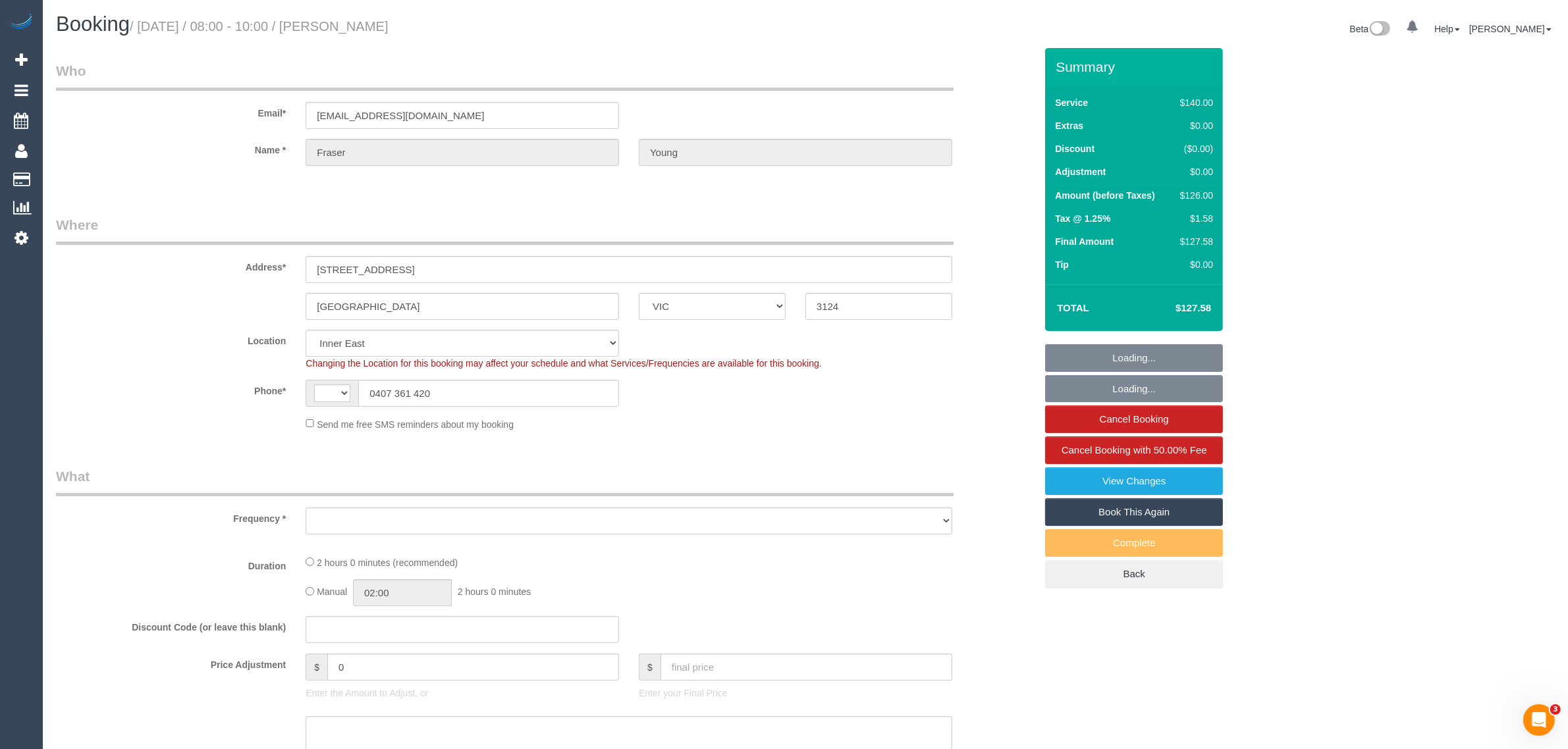
select select "number:34"
select select "string:AU"
select select "object:705"
click at [521, 392] on input "0407 361 420" at bounding box center [488, 393] width 261 height 27
select select "string:stripe-pm_1Ru8ES2GScqysDRVumNgA70K"
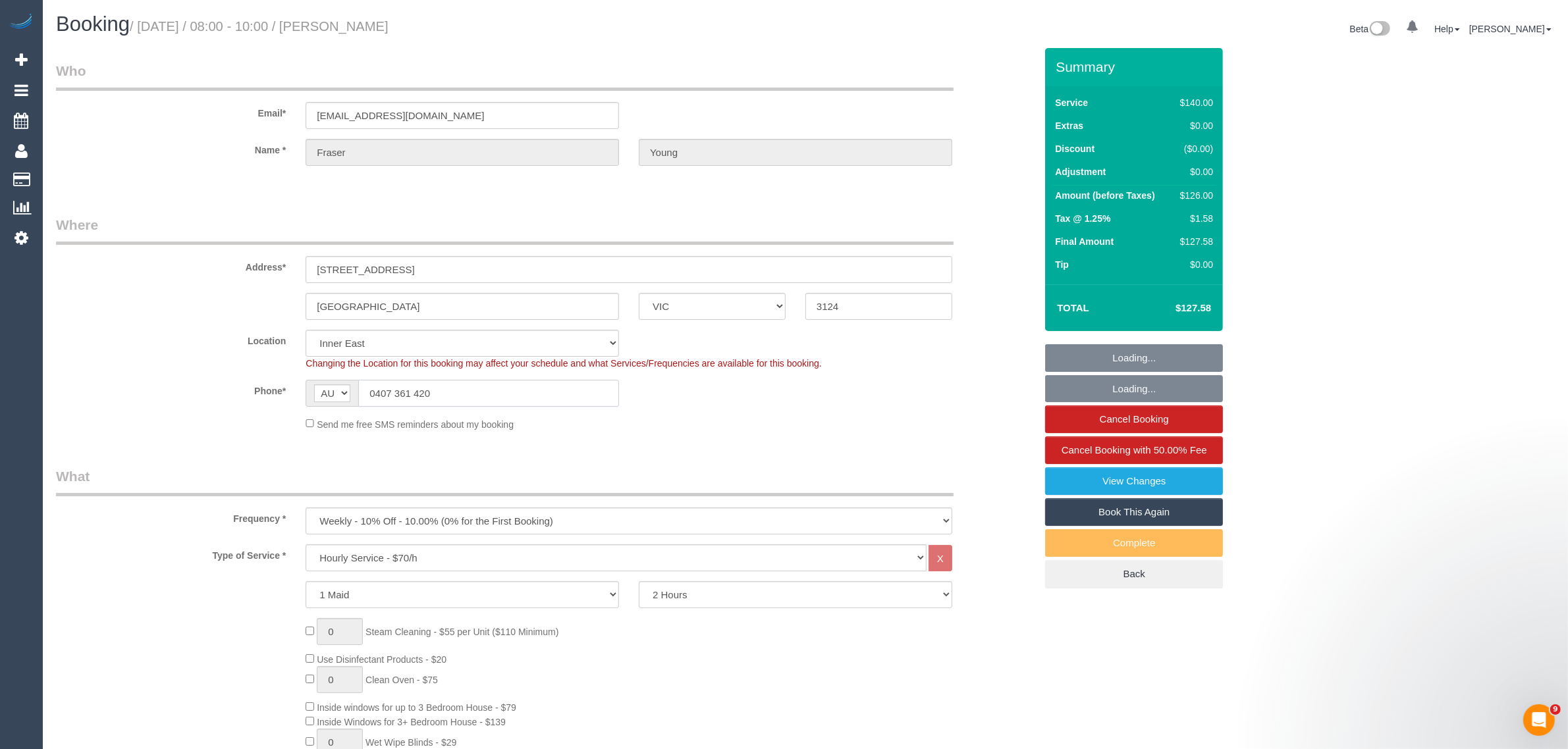
select select "object:1500"
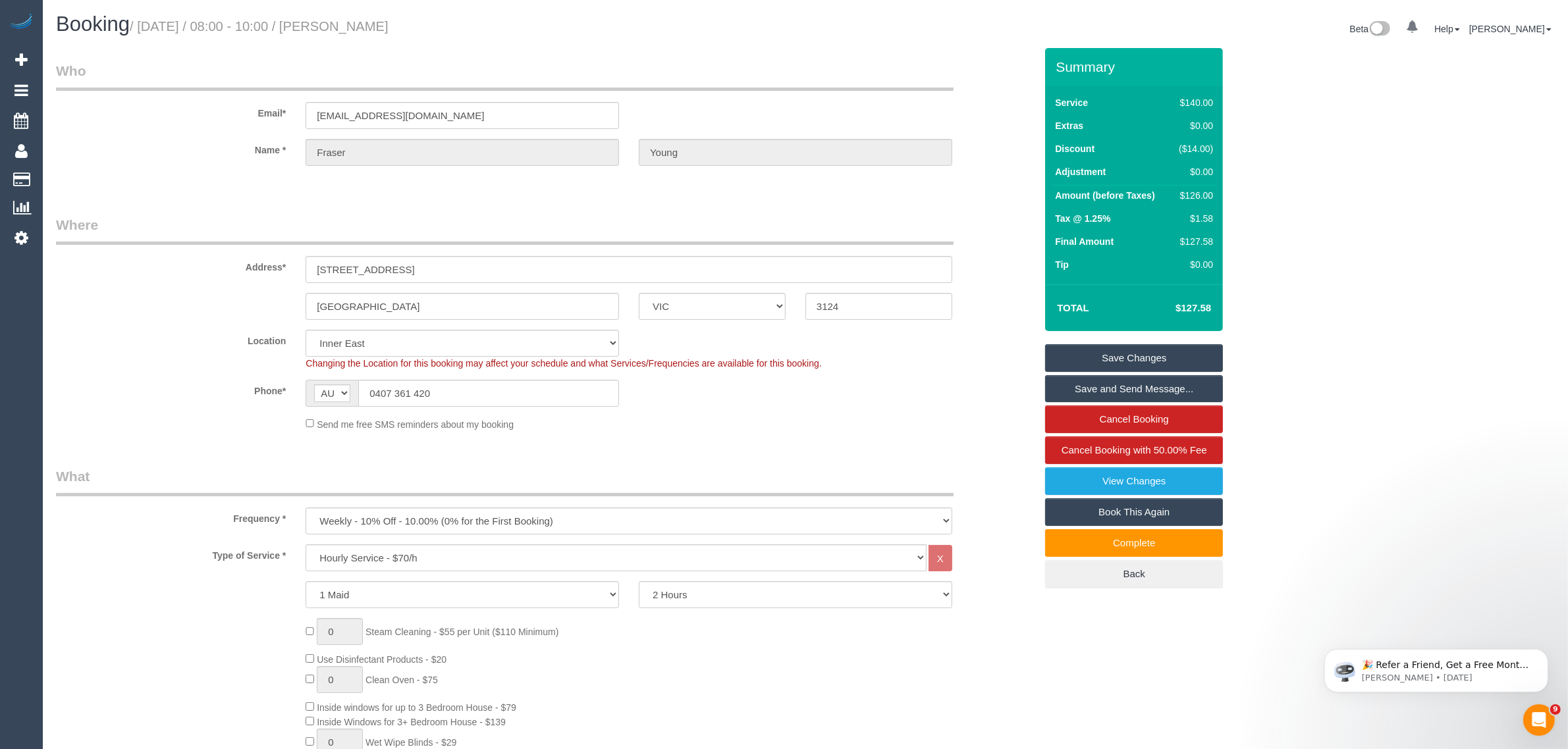
click at [837, 225] on legend "Where" at bounding box center [505, 230] width 898 height 30
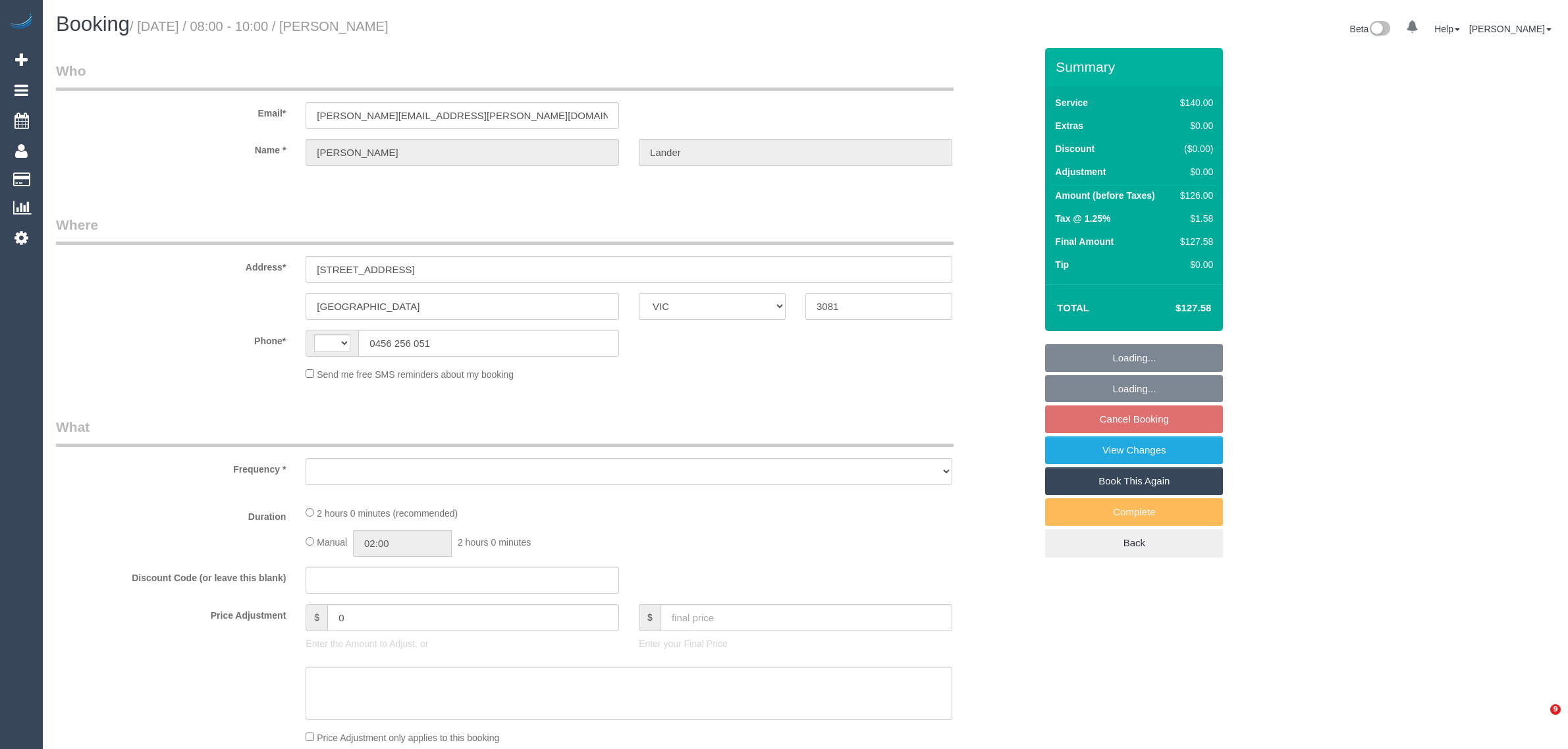
select select "VIC"
select select "object:281"
select select "string:stripe-pm_1RU0QO2GScqysDRV3gw4PVG3"
select select "number:30"
select select "number:14"
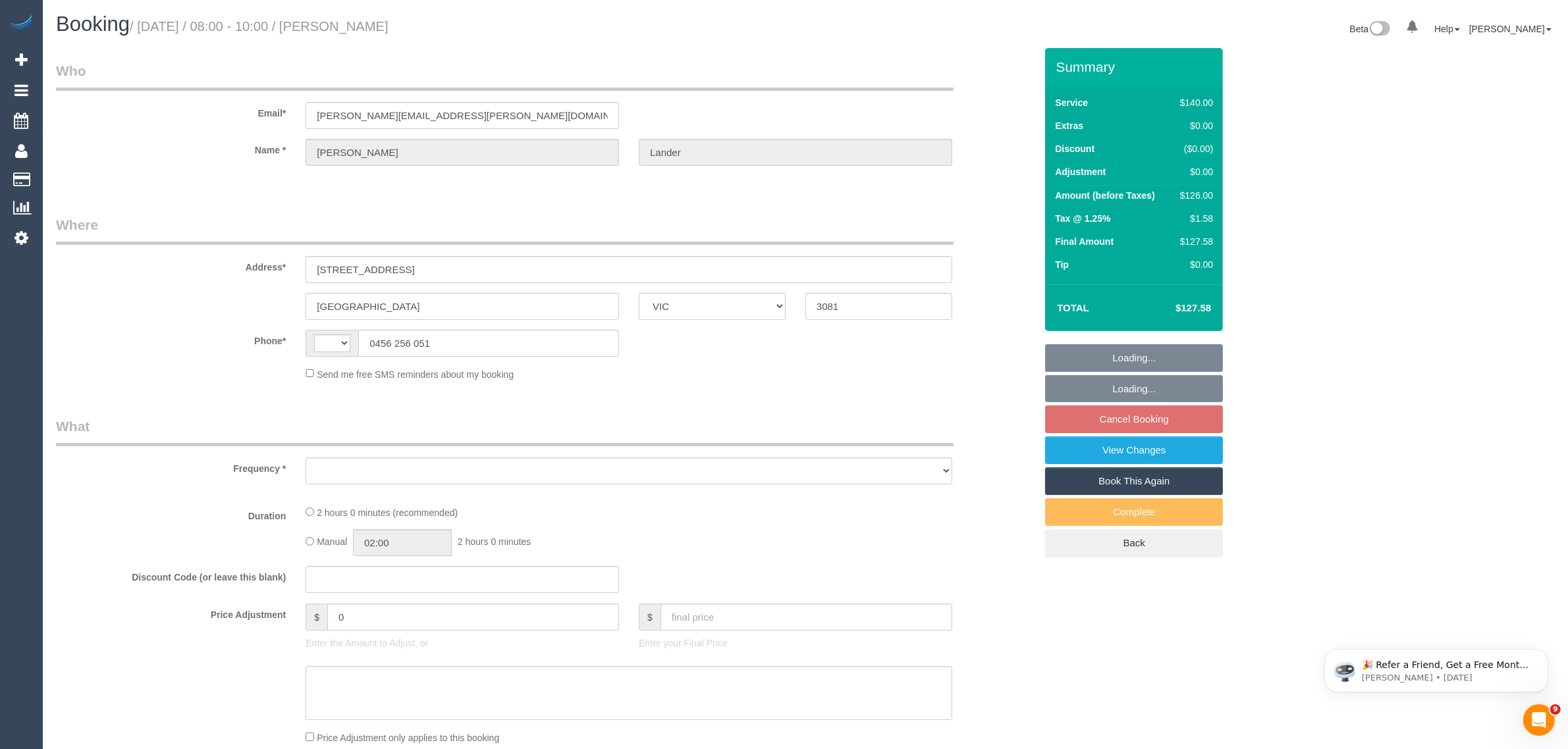
select select "number:21"
select select "number:22"
select select "number:34"
select select "number:11"
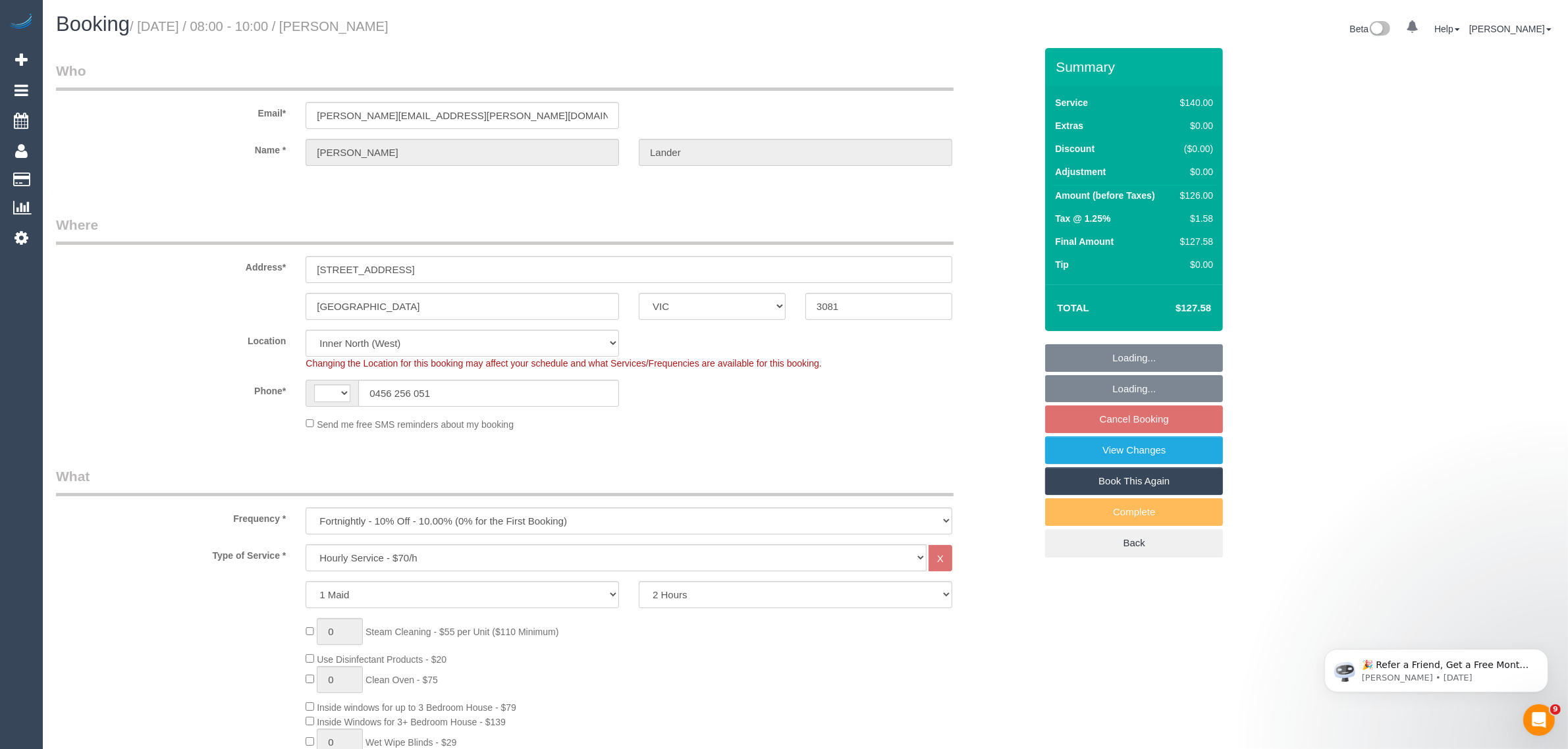
select select "object:598"
select select "string:AU"
click at [1101, 417] on fieldset "Loading... Loading... Cancel Booking View Changes Book This Again Complete Back" at bounding box center [1134, 451] width 178 height 213
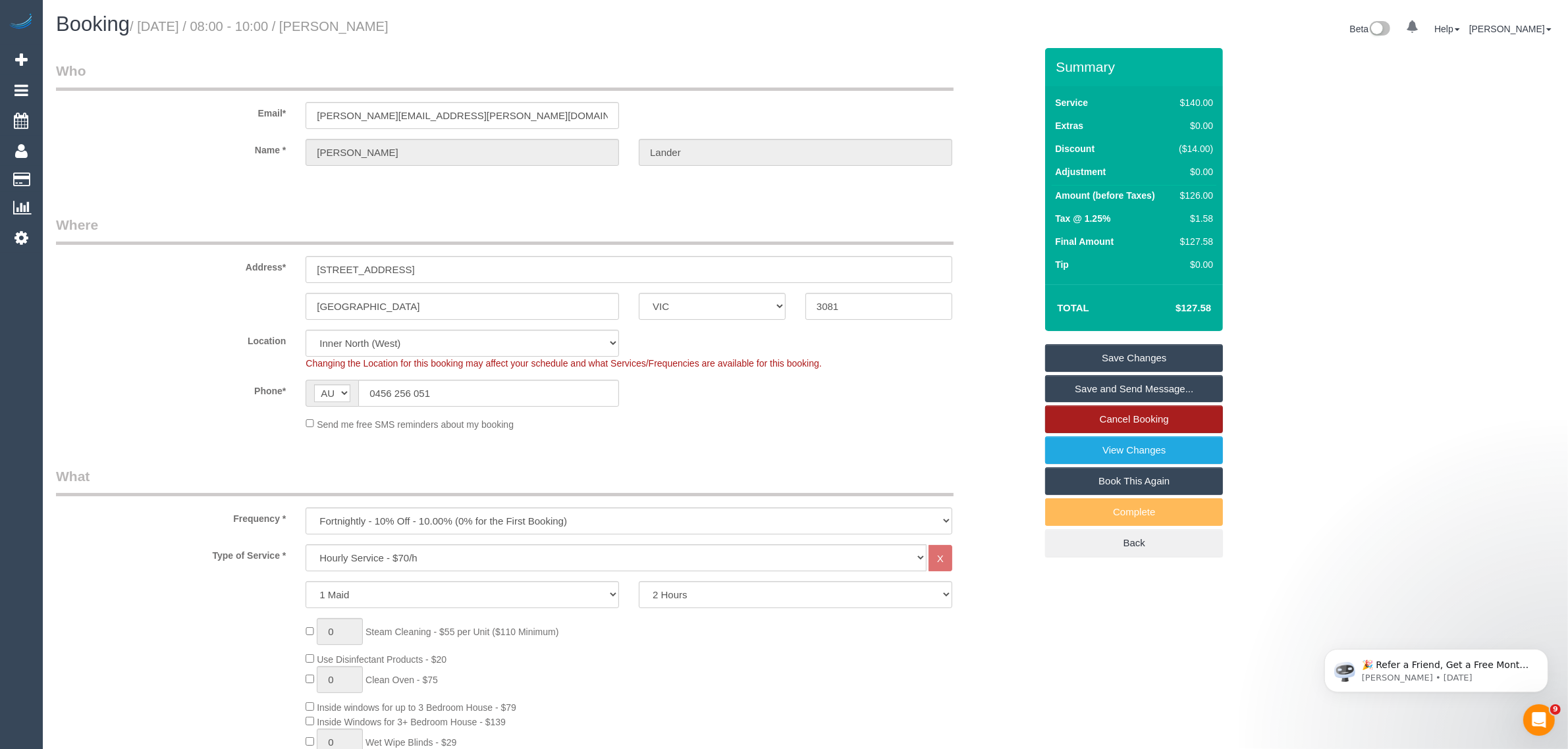
click at [1195, 422] on link "Cancel Booking" at bounding box center [1134, 420] width 178 height 28
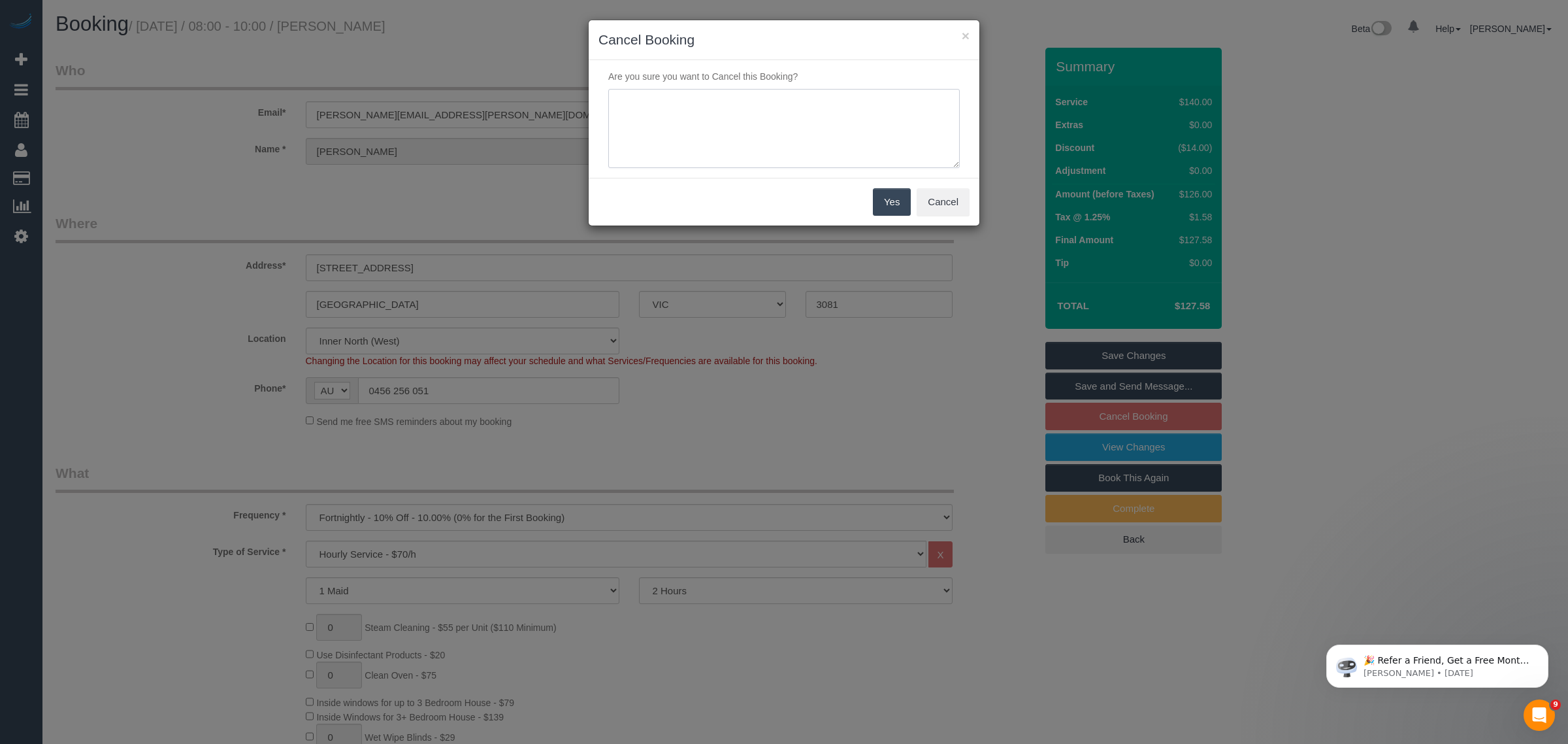
click at [767, 128] on textarea at bounding box center [784, 128] width 351 height 80
type textarea "customer wants to skip via txt - KA"
click at [886, 204] on button "Yes" at bounding box center [892, 202] width 38 height 28
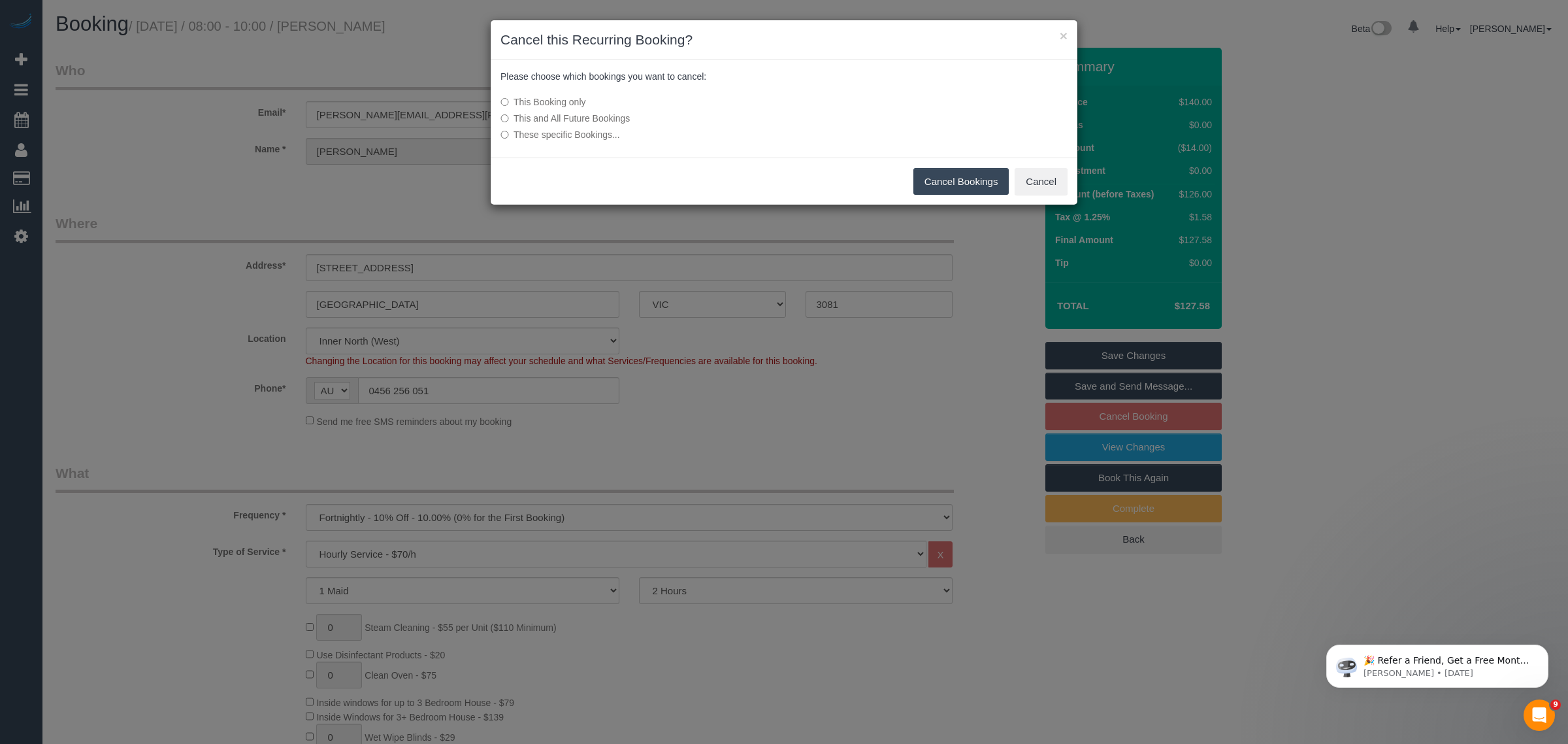
click at [949, 180] on button "Cancel Bookings" at bounding box center [961, 182] width 96 height 28
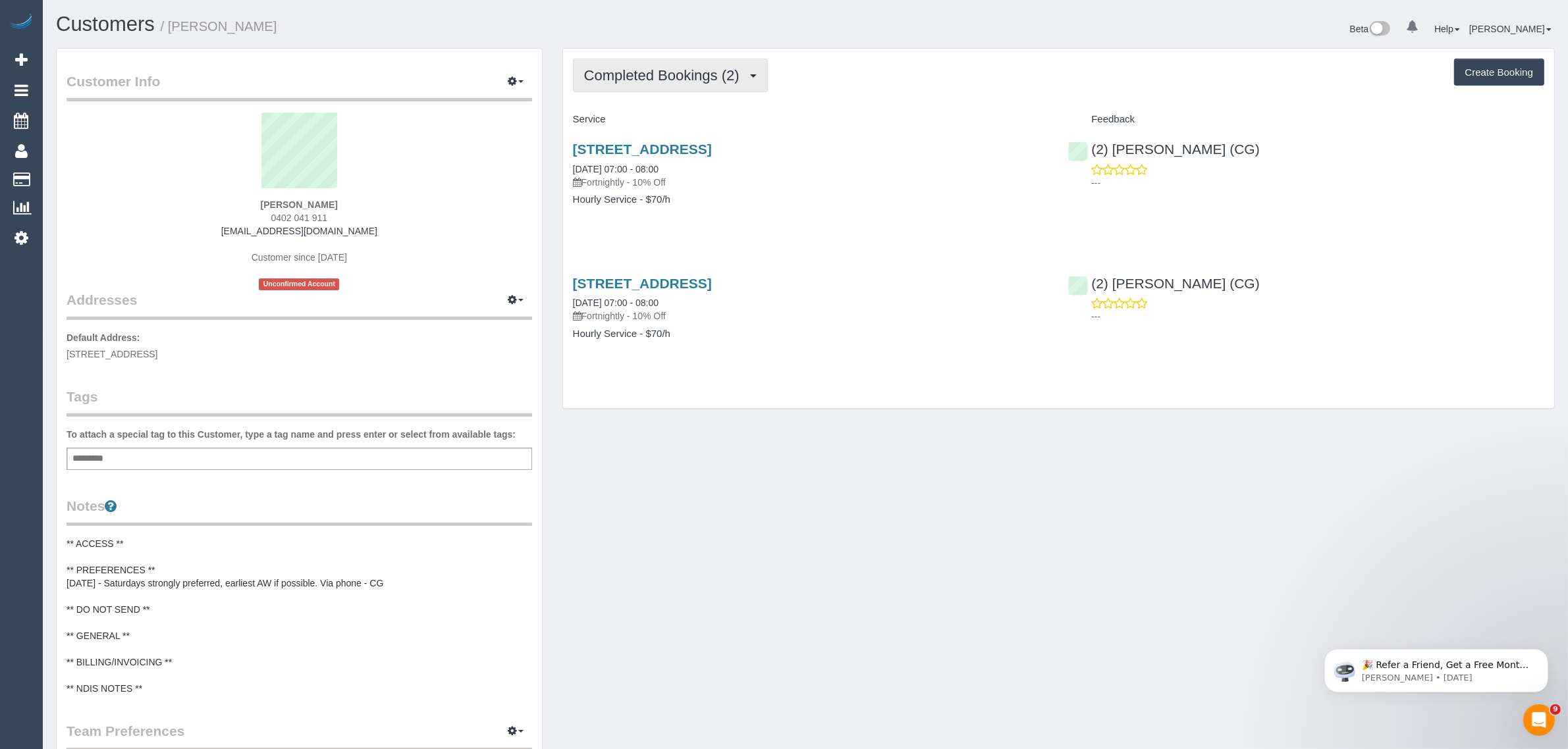
click at [646, 80] on span "Completed Bookings (2)" at bounding box center [665, 75] width 162 height 17
click at [642, 115] on link "Upcoming Bookings (11)" at bounding box center [643, 123] width 139 height 17
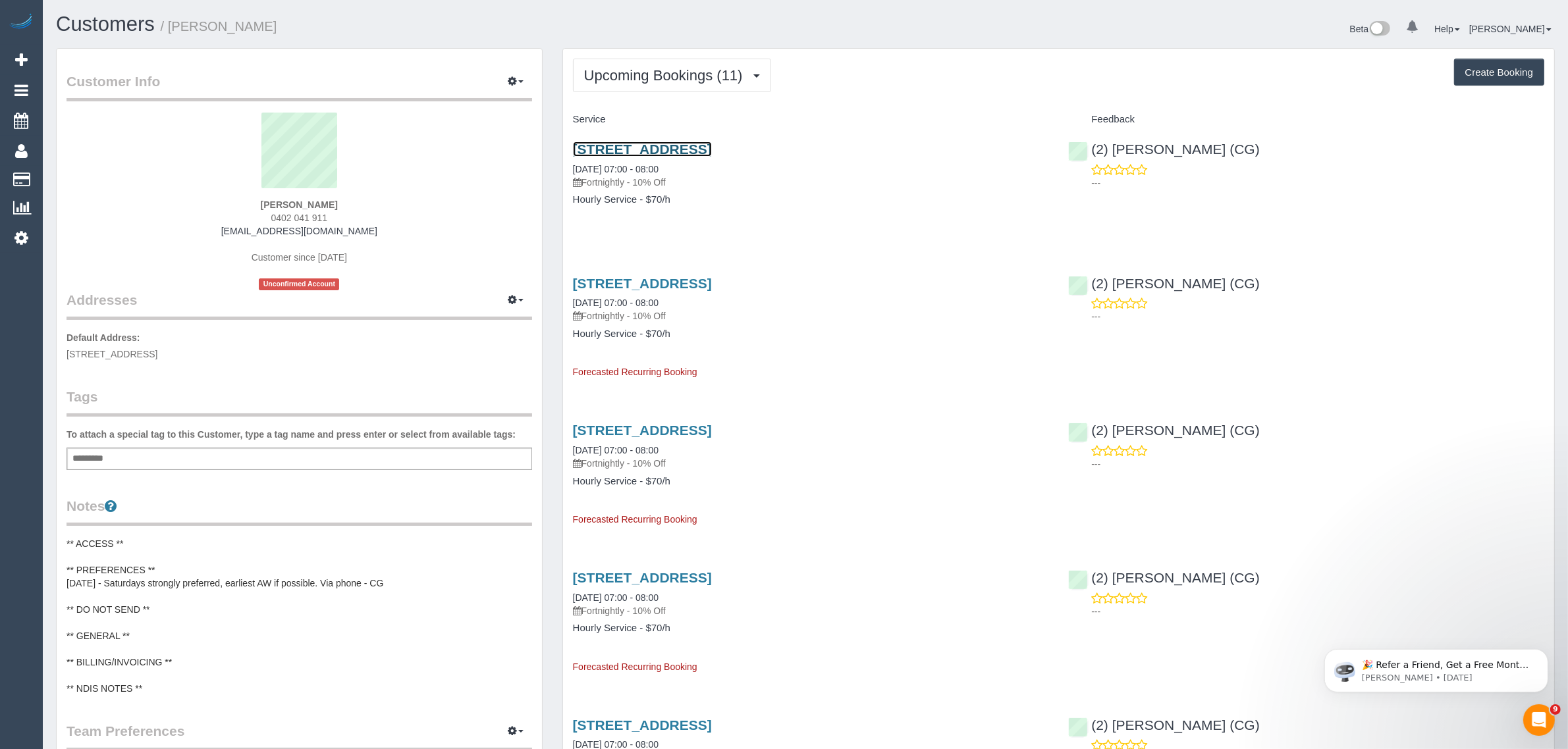
click at [649, 154] on link "[STREET_ADDRESS]" at bounding box center [642, 149] width 139 height 15
click at [648, 79] on span "Upcoming Bookings (11)" at bounding box center [666, 75] width 165 height 17
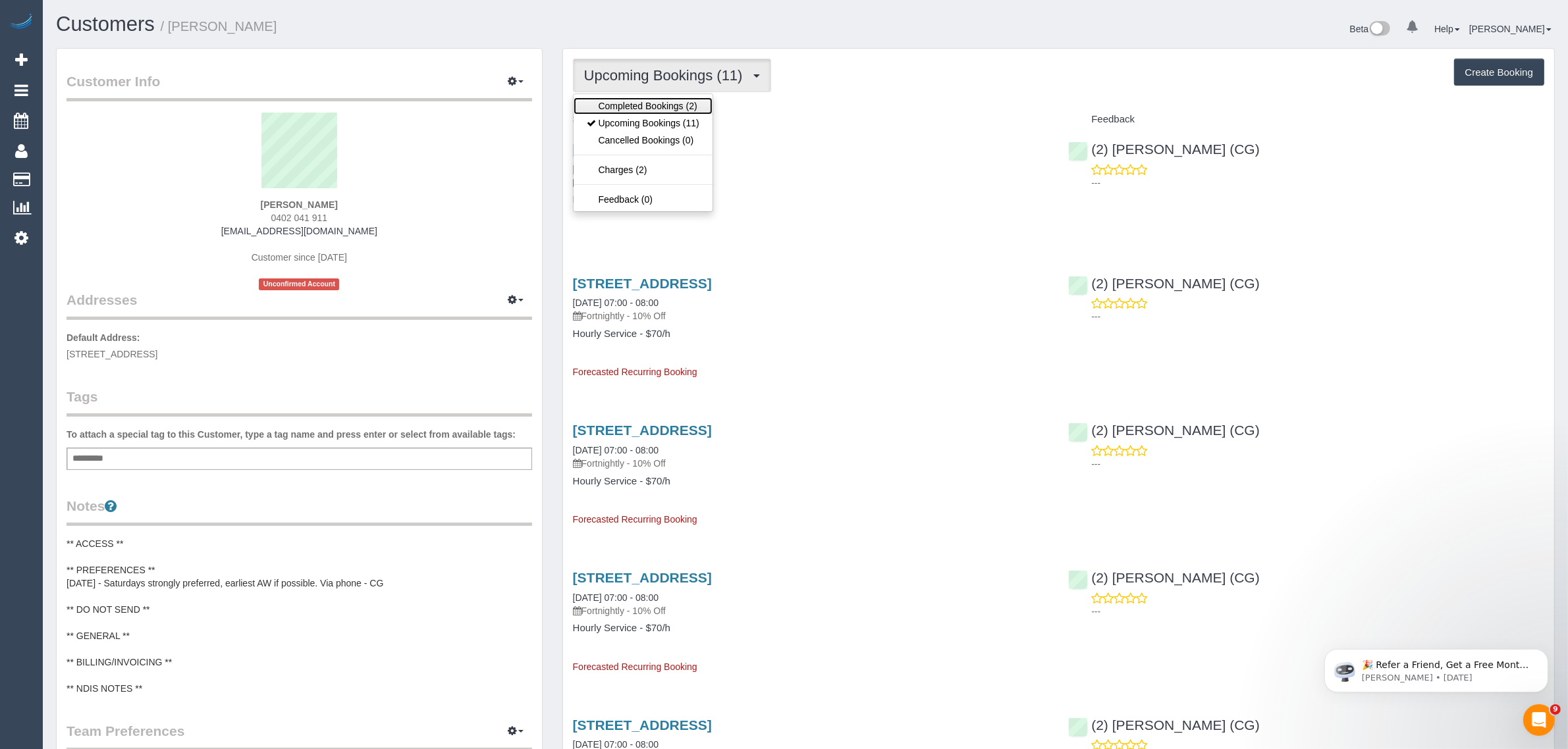
click at [635, 103] on link "Completed Bookings (2)" at bounding box center [643, 106] width 139 height 17
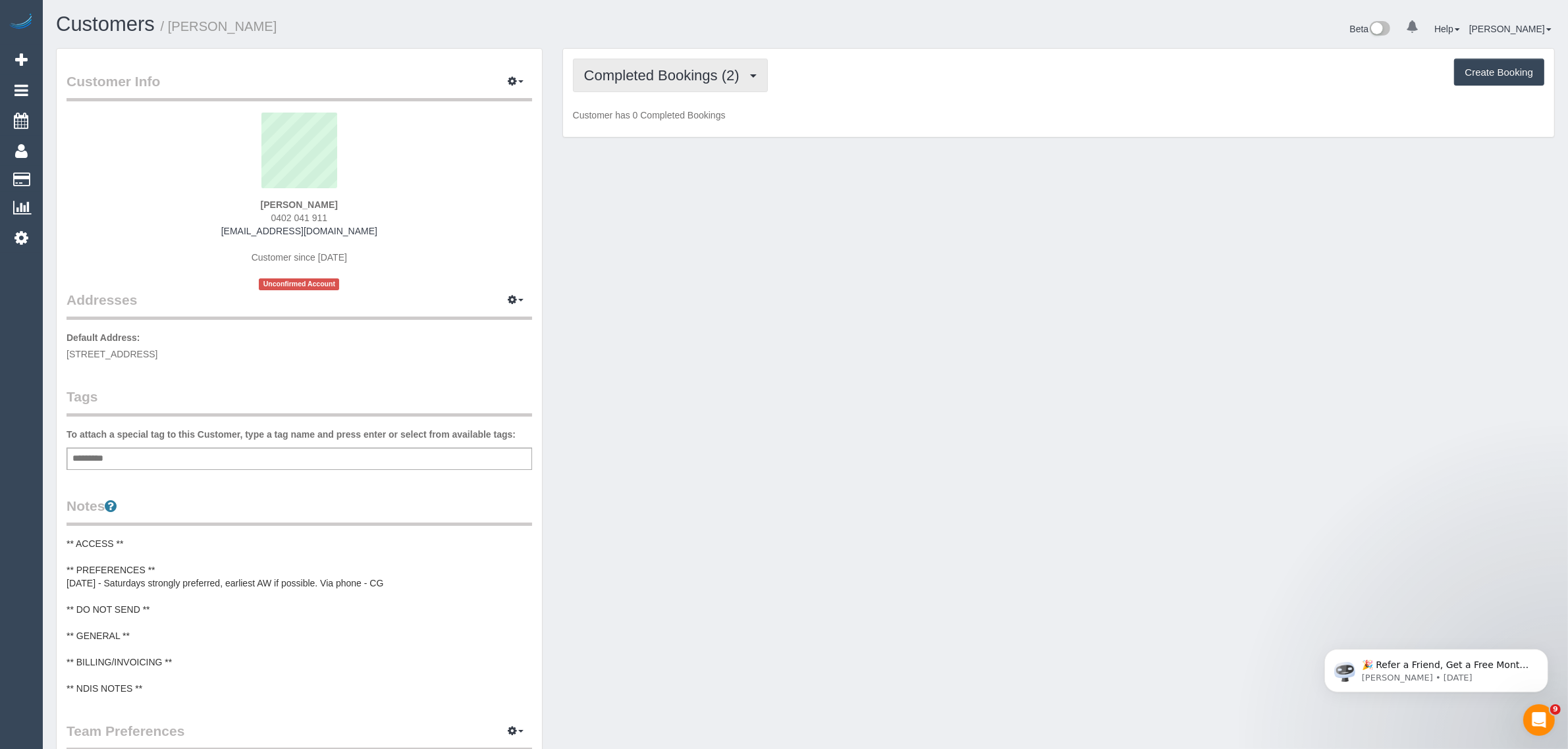
click at [647, 74] on span "Completed Bookings (2)" at bounding box center [665, 75] width 162 height 17
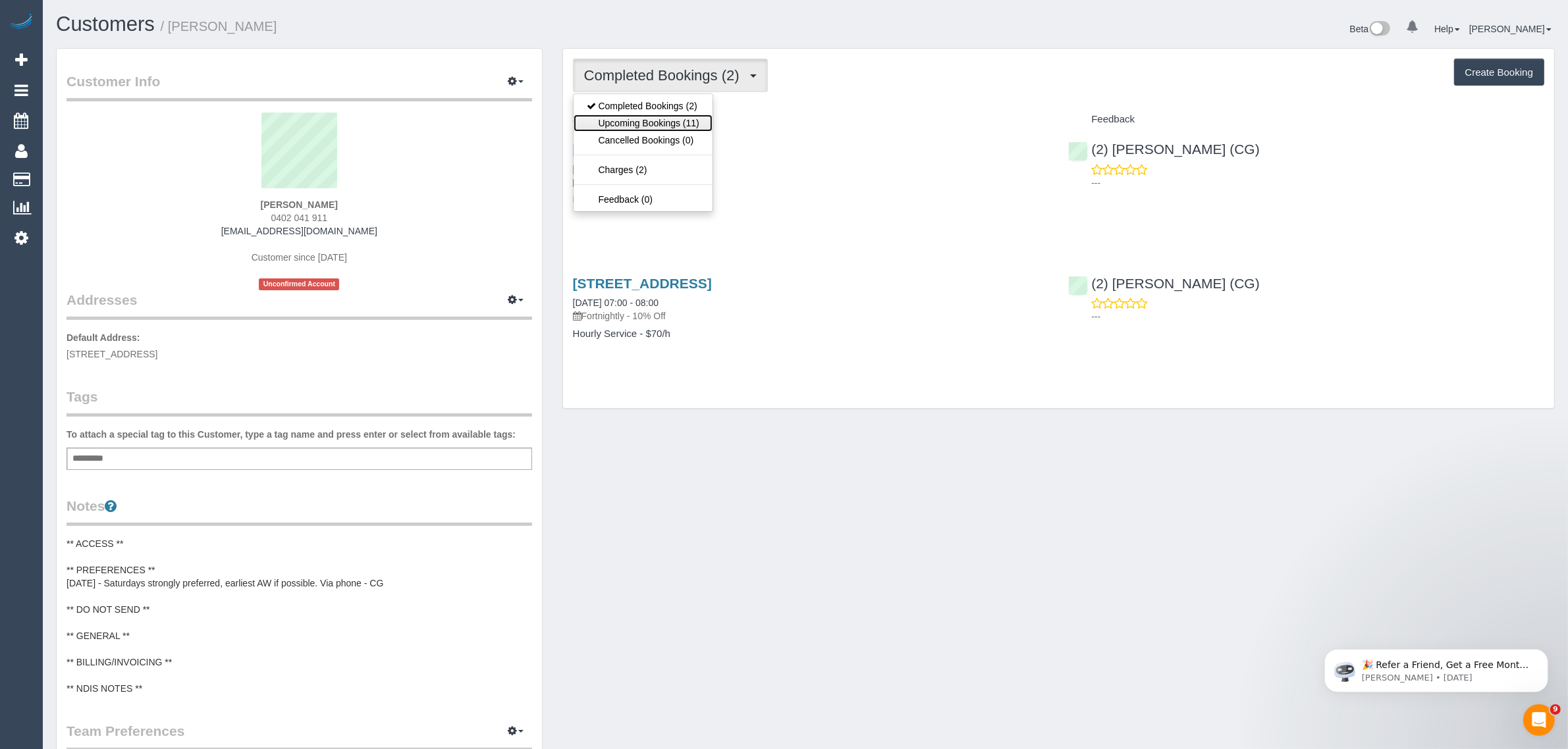
click at [640, 117] on link "Upcoming Bookings (11)" at bounding box center [643, 123] width 139 height 17
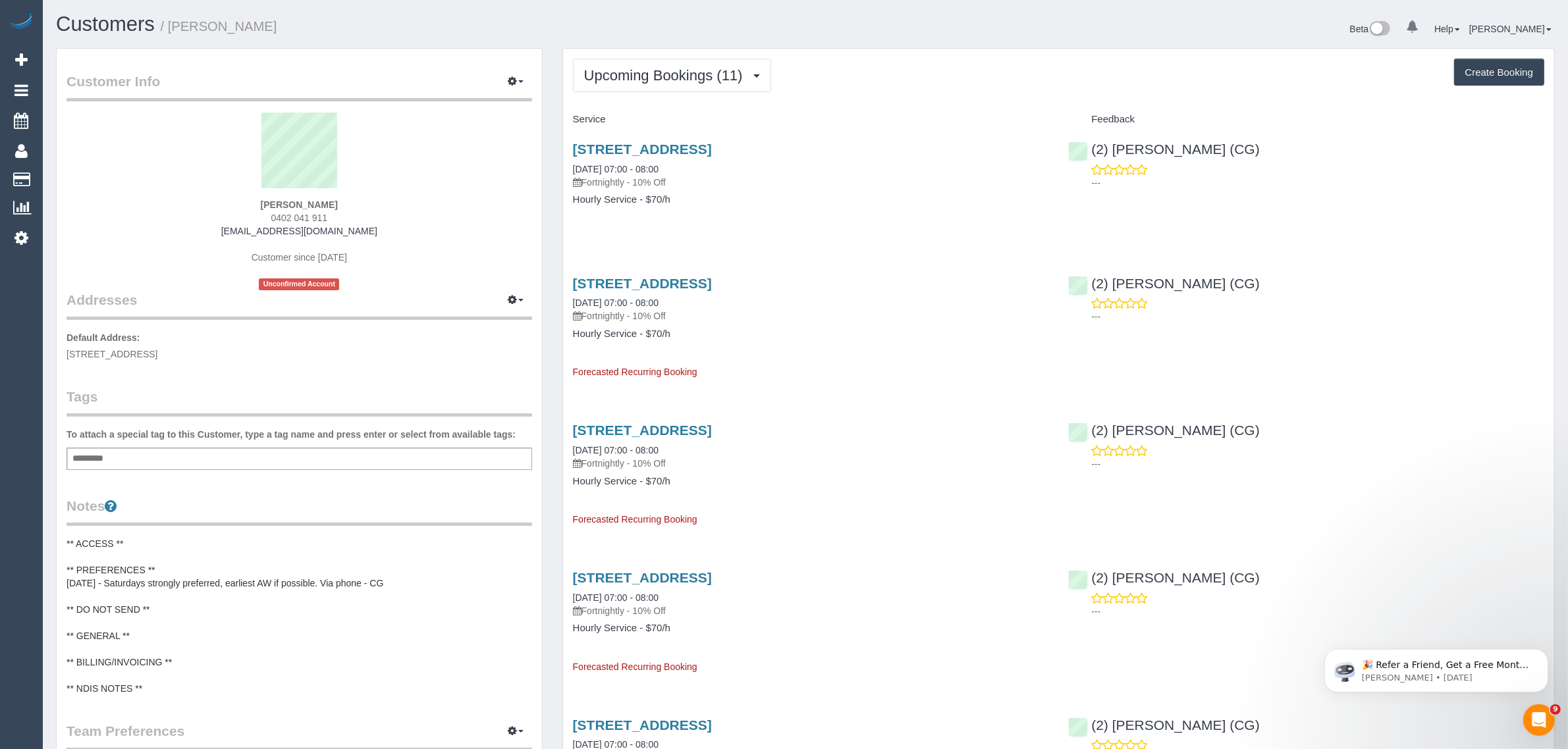
click at [879, 192] on div "11 Cameron Street, Reservoir, VIC 3073 23/08/2025 07:00 - 08:00 Fortnightly - 1…" at bounding box center [811, 181] width 496 height 101
click at [804, 226] on div "11 Cameron Street, Reservoir, VIC 3073 23/08/2025 07:00 - 08:00 Fortnightly - 1…" at bounding box center [811, 181] width 496 height 101
click at [682, 80] on span "Upcoming Bookings (11)" at bounding box center [666, 75] width 165 height 17
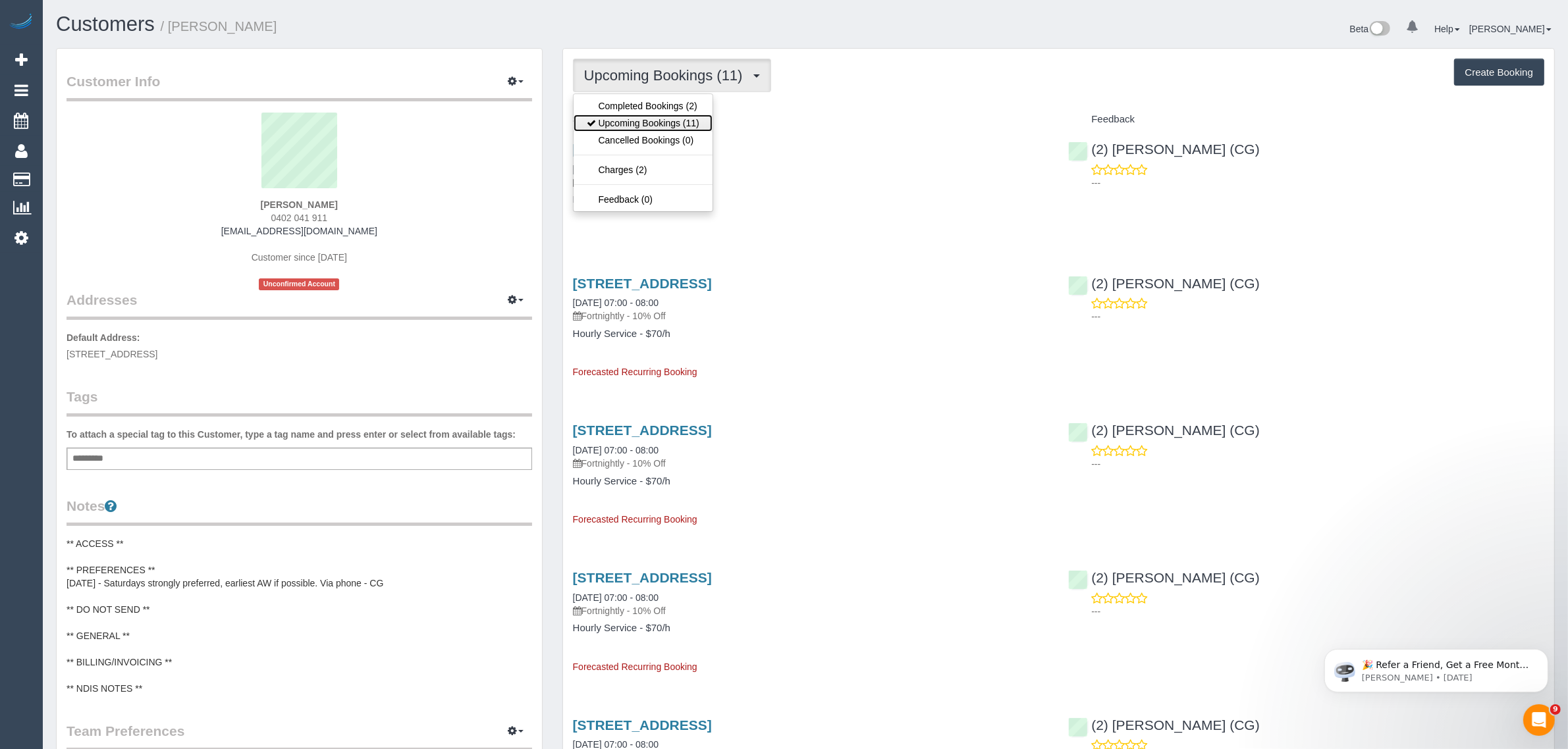
click at [650, 115] on link "Upcoming Bookings (11)" at bounding box center [643, 123] width 139 height 17
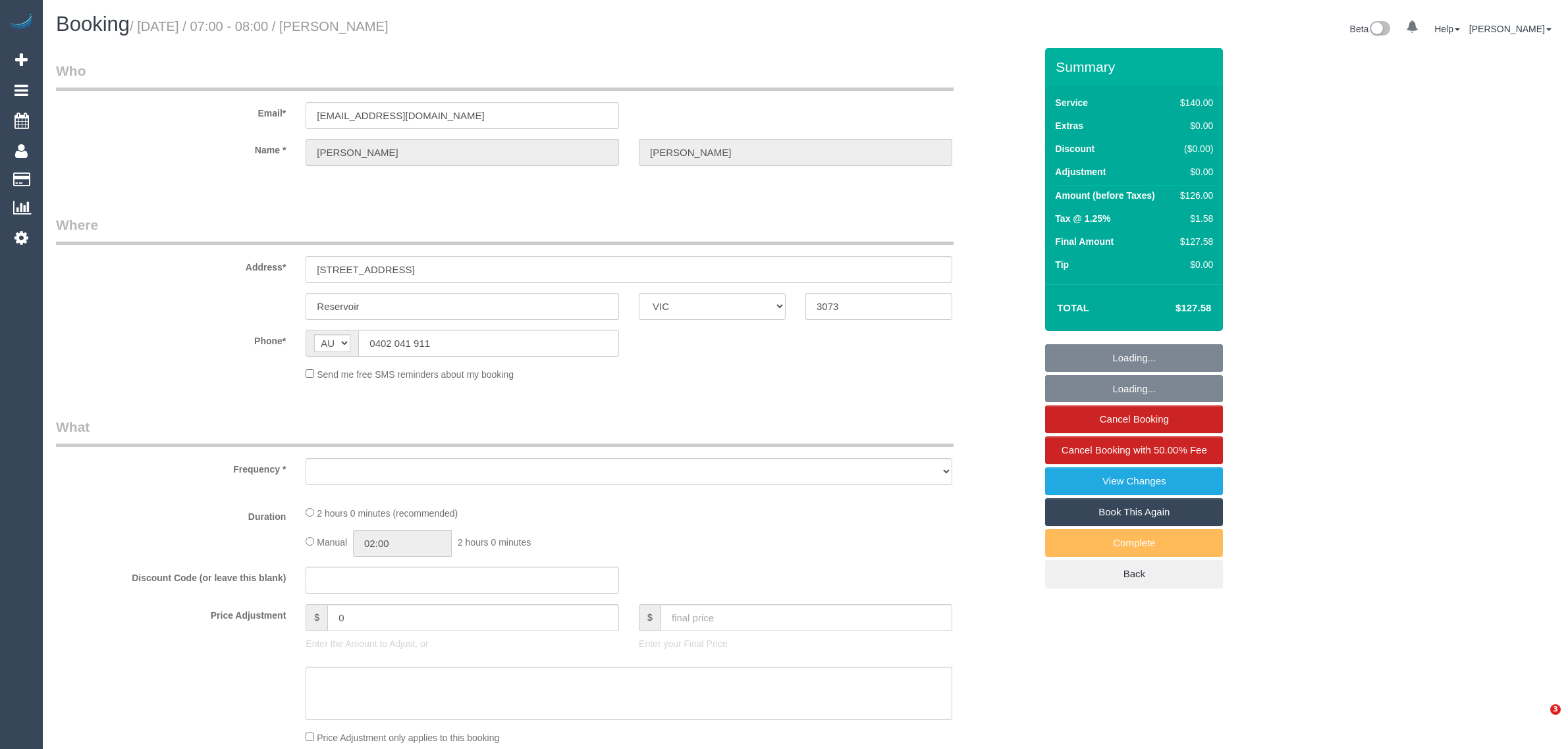
select select "VIC"
select select "string:stripe-pm_1Rm3Jz2GScqysDRVueIcvkCj"
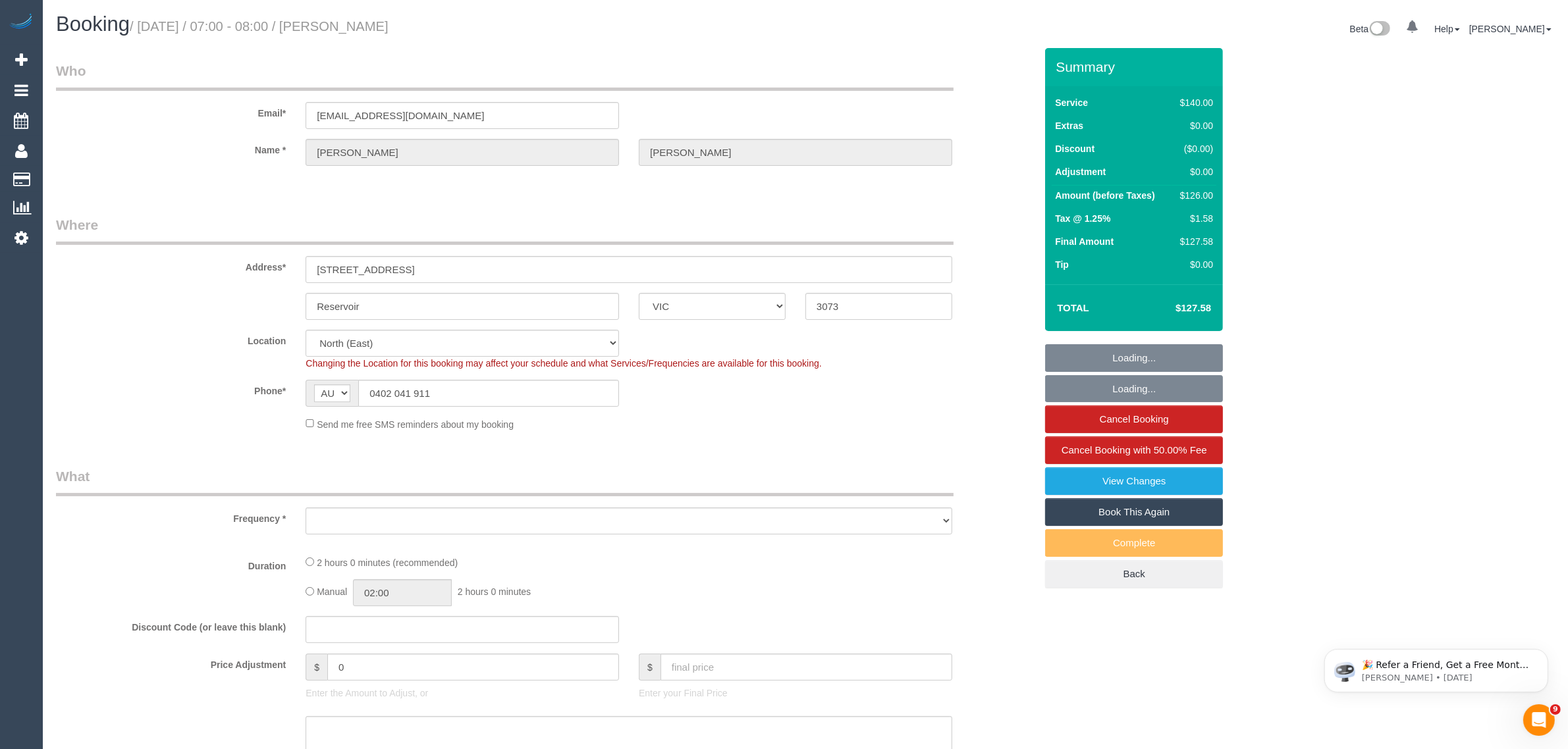
select select "object:534"
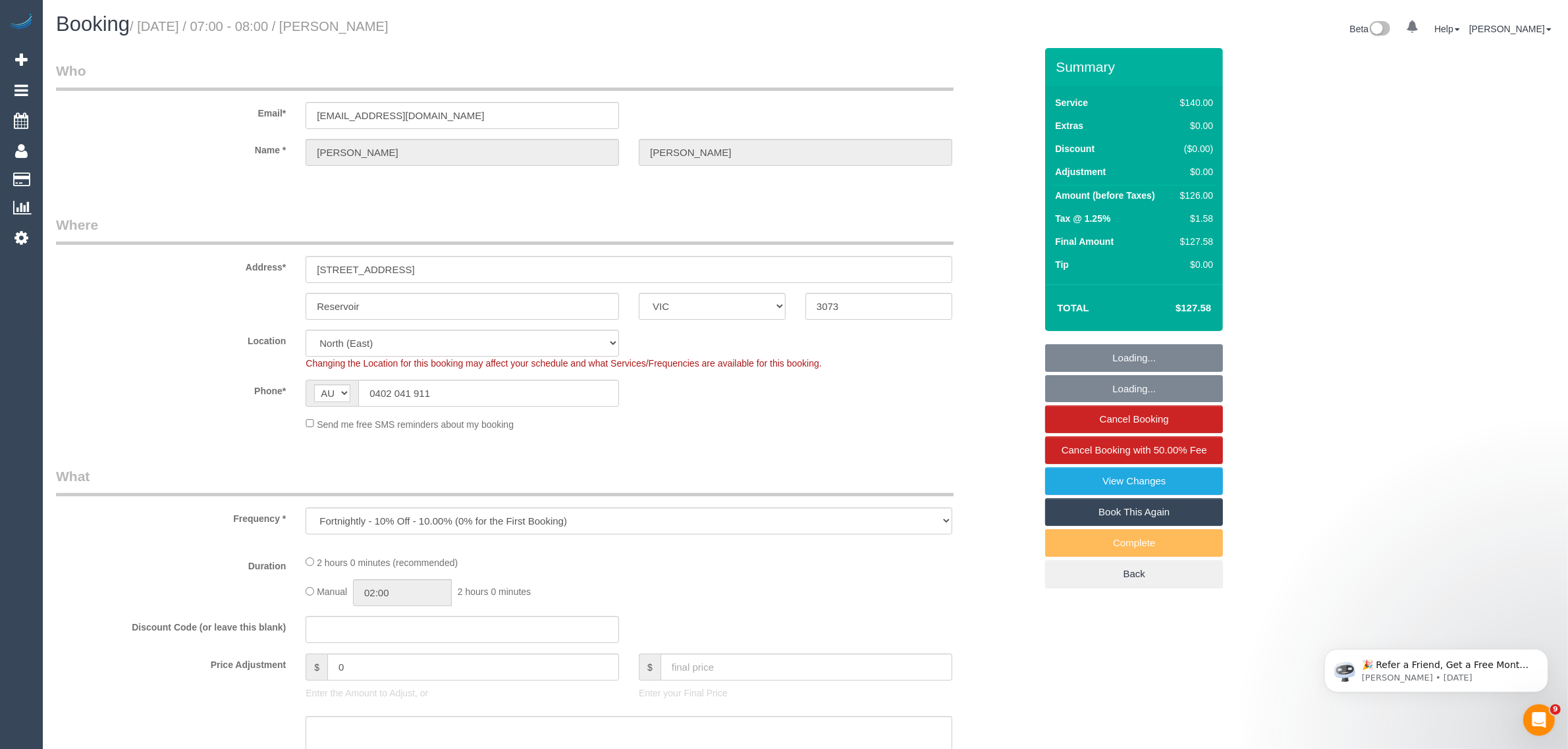
select select "number:28"
select select "number:14"
select select "number:19"
select select "number:36"
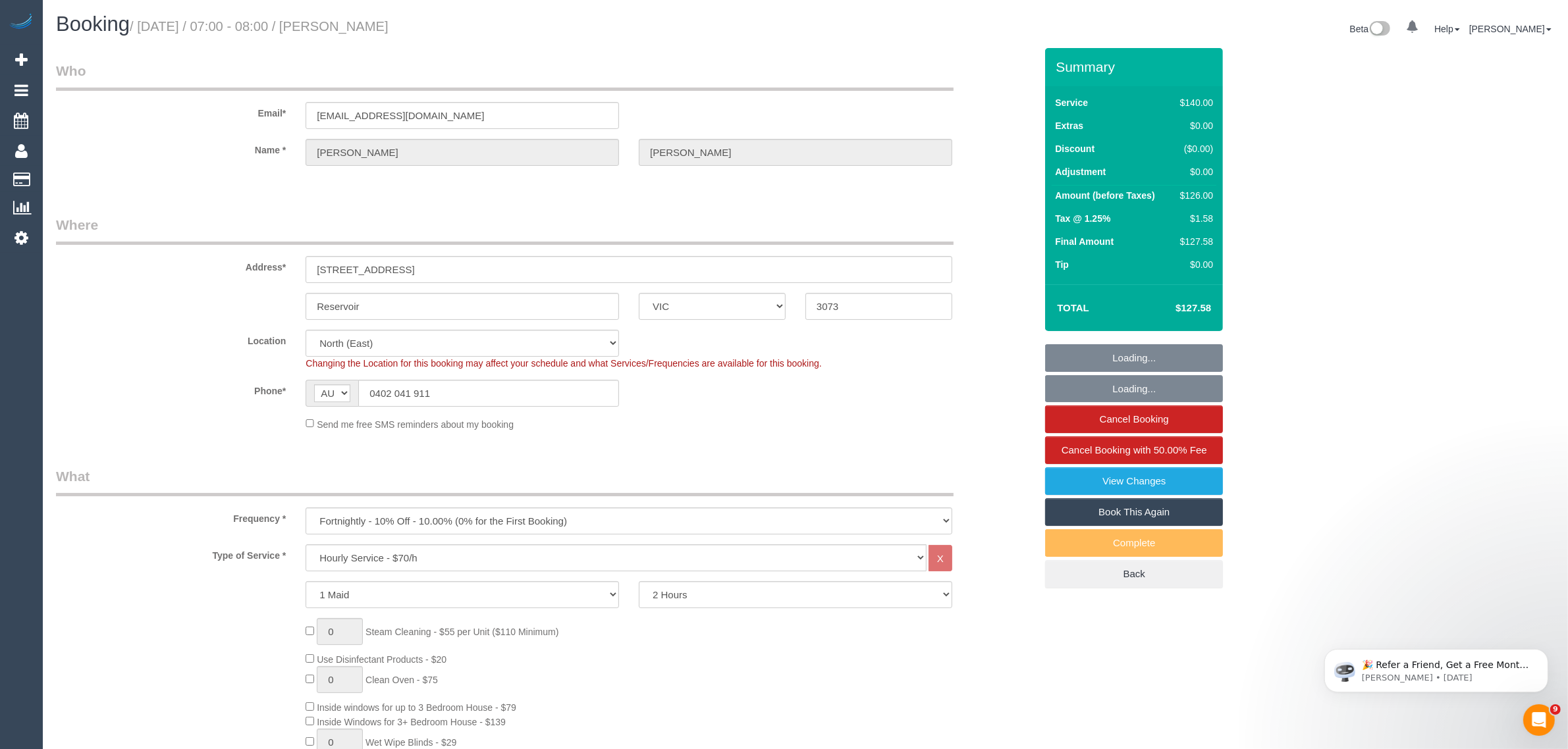
select select "object:1506"
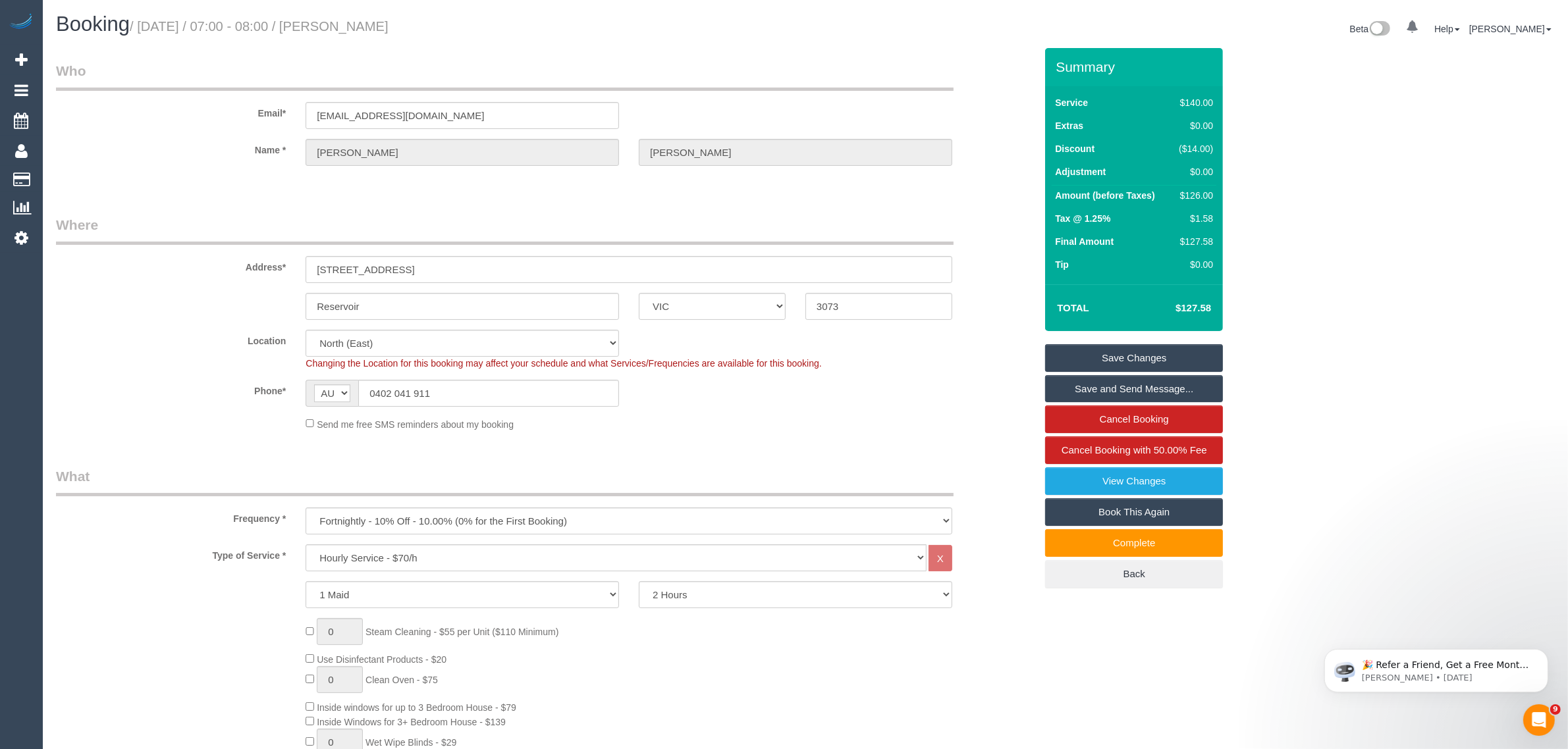
click at [667, 225] on legend "Where" at bounding box center [505, 230] width 898 height 30
click at [530, 393] on input "0402 041 911" at bounding box center [488, 393] width 261 height 27
click at [530, 394] on input "0402 041 911" at bounding box center [488, 393] width 261 height 27
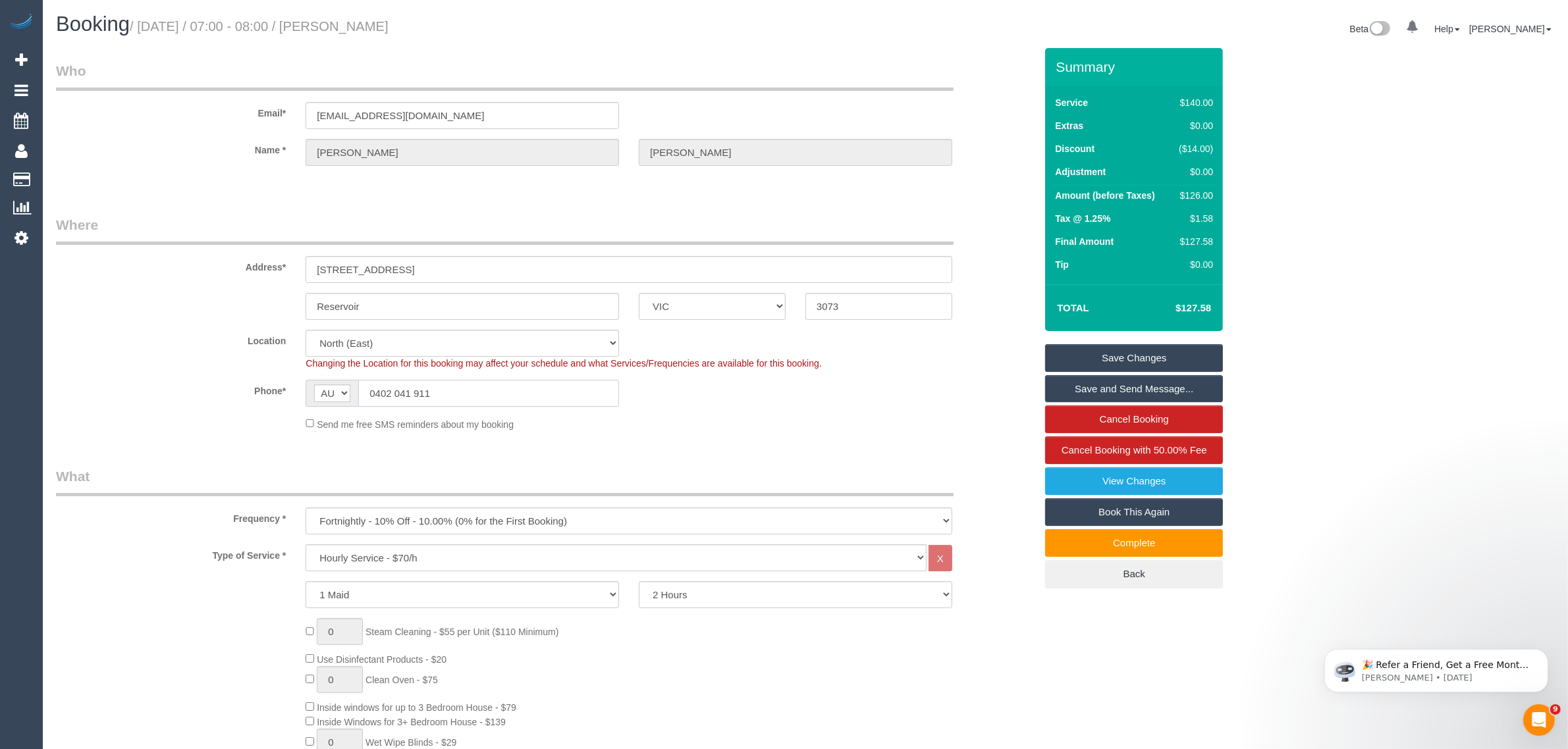
click at [530, 394] on input "0402 041 911" at bounding box center [488, 393] width 261 height 27
click at [768, 430] on div "Send me free SMS reminders about my booking" at bounding box center [629, 424] width 666 height 15
drag, startPoint x: 1006, startPoint y: 419, endPoint x: 1005, endPoint y: 426, distance: 7.1
click at [1006, 419] on div "Send me free SMS reminders about my booking" at bounding box center [546, 424] width 999 height 15
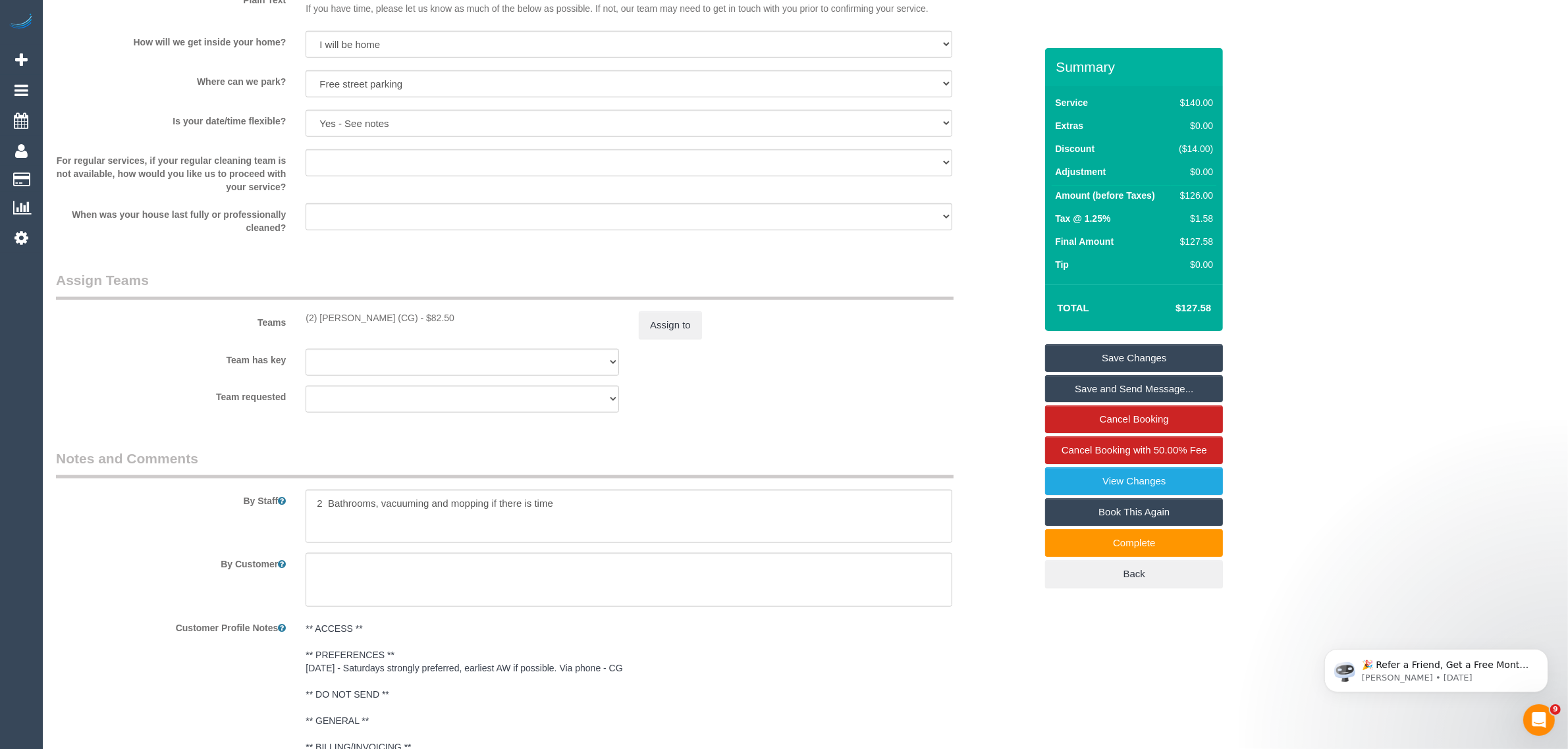
scroll to position [1928, 0]
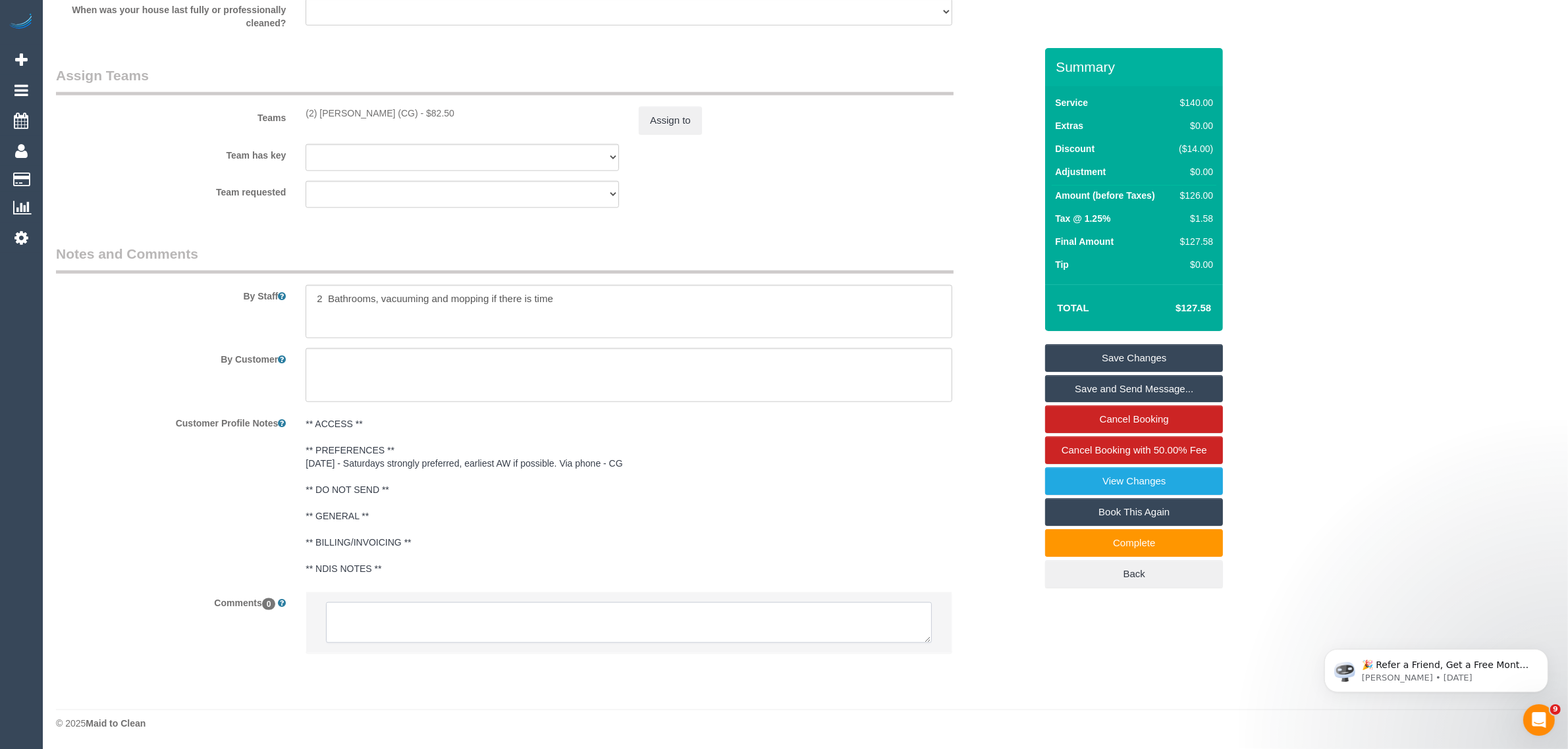
click at [798, 620] on textarea at bounding box center [629, 623] width 606 height 41
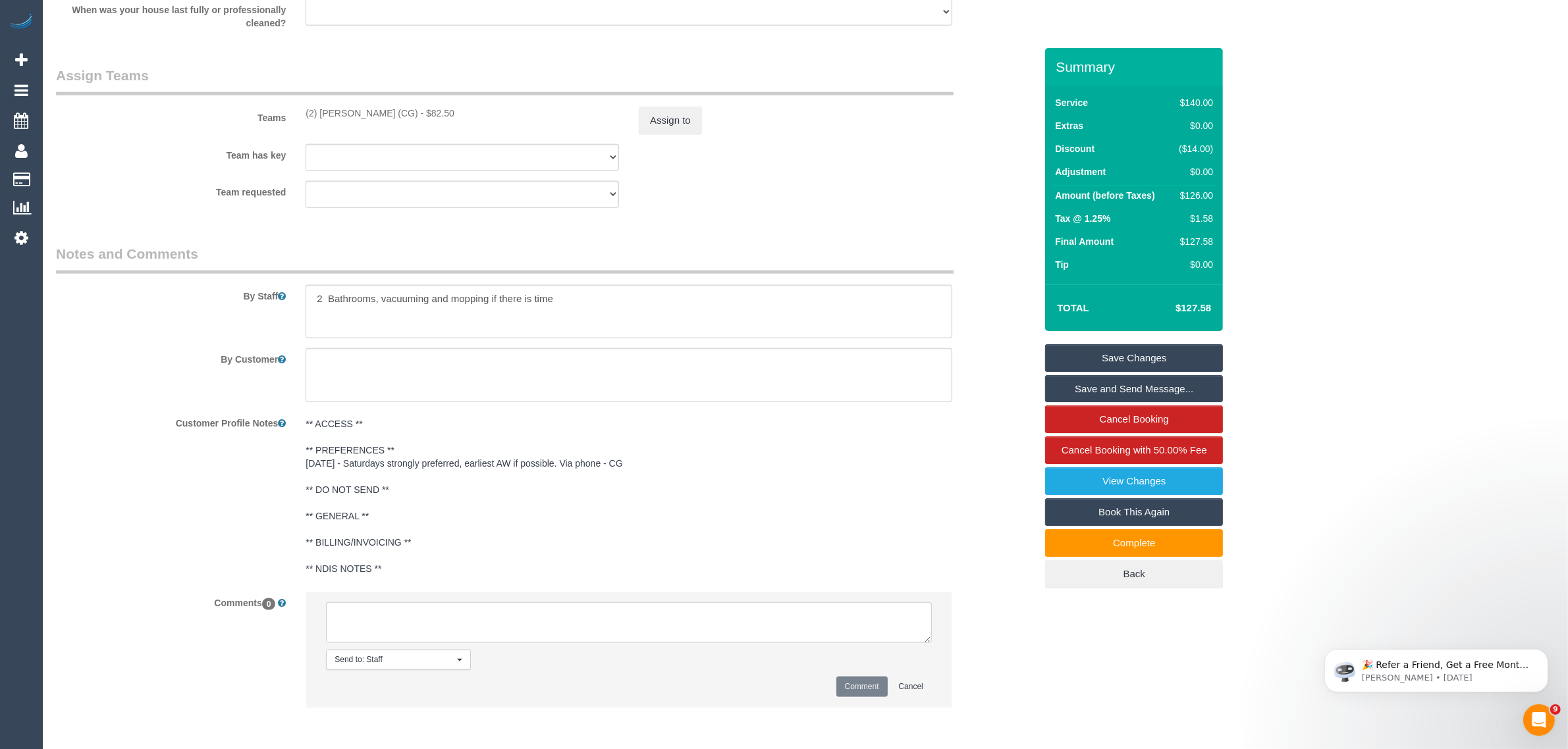
click at [876, 543] on pre "** ACCESS ** ** PREFERENCES ** 18/07/25 - Saturdays strongly preferred, earlies…" at bounding box center [629, 496] width 646 height 158
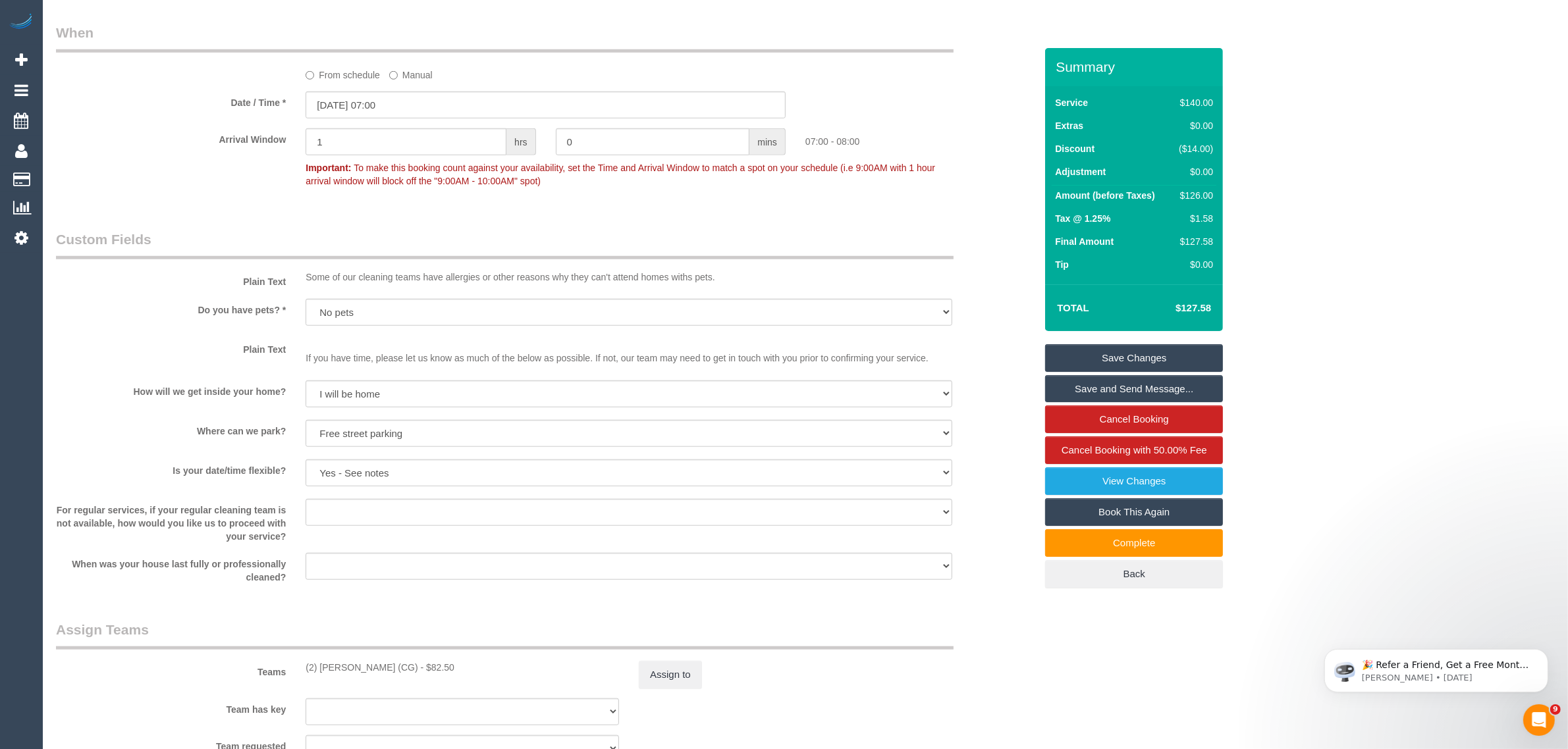
scroll to position [940, 0]
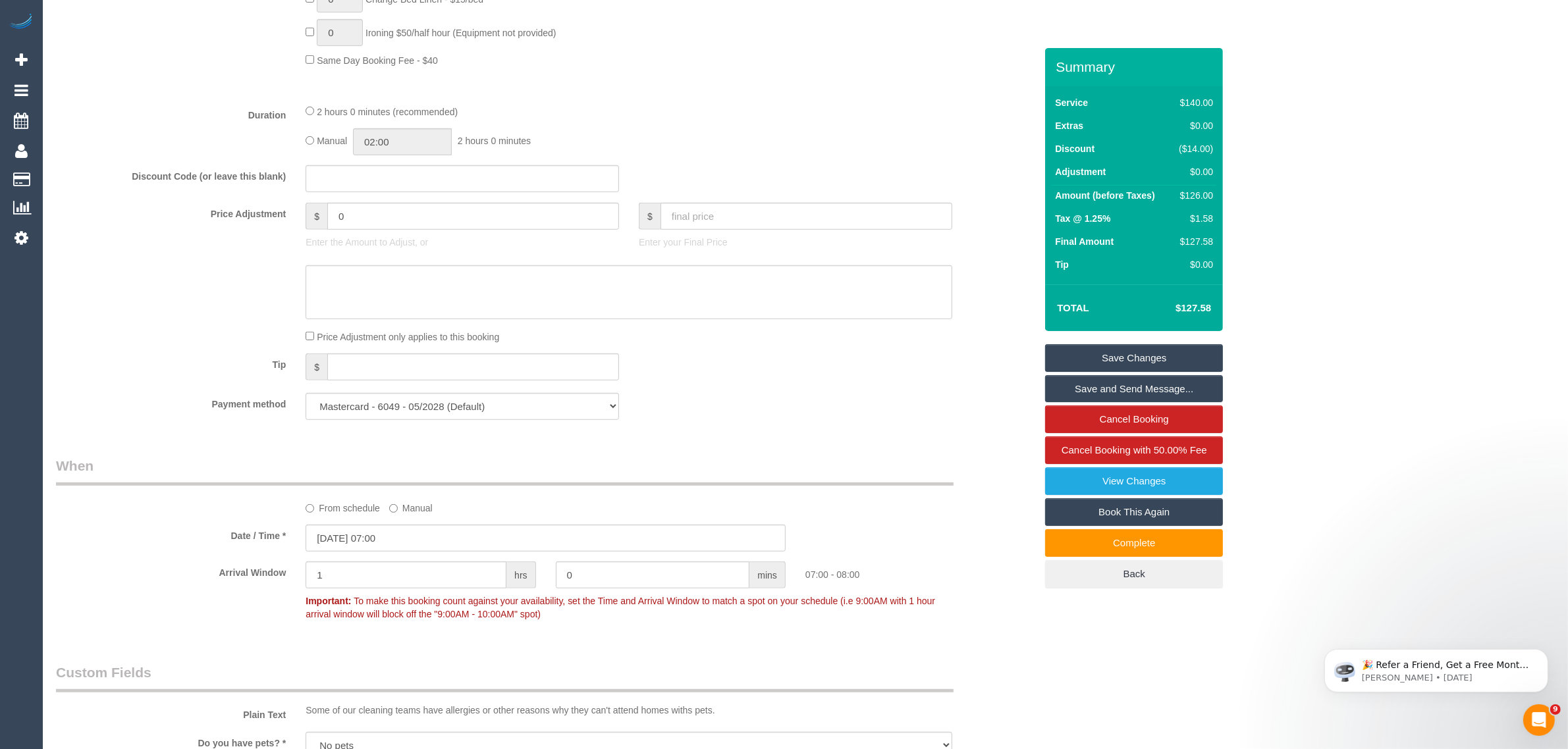
click at [1075, 405] on fieldset "Save Changes Save and Send Message... Cancel Booking Cancel Booking with 50.00%…" at bounding box center [1134, 466] width 178 height 244
click at [1068, 422] on link "Cancel Booking" at bounding box center [1134, 420] width 178 height 28
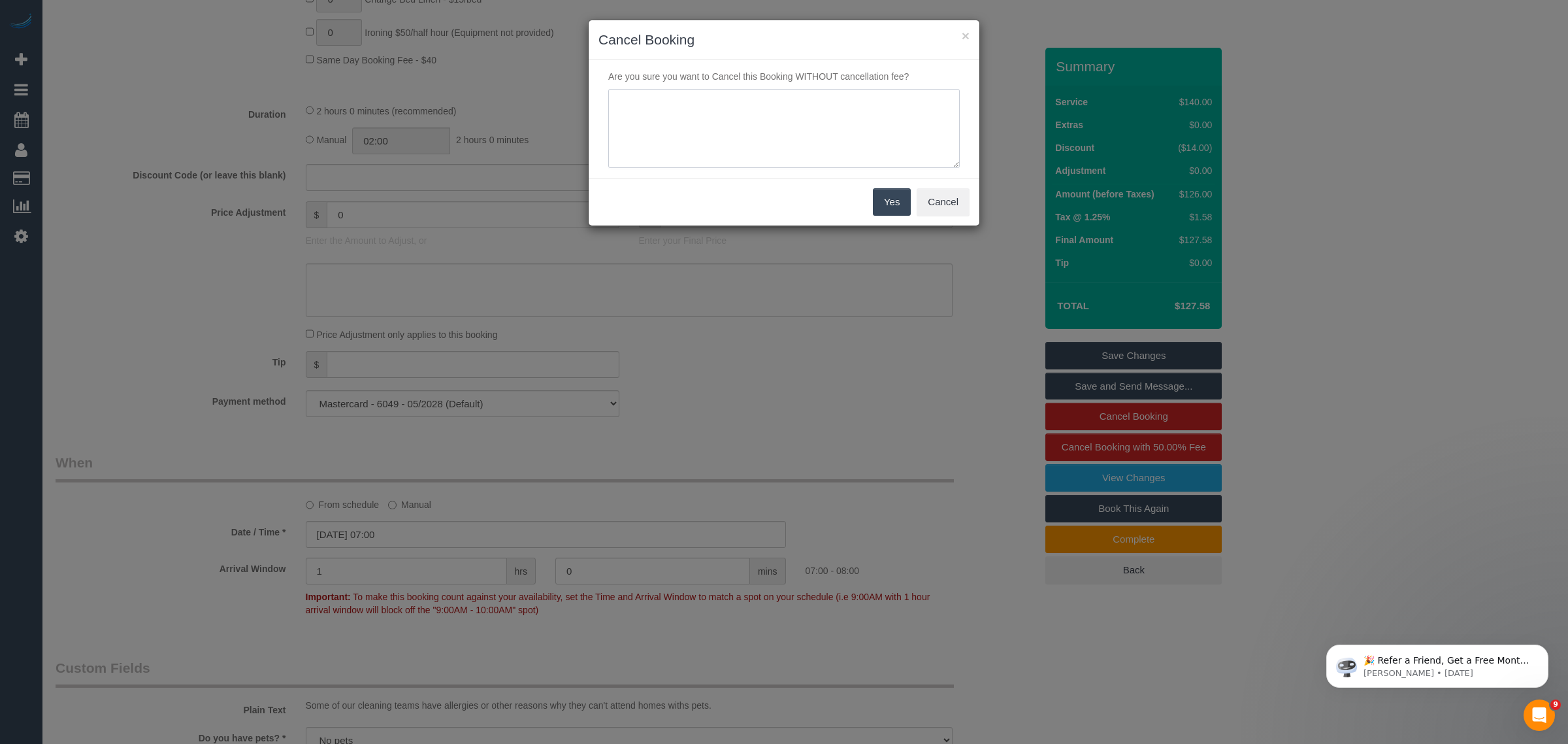
click at [720, 109] on textarea at bounding box center [784, 128] width 351 height 80
type textarea "Customer decided to skip via call - KA"
click at [893, 206] on button "Yes" at bounding box center [892, 202] width 38 height 28
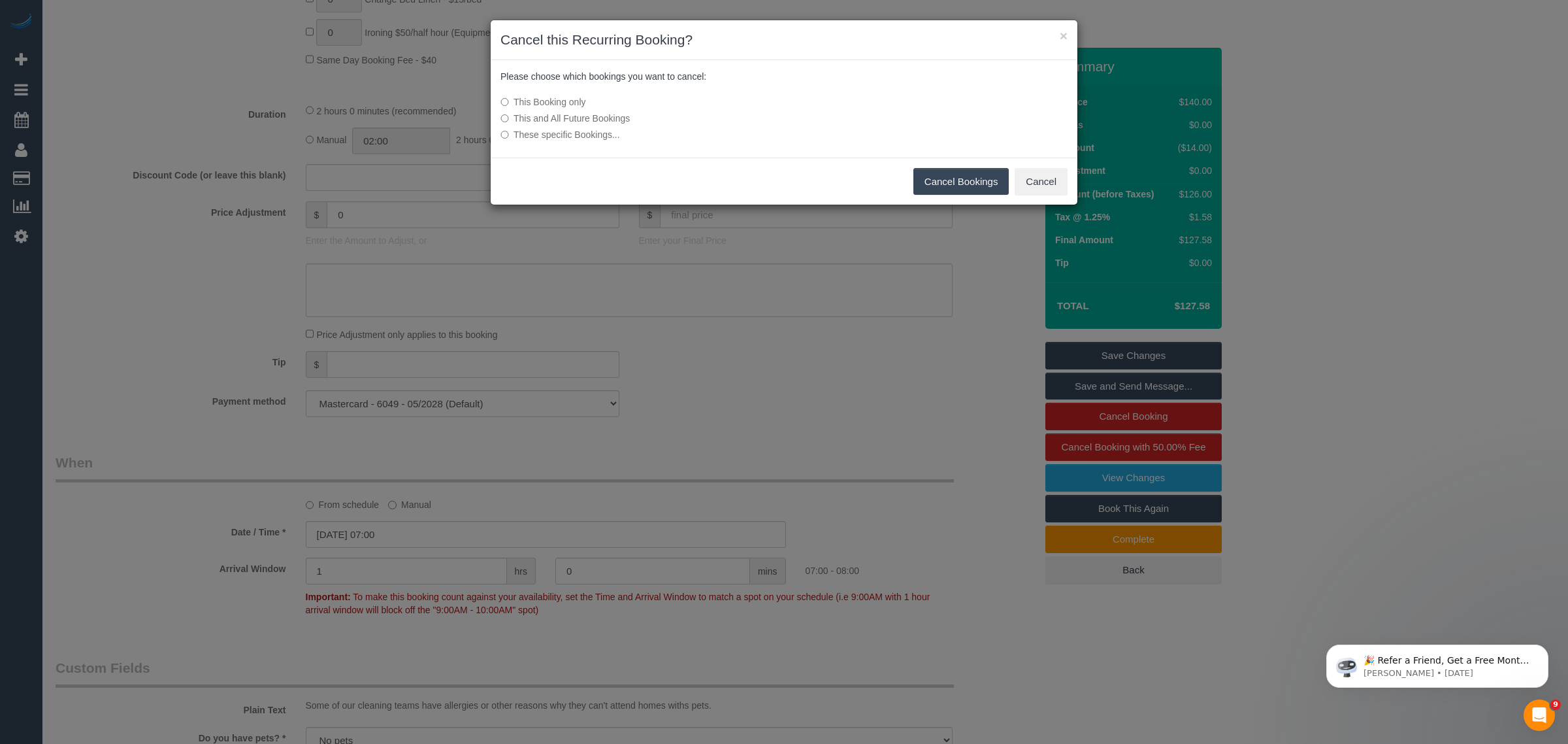
click at [930, 174] on button "Cancel Bookings" at bounding box center [961, 182] width 96 height 28
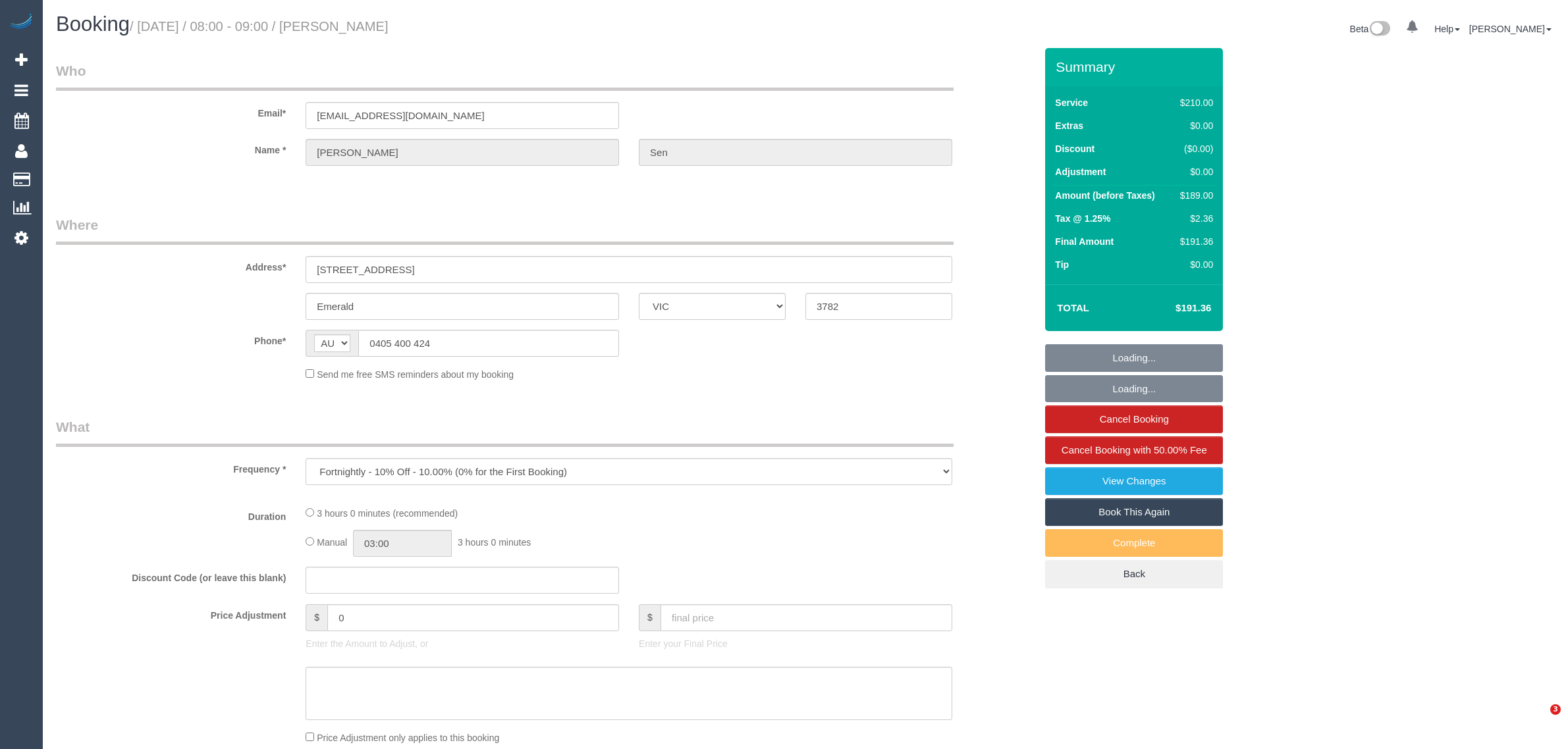
select select "VIC"
select select "string:stripe-pm_1OgZMF2GScqysDRVgssmITV4"
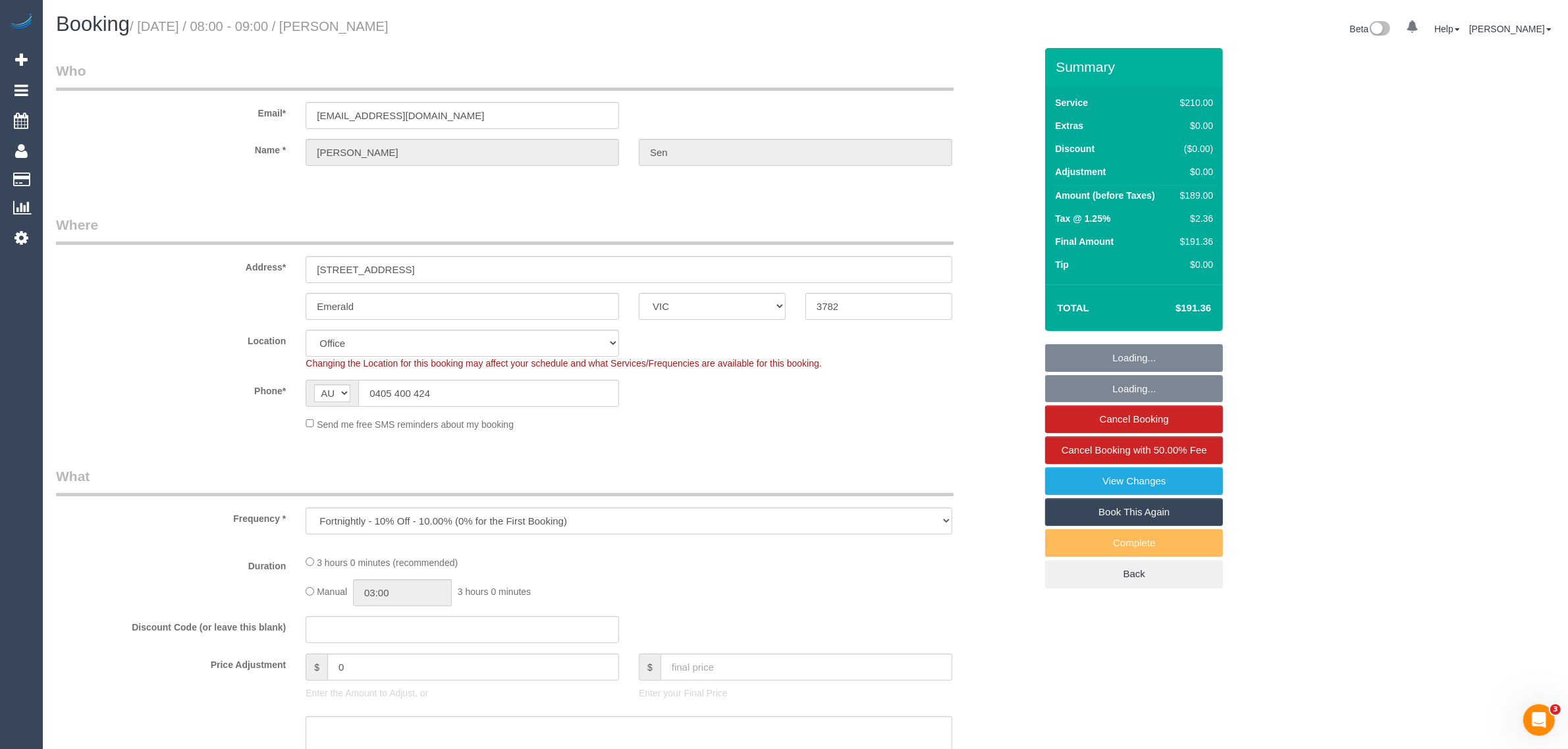
select select "object:539"
click at [486, 389] on input "0405 400 424" at bounding box center [488, 393] width 261 height 27
select select "180"
select select "number:29"
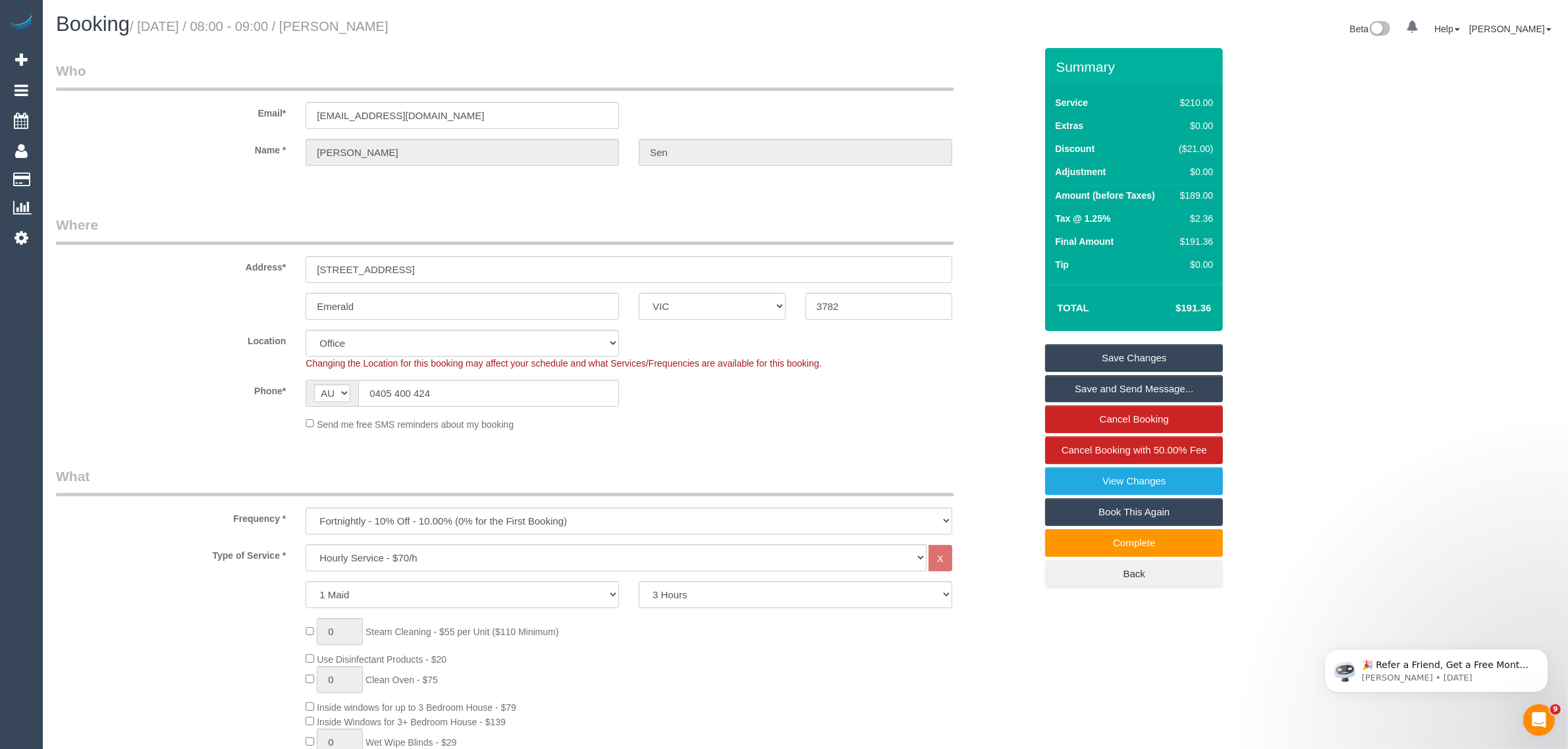
click at [884, 420] on div "Send me free SMS reminders about my booking" at bounding box center [629, 424] width 666 height 15
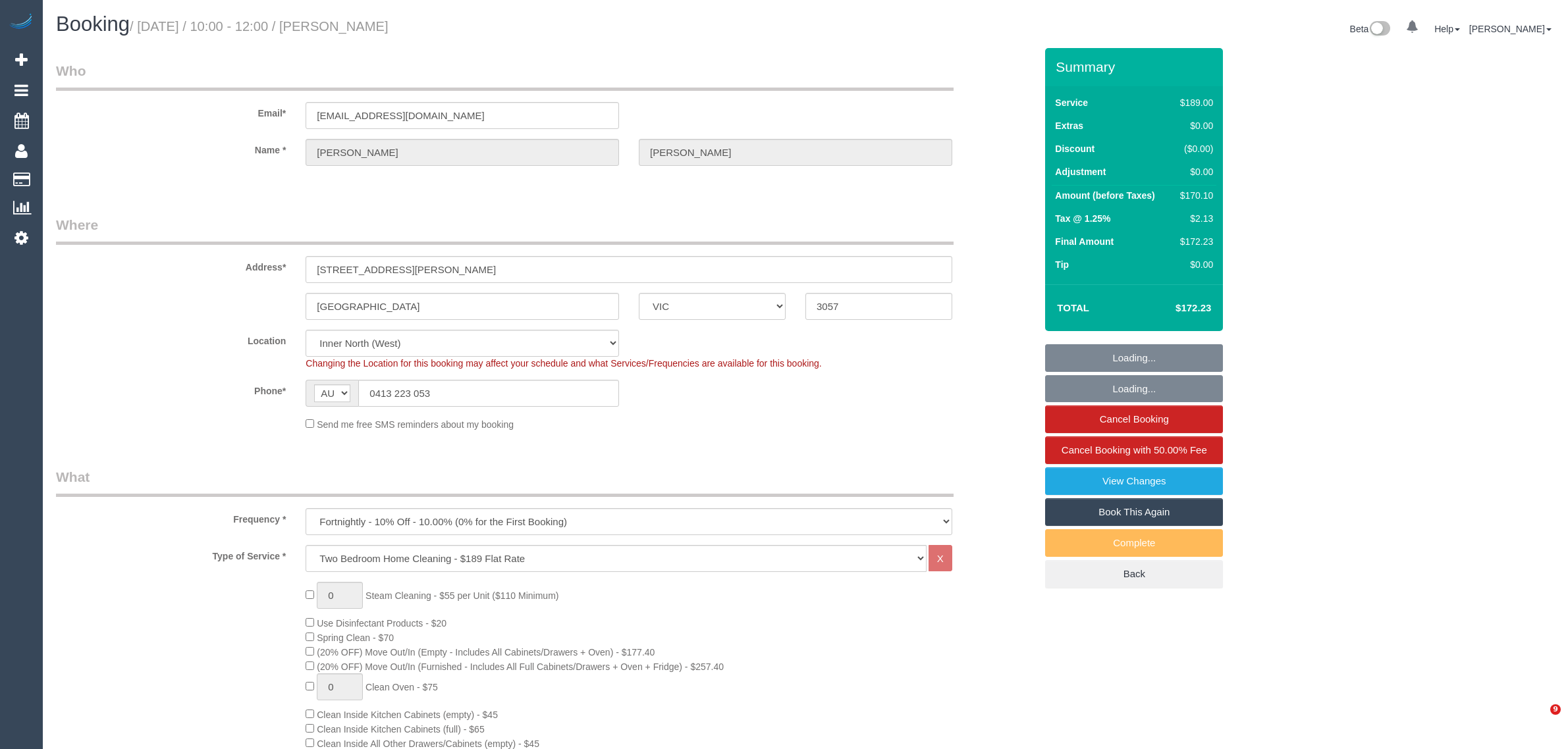
select select "VIC"
select select "string:stripe"
select select "number:28"
select select "number:14"
select select "number:18"
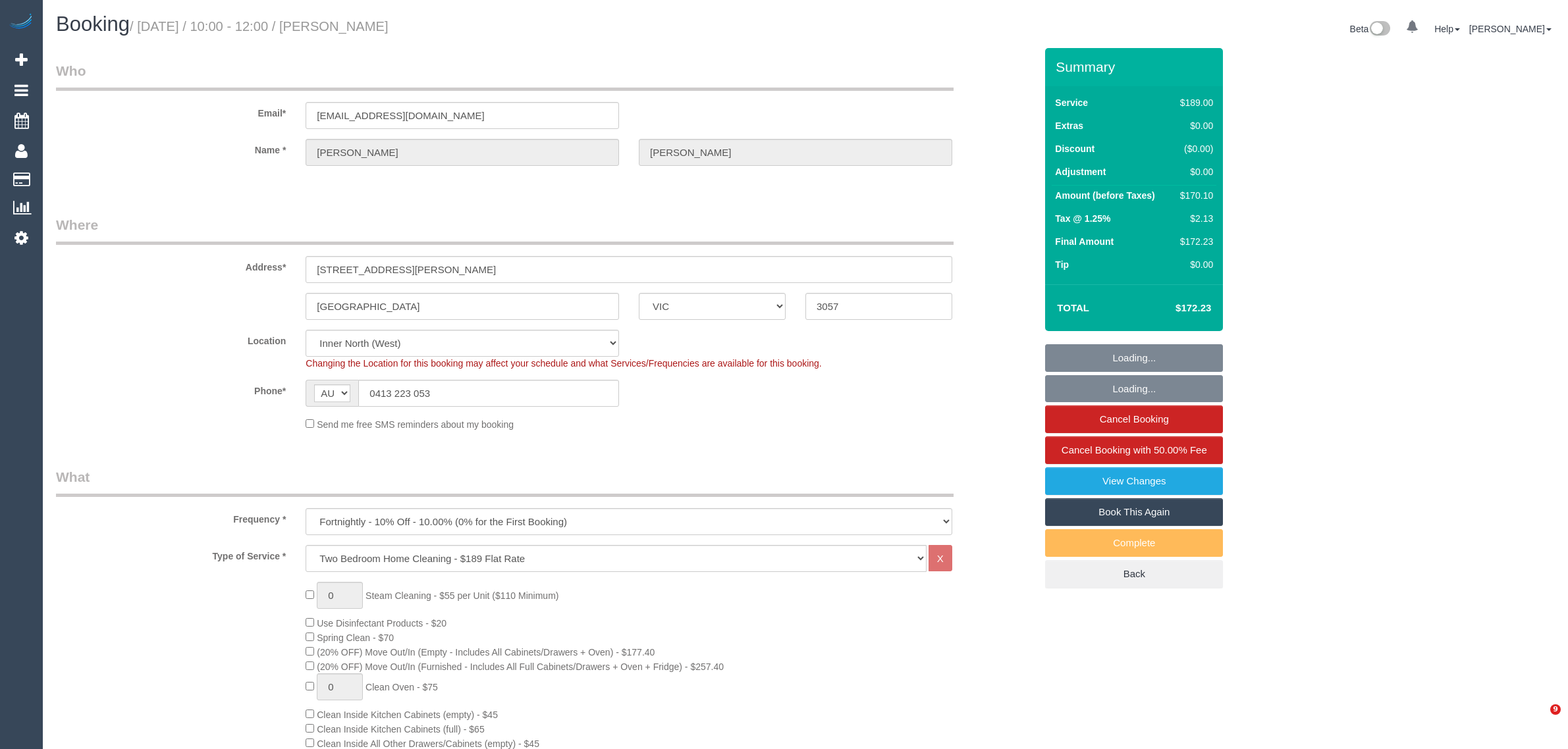
select select "number:24"
select select "number:34"
select select "number:11"
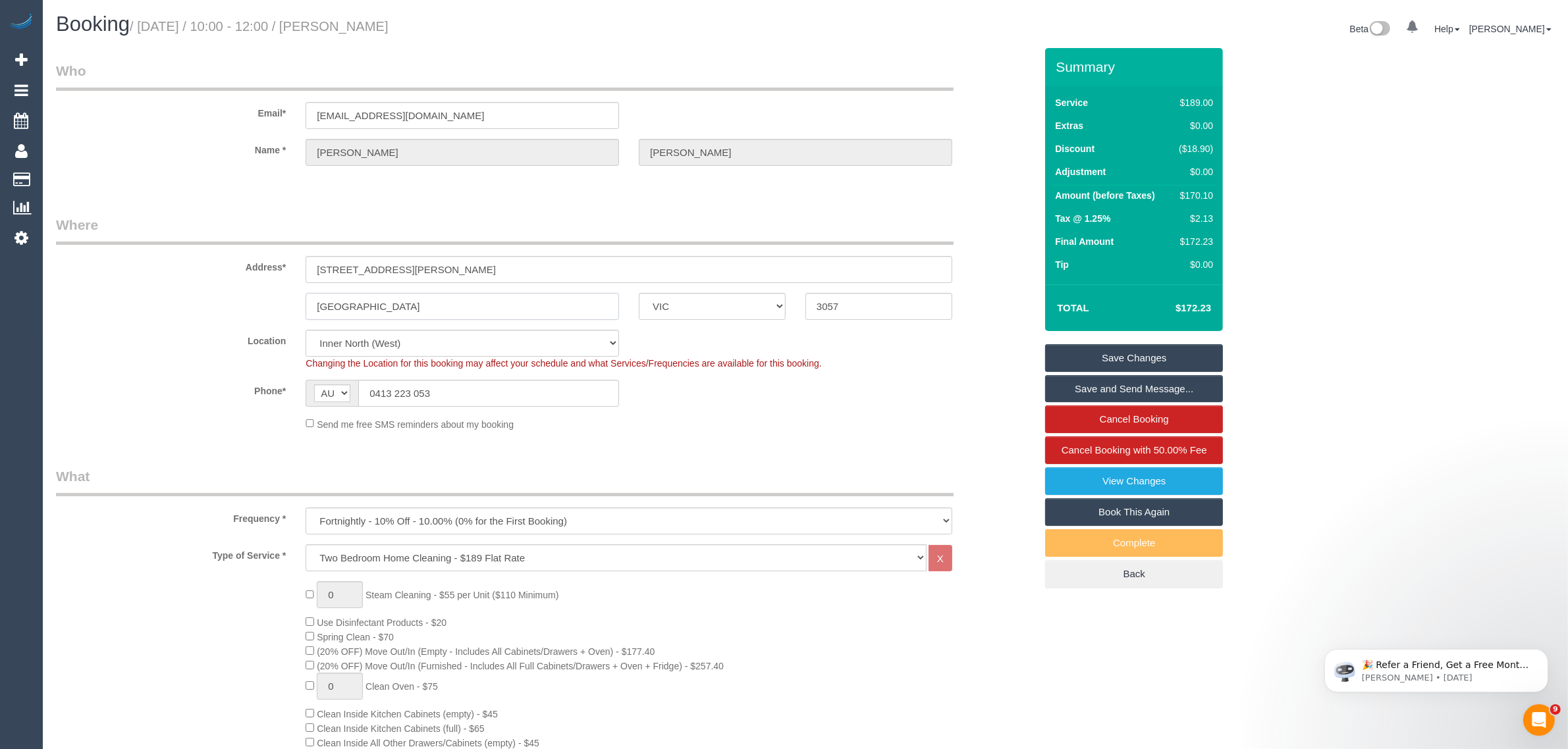
click at [493, 314] on input "Brunswick East" at bounding box center [462, 306] width 314 height 27
click at [1134, 445] on span "Cancel Booking with 50.00% Fee" at bounding box center [1134, 449] width 145 height 11
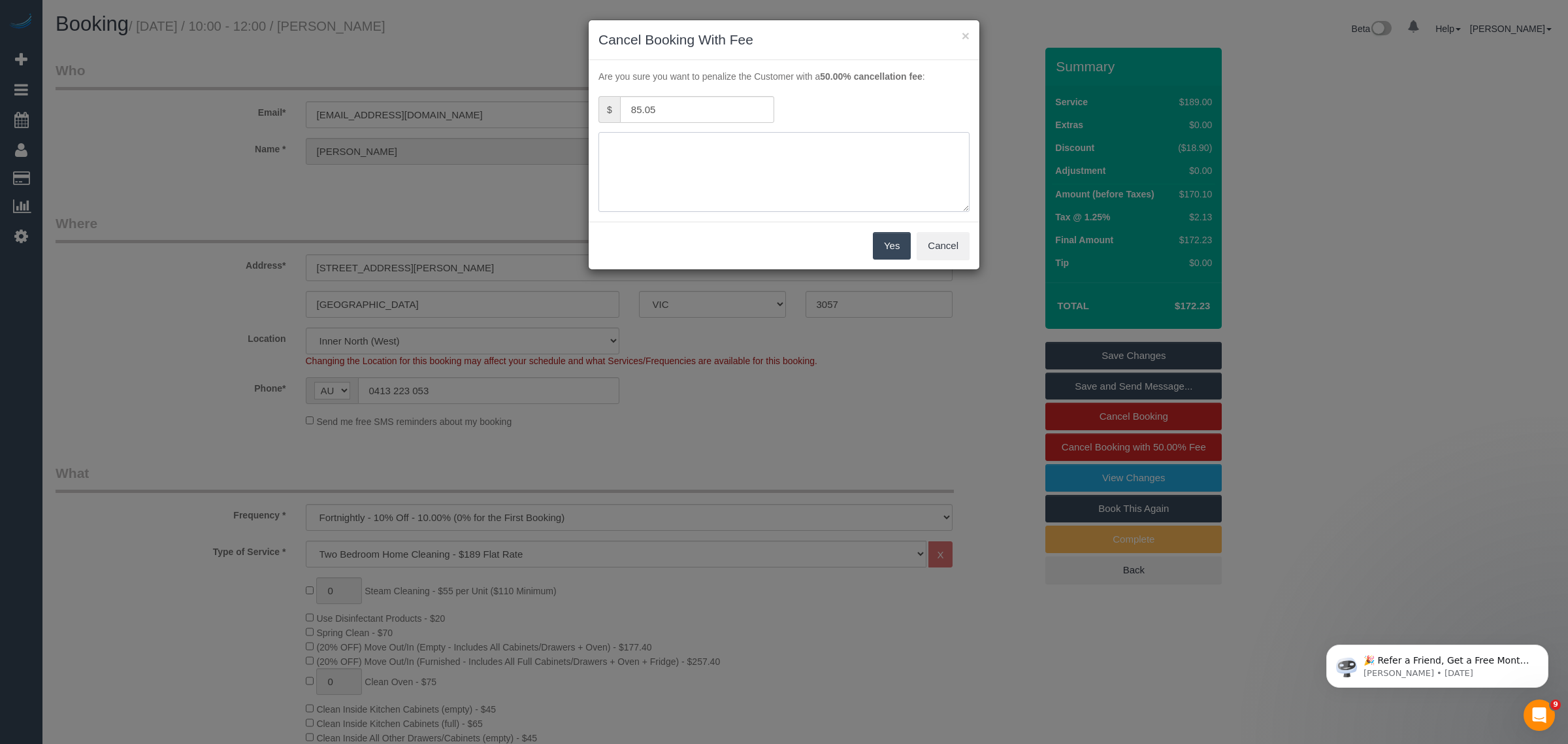
click at [807, 157] on textarea at bounding box center [784, 172] width 371 height 80
type textarea "customer is sick and wants to cancel via txt - KA"
click at [889, 239] on button "Yes" at bounding box center [892, 246] width 38 height 28
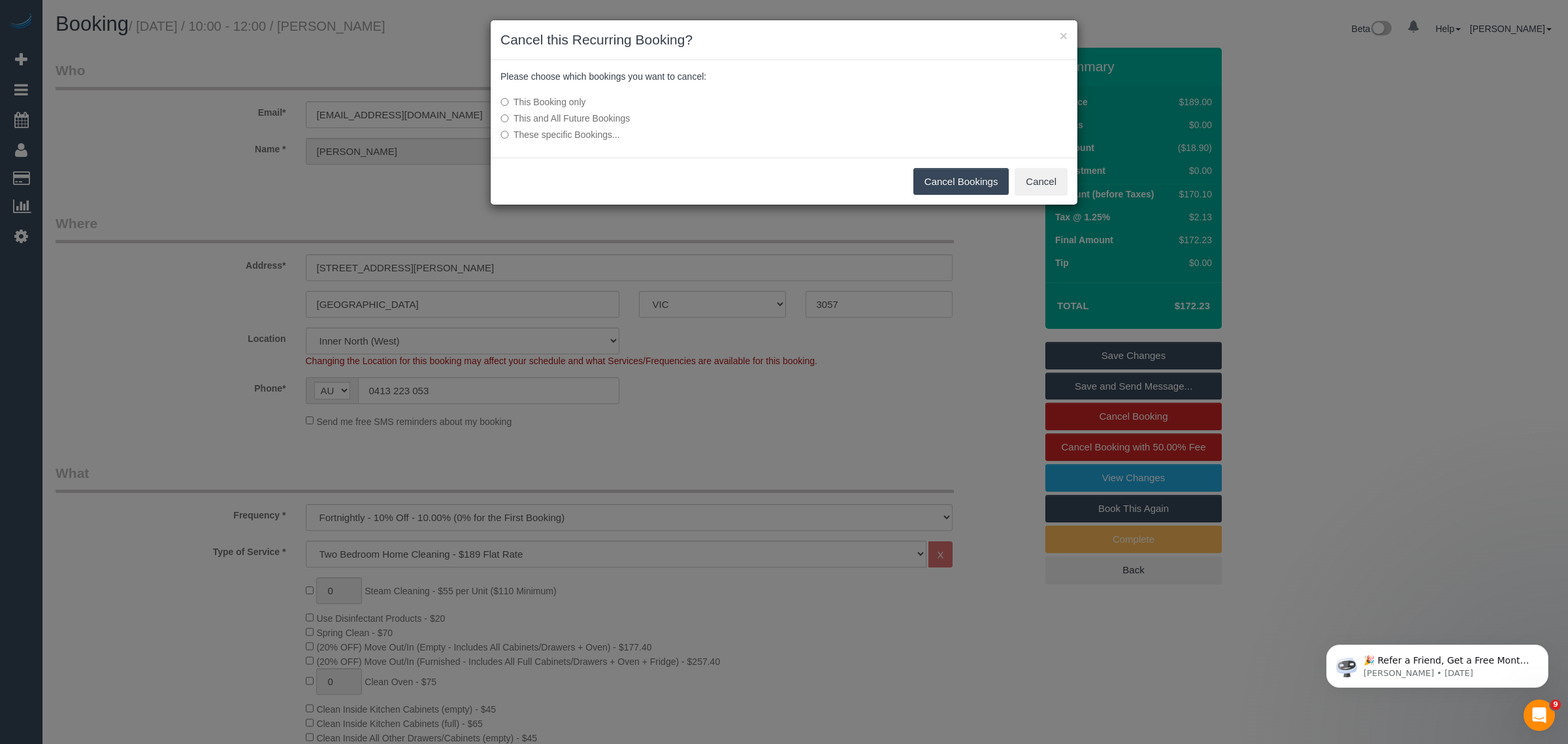
click at [934, 178] on button "Cancel Bookings" at bounding box center [961, 182] width 96 height 28
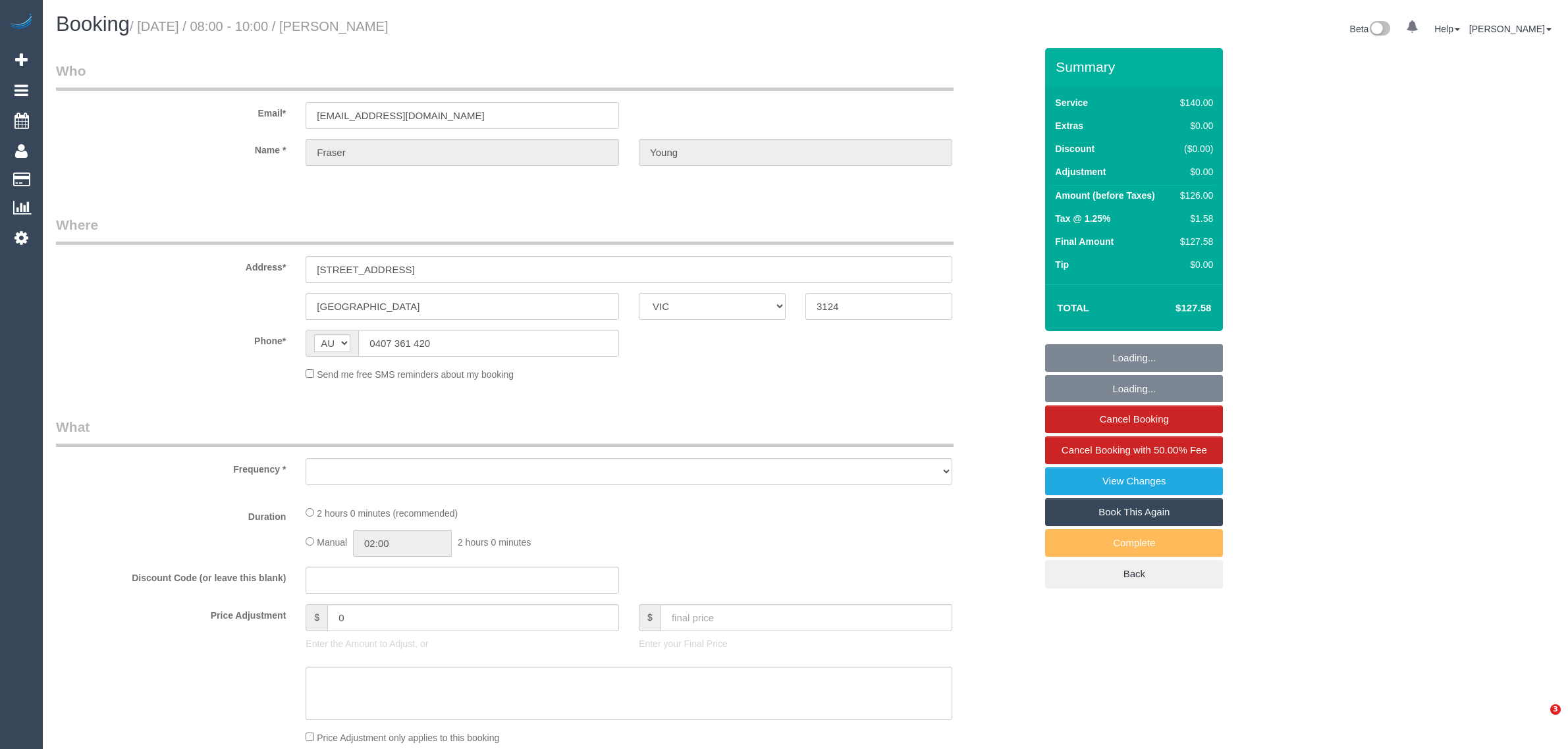
select select "VIC"
select select "string:stripe-pm_1Ru8ES2GScqysDRVumNgA70K"
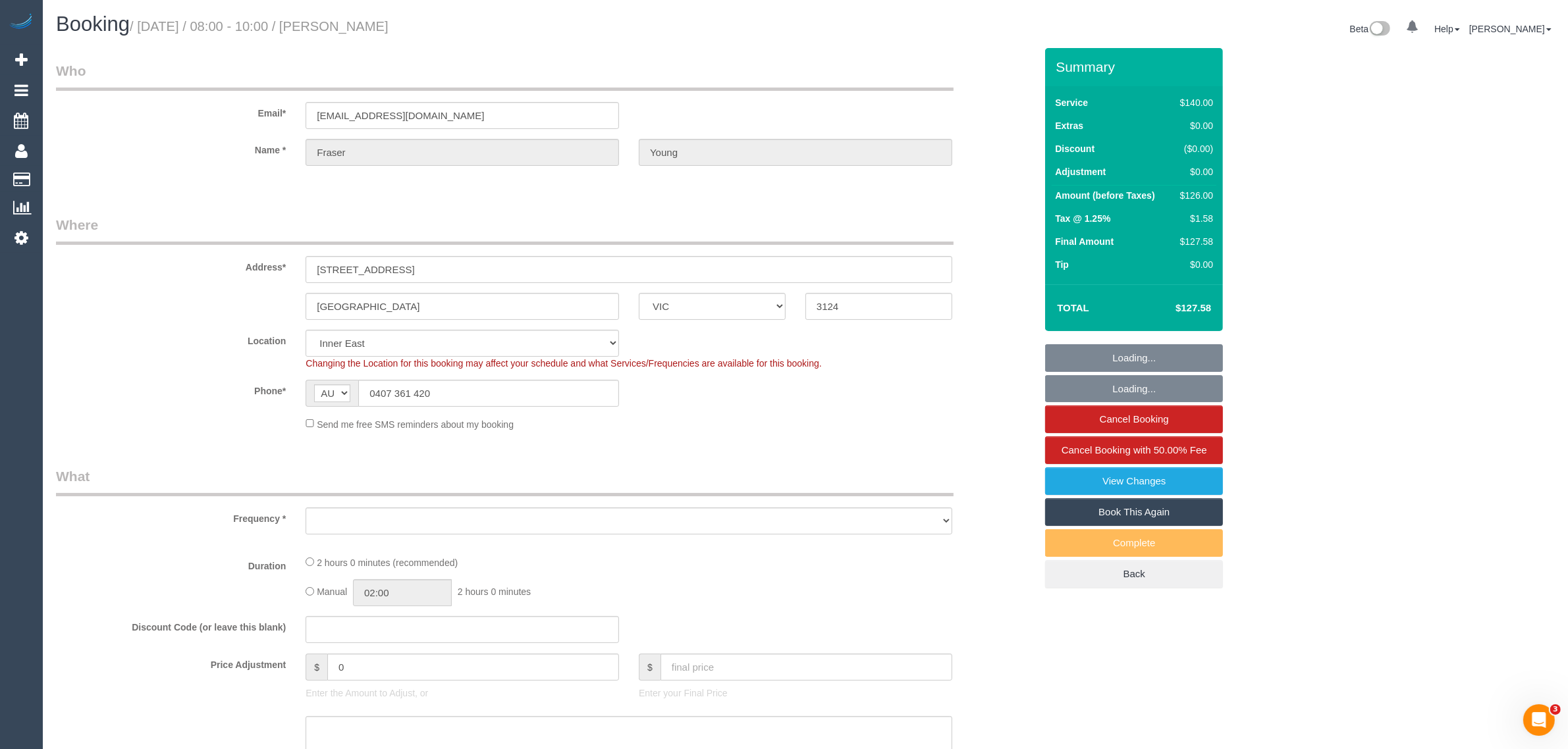
select select "object:559"
select select "number:27"
select select "number:14"
select select "number:19"
select select "number:36"
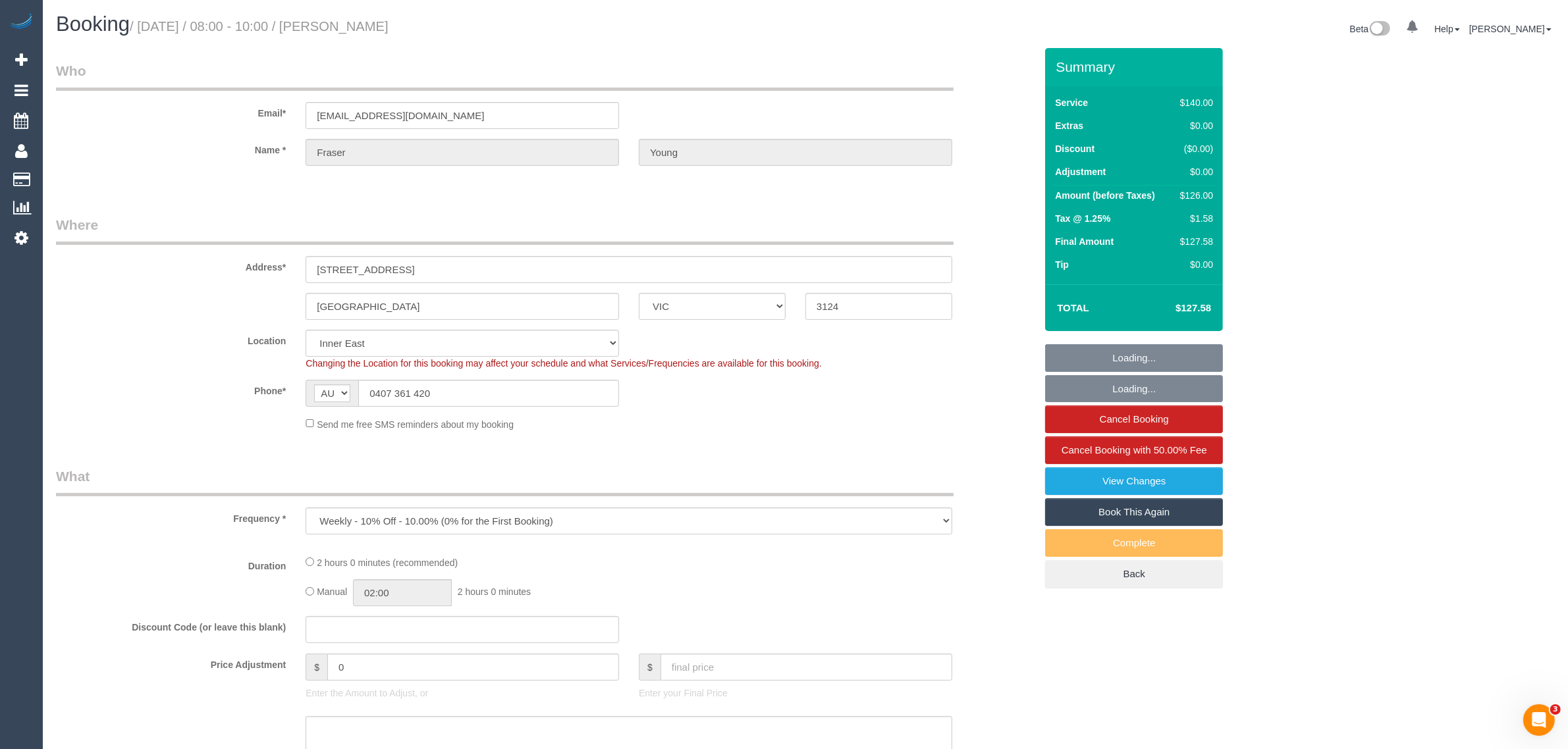
select select "number:34"
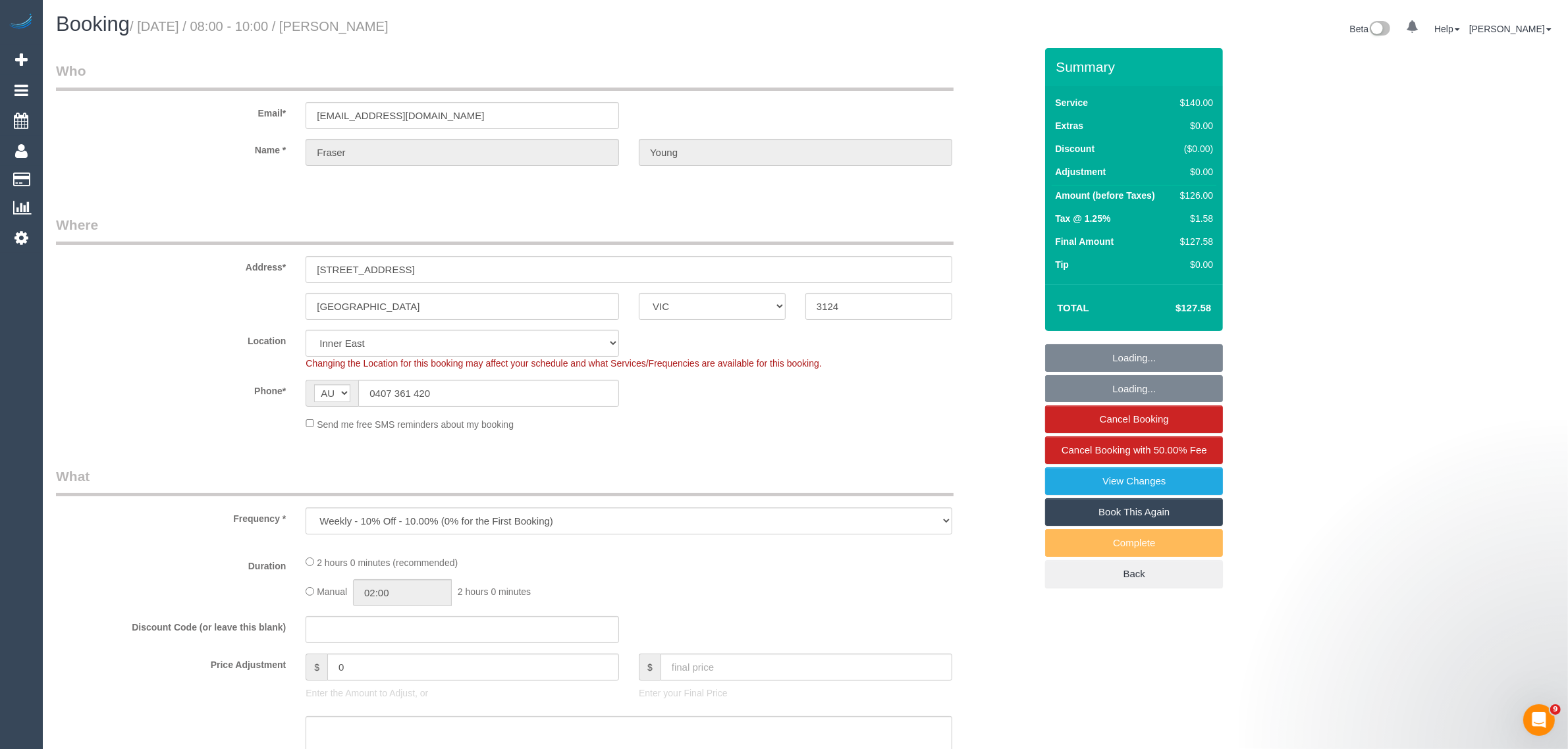
select select "object:1323"
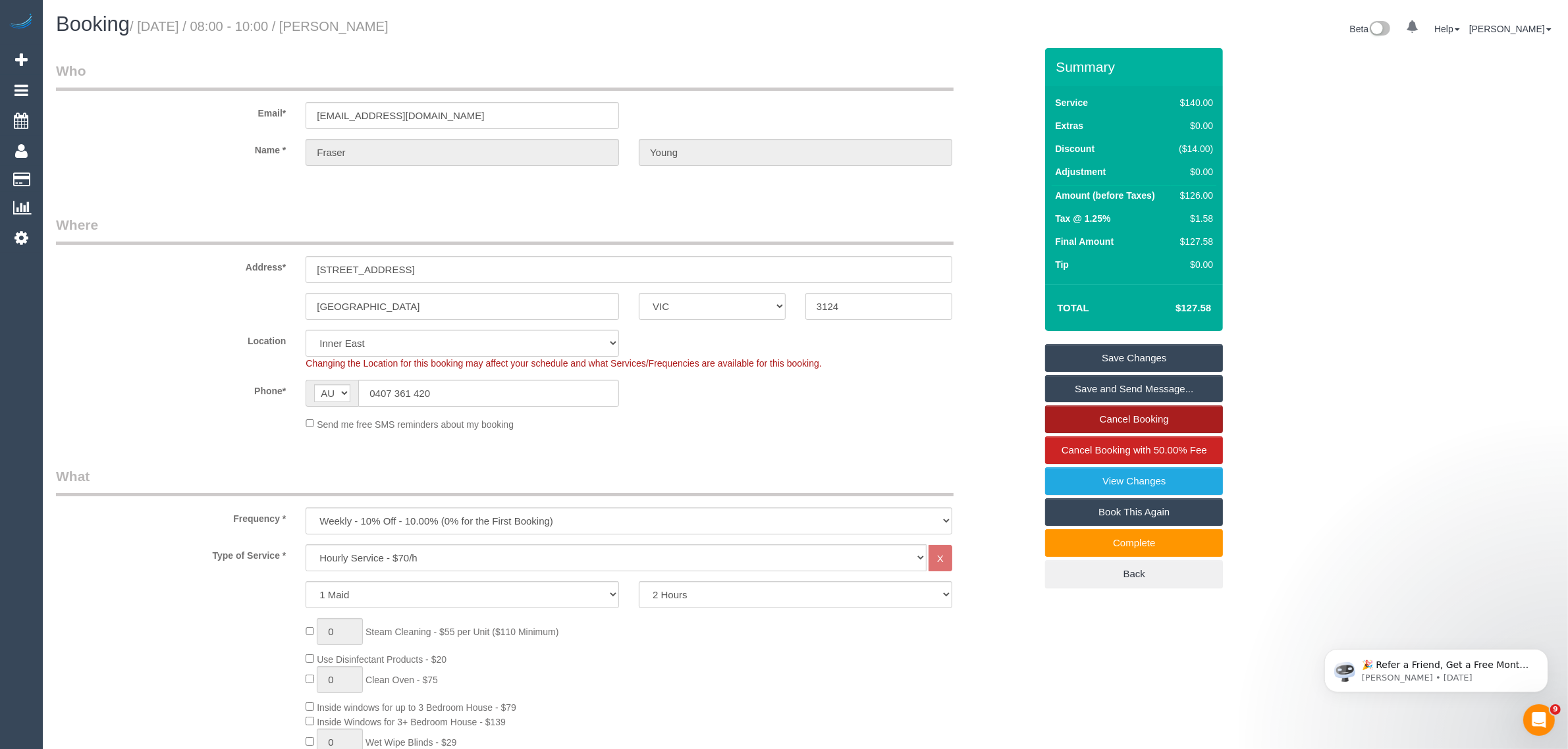
click at [1106, 413] on link "Cancel Booking" at bounding box center [1134, 420] width 178 height 28
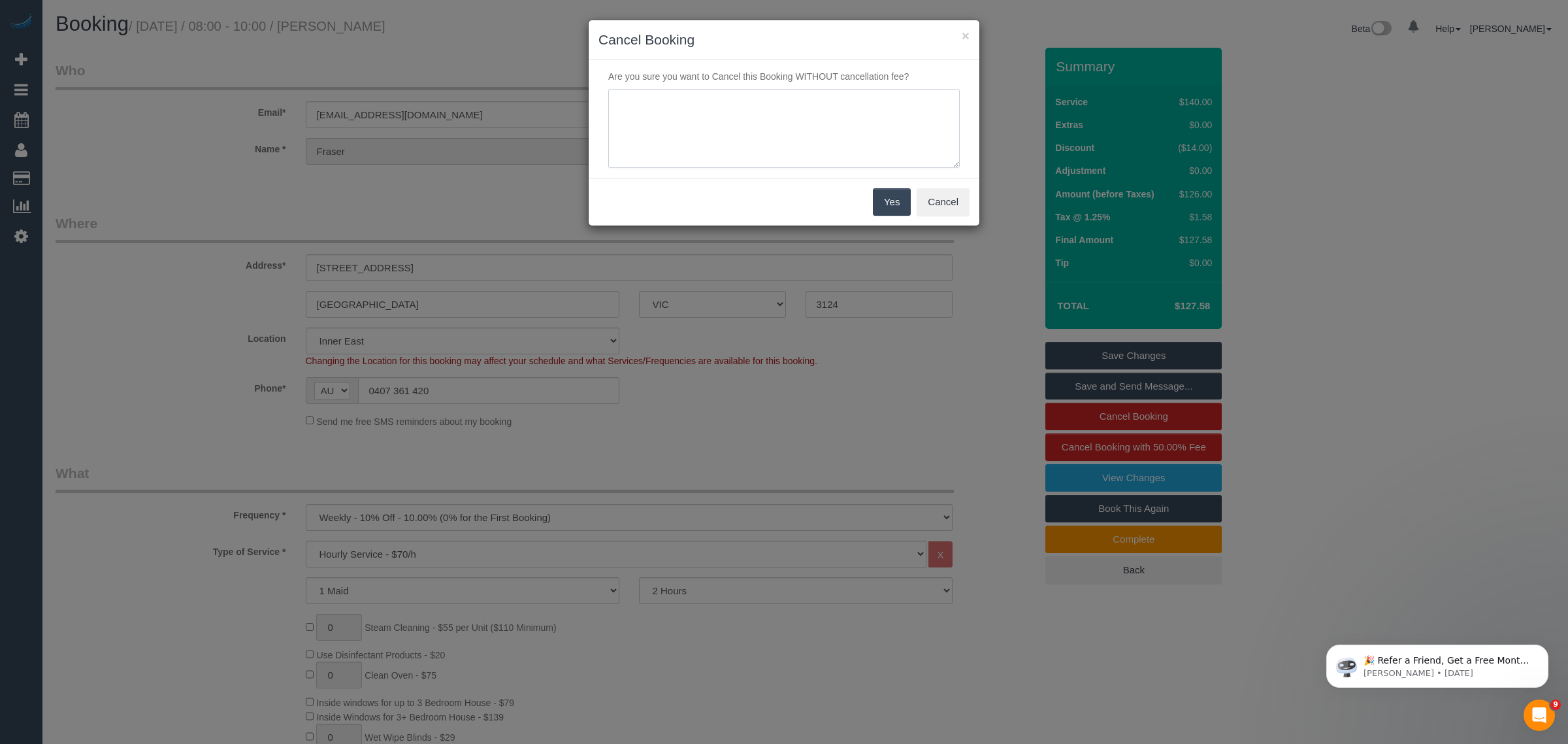
click at [717, 130] on textarea at bounding box center [784, 128] width 351 height 80
type textarea "customer decided to cancel via txt - KA"
click at [892, 204] on button "Yes" at bounding box center [892, 202] width 38 height 28
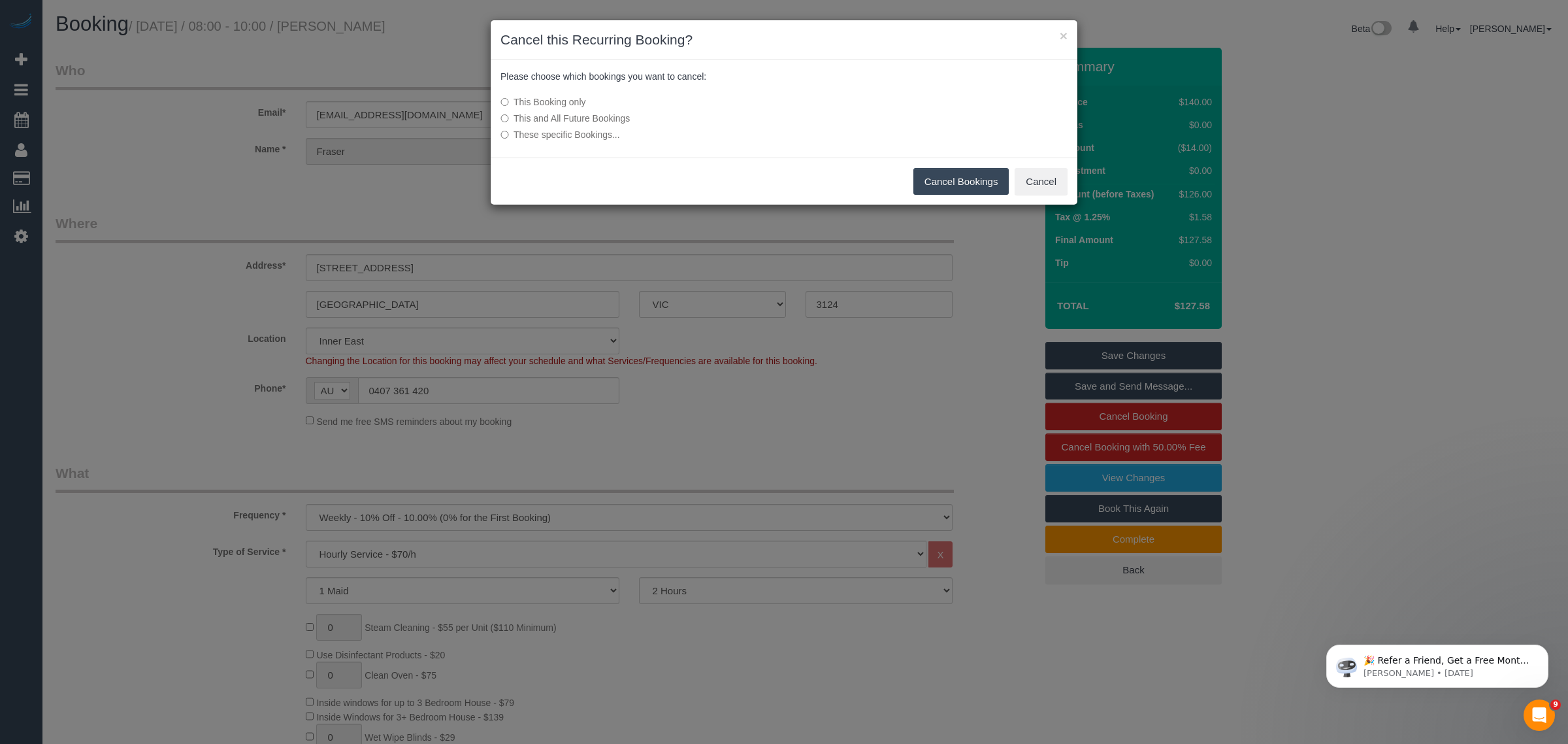
click at [968, 180] on button "Cancel Bookings" at bounding box center [961, 182] width 96 height 28
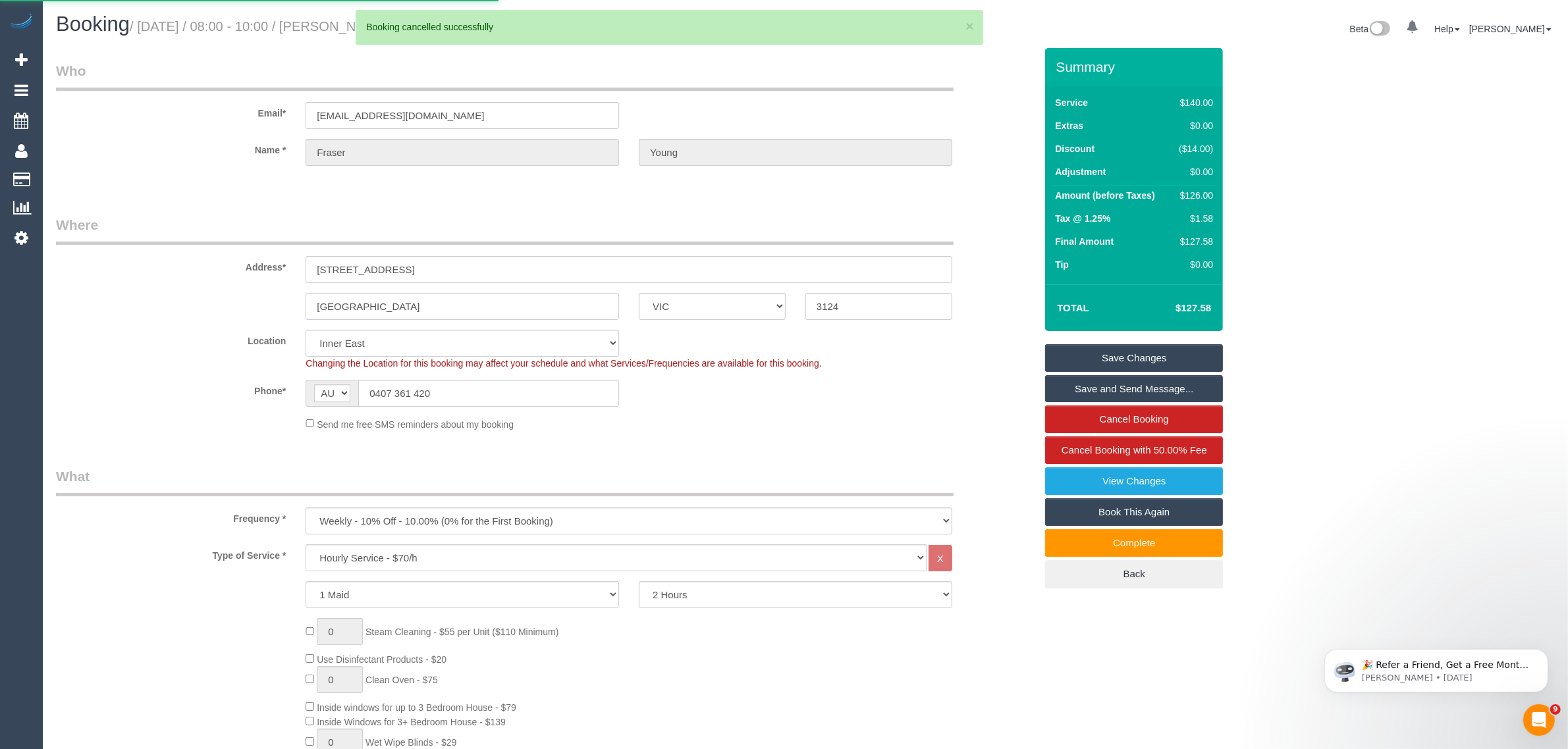
click at [546, 306] on input "[GEOGRAPHIC_DATA]" at bounding box center [462, 306] width 314 height 27
click at [547, 306] on body "0 Beta Your Notifications You have 0 alerts Add Booking Bookings Active Booking…" at bounding box center [784, 375] width 1568 height 749
